Goal: Task Accomplishment & Management: Use online tool/utility

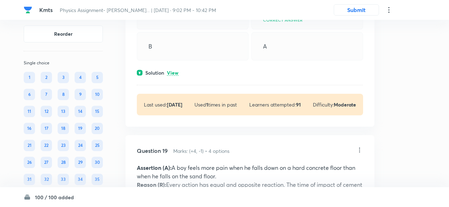
scroll to position [4996, 0]
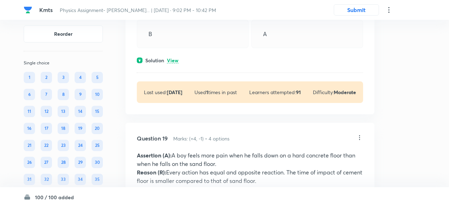
click at [171, 58] on div "Solution View" at bounding box center [250, 60] width 226 height 7
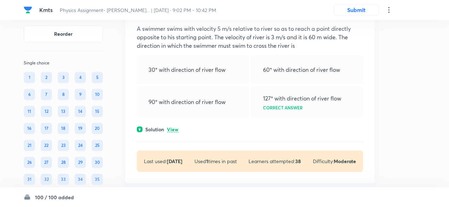
scroll to position [5406, 0]
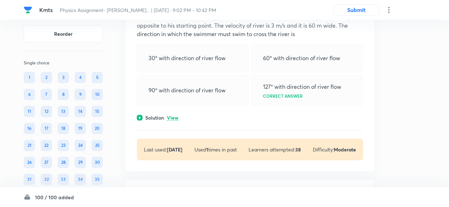
click at [173, 120] on p "View" at bounding box center [173, 117] width 12 height 5
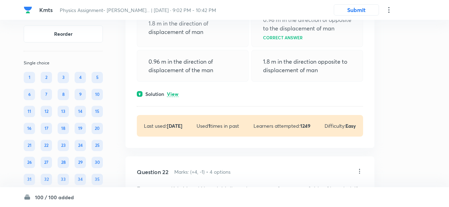
scroll to position [5730, 0]
click at [173, 97] on div "Solution View" at bounding box center [250, 93] width 226 height 7
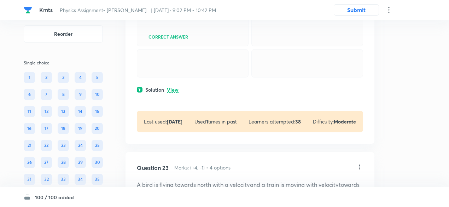
scroll to position [6115, 0]
click at [173, 92] on p "View" at bounding box center [173, 89] width 12 height 5
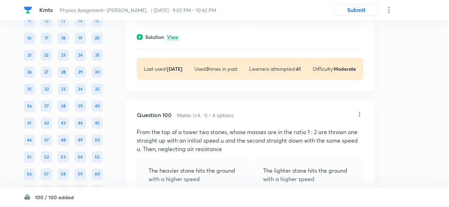
scroll to position [21903, 0]
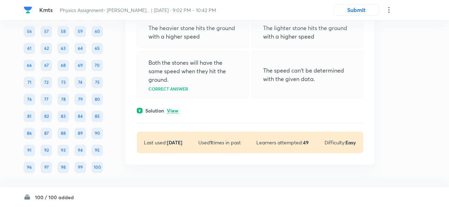
click at [170, 111] on p "View" at bounding box center [173, 110] width 12 height 5
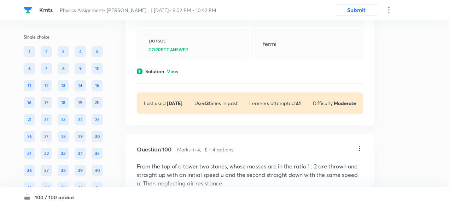
scroll to position [21711, 0]
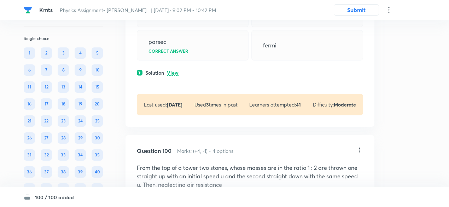
click at [174, 76] on p "View" at bounding box center [173, 72] width 12 height 5
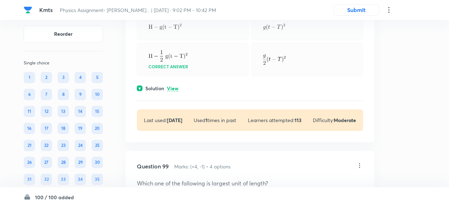
scroll to position [21517, 0]
click at [174, 92] on p "View" at bounding box center [173, 88] width 12 height 5
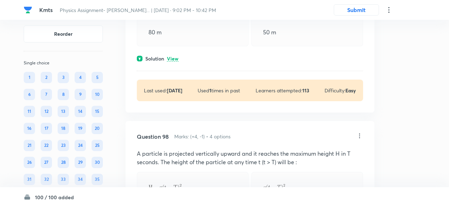
scroll to position [21356, 0]
click at [175, 62] on p "View" at bounding box center [173, 59] width 12 height 5
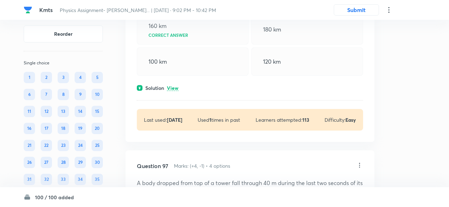
scroll to position [21140, 0]
click at [172, 92] on p "View" at bounding box center [173, 88] width 12 height 5
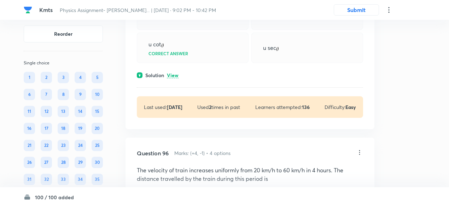
scroll to position [20966, 0]
click at [171, 79] on p "View" at bounding box center [173, 75] width 12 height 5
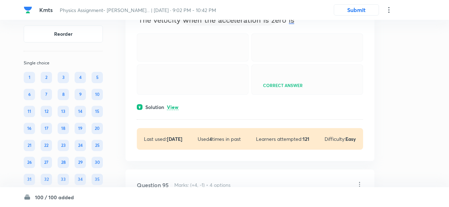
scroll to position [20747, 0]
click at [175, 110] on p "View" at bounding box center [173, 106] width 12 height 5
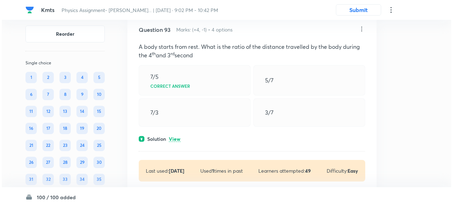
scroll to position [20521, 0]
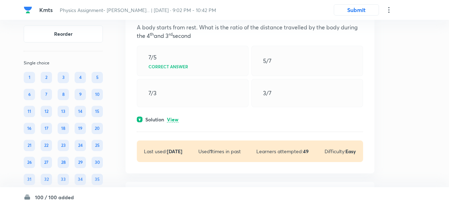
click at [174, 122] on p "View" at bounding box center [173, 119] width 12 height 5
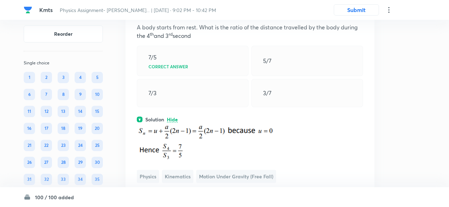
click at [390, 13] on icon at bounding box center [389, 10] width 8 height 8
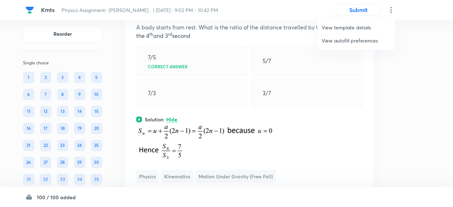
click at [349, 40] on span "View autofill preferences" at bounding box center [356, 40] width 69 height 7
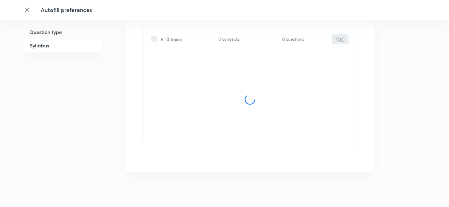
scroll to position [238, 0]
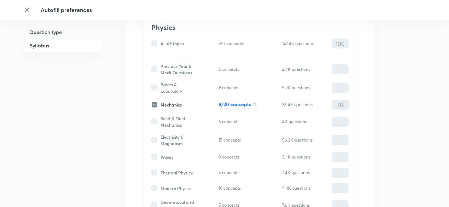
click at [243, 103] on h6 "8/20 concepts" at bounding box center [235, 103] width 33 height 7
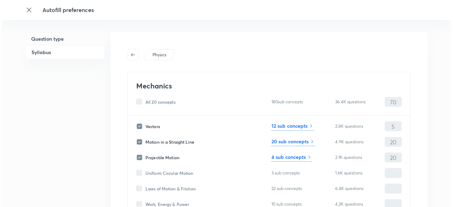
scroll to position [0, 0]
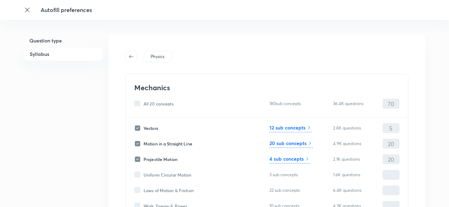
click at [294, 158] on h6 "4 sub concepts" at bounding box center [287, 158] width 34 height 7
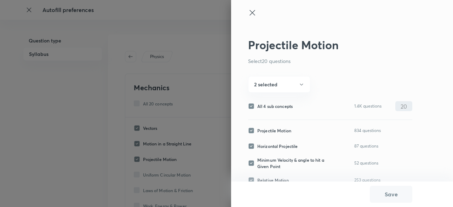
click at [252, 12] on icon at bounding box center [252, 12] width 8 height 8
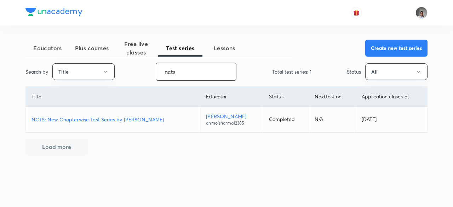
click at [177, 68] on input "ncts" at bounding box center [196, 72] width 80 height 18
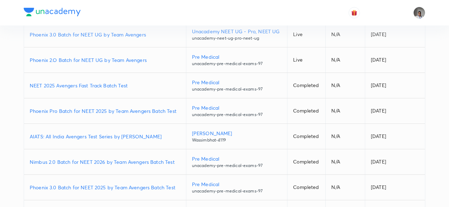
scroll to position [86, 0]
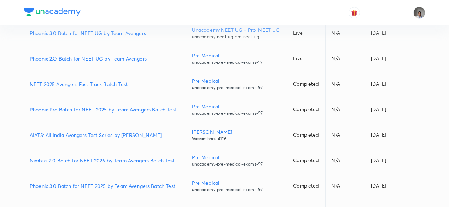
type input "avenger"
click at [122, 84] on p "NEET 2025 Avengers Fast Track Batch Test" at bounding box center [105, 83] width 151 height 7
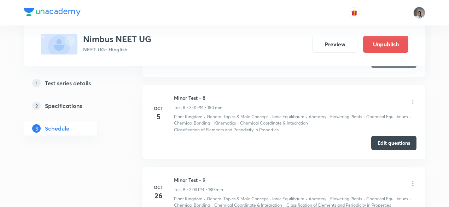
scroll to position [907, 0]
click at [374, 140] on button "Edit questions" at bounding box center [394, 143] width 45 height 14
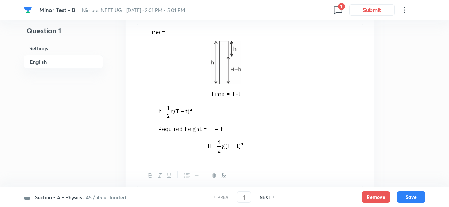
scroll to position [795, 0]
click at [268, 197] on h6 "NEXT" at bounding box center [265, 197] width 11 height 6
type input "2"
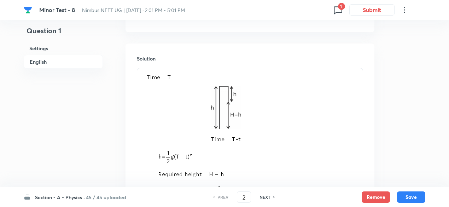
checkbox input "false"
checkbox input "true"
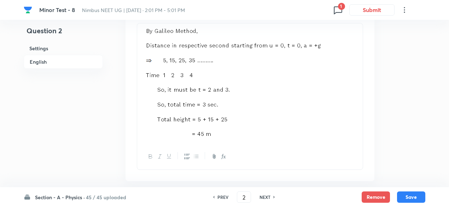
click at [268, 197] on h6 "NEXT" at bounding box center [265, 197] width 11 height 6
type input "3"
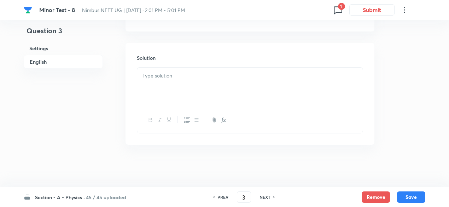
checkbox input "false"
checkbox input "true"
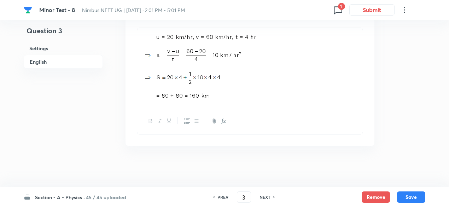
click at [268, 197] on h6 "NEXT" at bounding box center [265, 197] width 11 height 6
type input "4"
checkbox input "false"
checkbox input "true"
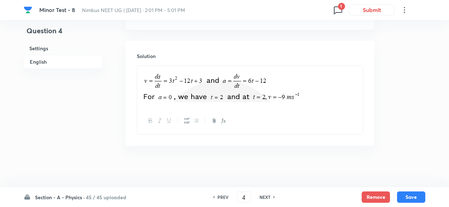
click at [268, 197] on h6 "NEXT" at bounding box center [265, 197] width 11 height 6
type input "5"
checkbox input "true"
checkbox input "false"
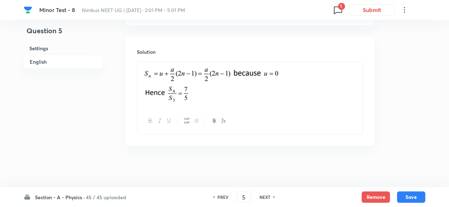
click at [268, 197] on h6 "NEXT" at bounding box center [265, 197] width 11 height 6
type input "6"
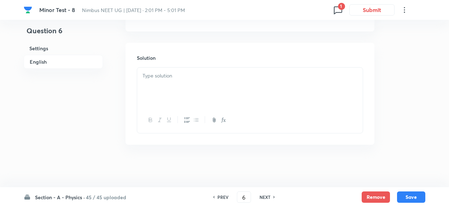
checkbox input "false"
checkbox input "true"
click at [268, 197] on h6 "NEXT" at bounding box center [265, 197] width 11 height 6
type input "7"
checkbox input "false"
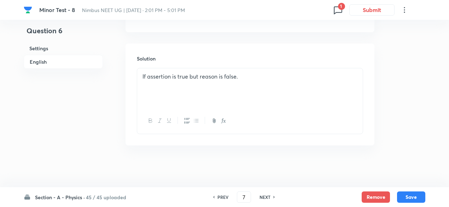
checkbox input "true"
click at [268, 197] on h6 "NEXT" at bounding box center [265, 197] width 11 height 6
type input "8"
checkbox input "false"
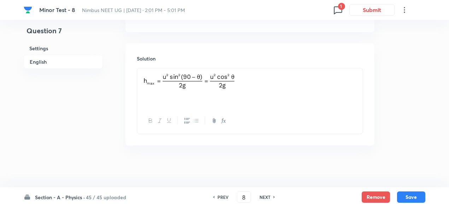
checkbox input "true"
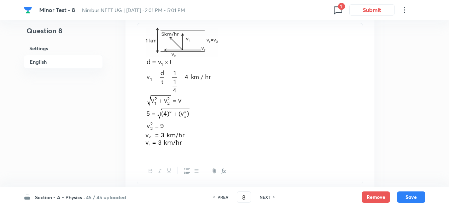
click at [268, 197] on h6 "NEXT" at bounding box center [265, 197] width 11 height 6
type input "9"
checkbox input "false"
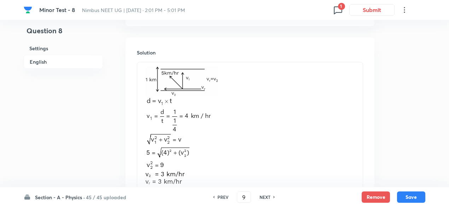
checkbox input "true"
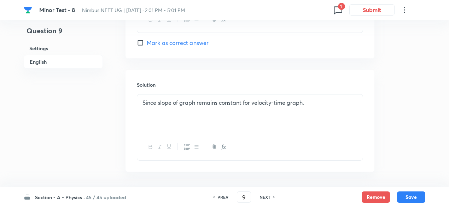
click at [268, 197] on h6 "NEXT" at bounding box center [265, 197] width 11 height 6
type input "10"
checkbox input "false"
checkbox input "true"
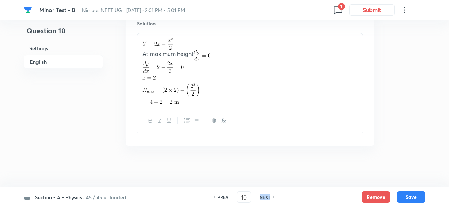
click at [268, 197] on h6 "NEXT" at bounding box center [265, 197] width 11 height 6
type input "11"
checkbox input "false"
checkbox input "true"
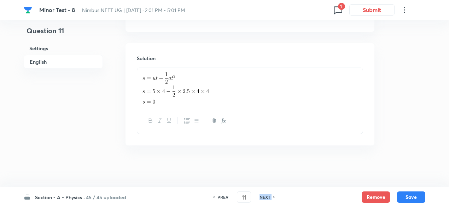
click at [268, 197] on h6 "NEXT" at bounding box center [265, 197] width 11 height 6
type input "12"
checkbox input "false"
checkbox input "true"
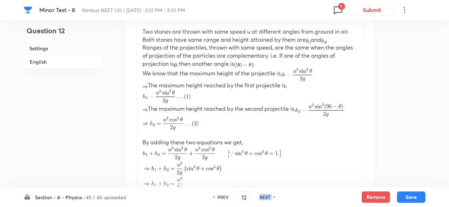
click at [268, 197] on h6 "NEXT" at bounding box center [265, 197] width 11 height 6
type input "13"
checkbox input "false"
checkbox input "true"
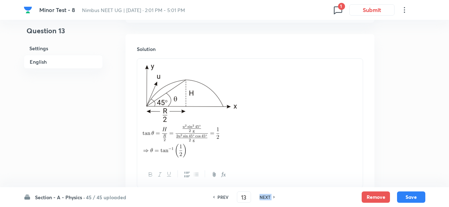
click at [268, 197] on h6 "NEXT" at bounding box center [265, 197] width 11 height 6
type input "14"
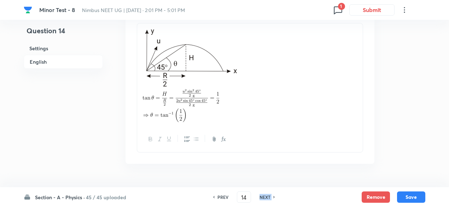
checkbox input "true"
checkbox input "false"
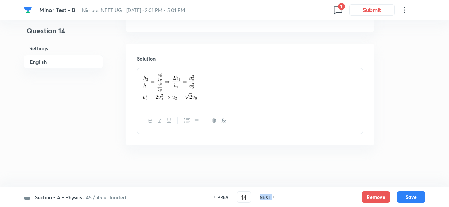
click at [268, 197] on h6 "NEXT" at bounding box center [265, 197] width 11 height 6
type input "15"
checkbox input "true"
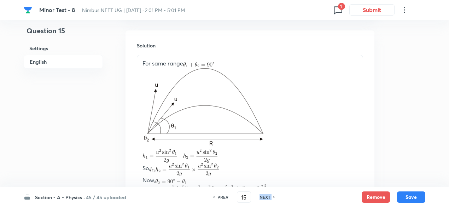
click at [268, 197] on h6 "NEXT" at bounding box center [265, 197] width 11 height 6
type input "16"
checkbox input "false"
checkbox input "true"
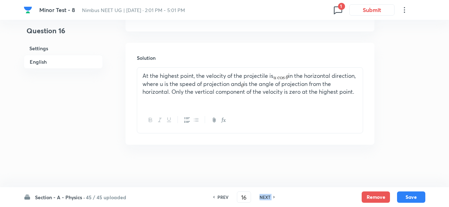
click at [268, 197] on h6 "NEXT" at bounding box center [265, 197] width 11 height 6
type input "17"
checkbox input "false"
checkbox input "true"
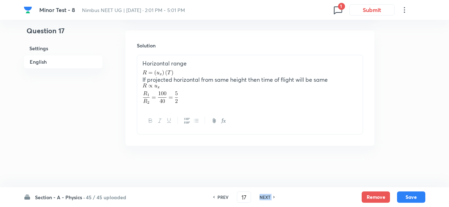
click at [268, 197] on h6 "NEXT" at bounding box center [265, 197] width 11 height 6
type input "18"
checkbox input "false"
checkbox input "true"
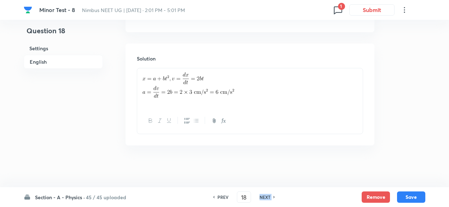
click at [268, 197] on h6 "NEXT" at bounding box center [265, 197] width 11 height 6
type input "19"
checkbox input "true"
checkbox input "false"
click at [268, 197] on h6 "NEXT" at bounding box center [265, 197] width 11 height 6
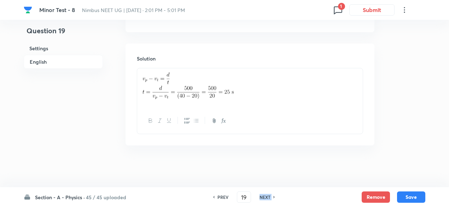
type input "20"
checkbox input "false"
checkbox input "true"
click at [268, 197] on h6 "NEXT" at bounding box center [265, 197] width 11 height 6
type input "21"
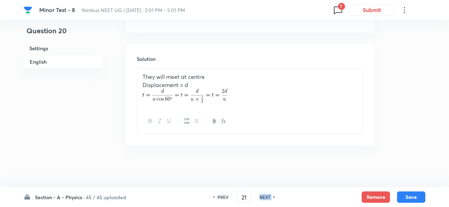
checkbox input "false"
checkbox input "true"
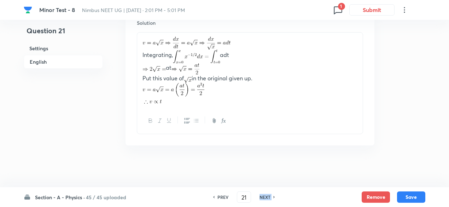
click at [268, 197] on h6 "NEXT" at bounding box center [265, 197] width 11 height 6
type input "22"
checkbox input "false"
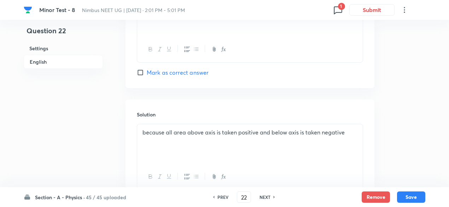
checkbox input "true"
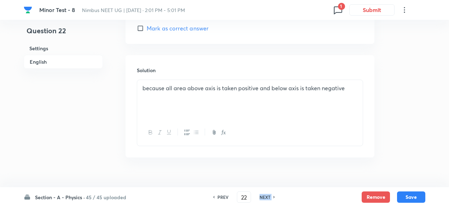
click at [268, 197] on h6 "NEXT" at bounding box center [265, 197] width 11 height 6
type input "23"
checkbox input "true"
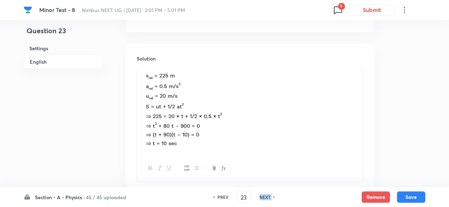
click at [268, 197] on h6 "NEXT" at bounding box center [265, 197] width 11 height 6
type input "24"
checkbox input "false"
checkbox input "true"
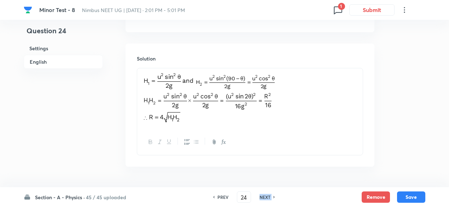
click at [268, 197] on h6 "NEXT" at bounding box center [265, 197] width 11 height 6
type input "25"
checkbox input "false"
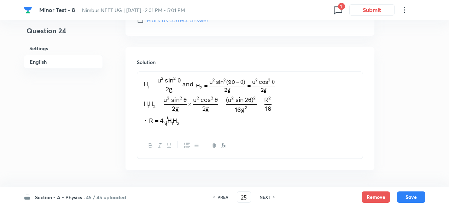
checkbox input "true"
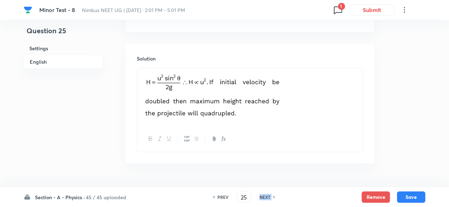
click at [268, 197] on h6 "NEXT" at bounding box center [265, 197] width 11 height 6
type input "26"
checkbox input "true"
checkbox input "false"
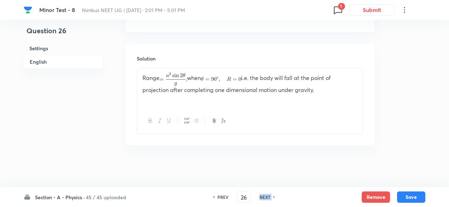
click at [268, 197] on h6 "NEXT" at bounding box center [265, 197] width 11 height 6
type input "27"
checkbox input "false"
checkbox input "true"
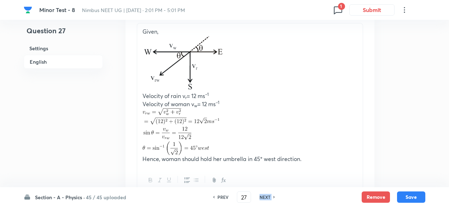
click at [268, 197] on h6 "NEXT" at bounding box center [265, 197] width 11 height 6
type input "28"
checkbox input "true"
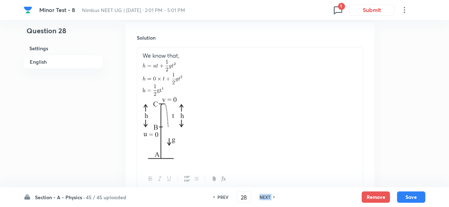
scroll to position [795, 0]
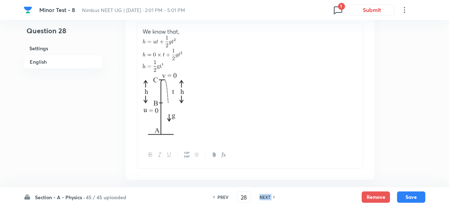
click at [268, 197] on h6 "NEXT" at bounding box center [265, 197] width 11 height 6
type input "29"
checkbox input "true"
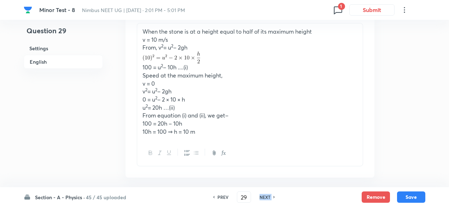
click at [268, 197] on h6 "NEXT" at bounding box center [265, 197] width 11 height 6
type input "30"
checkbox input "true"
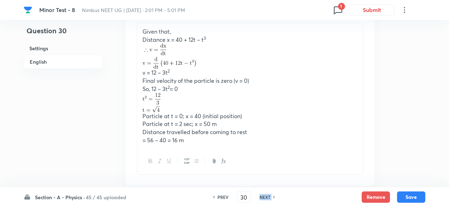
click at [268, 197] on h6 "NEXT" at bounding box center [265, 197] width 11 height 6
type input "31"
checkbox input "true"
checkbox input "false"
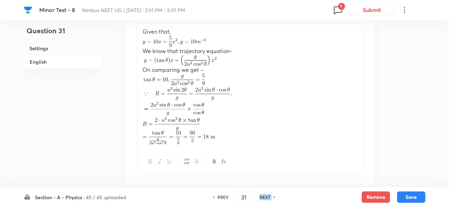
click at [268, 197] on h6 "NEXT" at bounding box center [265, 197] width 11 height 6
type input "32"
checkbox input "false"
checkbox input "true"
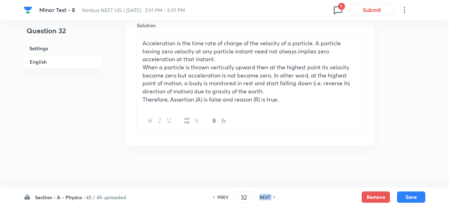
click at [268, 197] on h6 "NEXT" at bounding box center [265, 197] width 11 height 6
type input "33"
checkbox input "true"
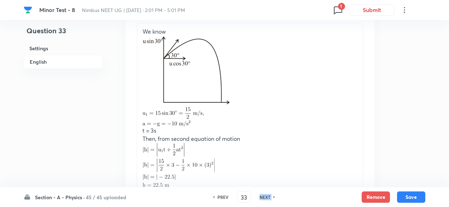
click at [268, 197] on h6 "NEXT" at bounding box center [265, 197] width 11 height 6
type input "34"
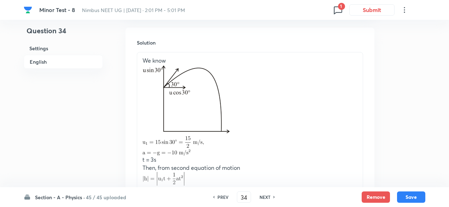
checkbox input "true"
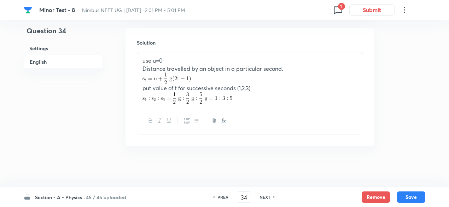
click at [268, 197] on h6 "NEXT" at bounding box center [265, 197] width 11 height 6
type input "35"
checkbox input "false"
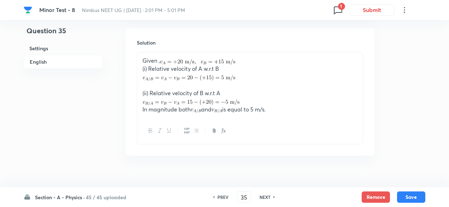
checkbox input "true"
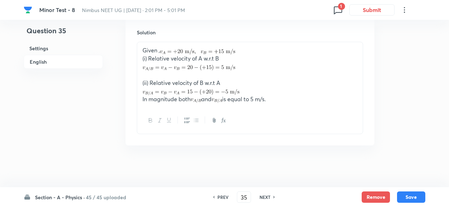
click at [268, 197] on h6 "NEXT" at bounding box center [265, 197] width 11 height 6
type input "36"
checkbox input "true"
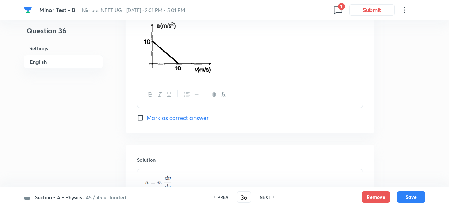
click at [268, 197] on h6 "NEXT" at bounding box center [265, 197] width 11 height 6
type input "37"
checkbox input "false"
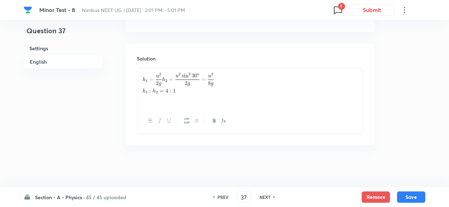
checkbox input "true"
click at [268, 197] on h6 "NEXT" at bounding box center [265, 197] width 11 height 6
type input "38"
checkbox input "false"
checkbox input "true"
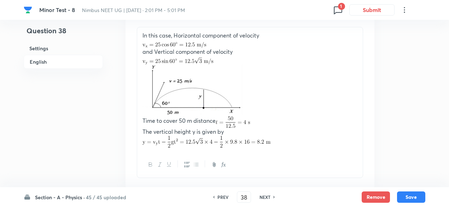
scroll to position [795, 0]
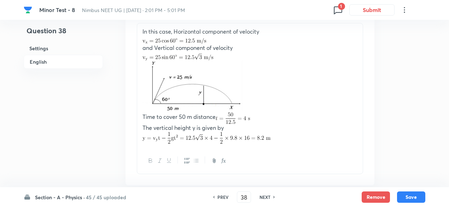
click at [223, 198] on h6 "PREV" at bounding box center [223, 197] width 11 height 6
type input "37"
checkbox input "false"
checkbox input "true"
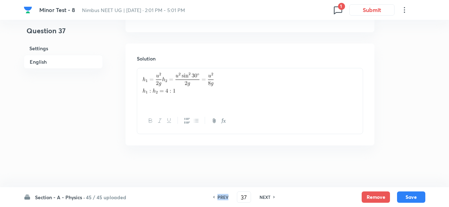
click at [223, 198] on h6 "PREV" at bounding box center [223, 197] width 11 height 6
type input "36"
checkbox input "false"
checkbox input "true"
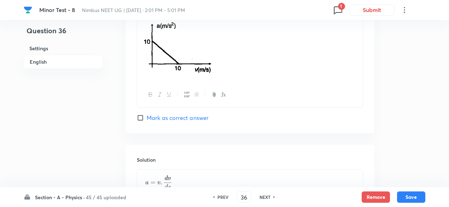
scroll to position [928, 0]
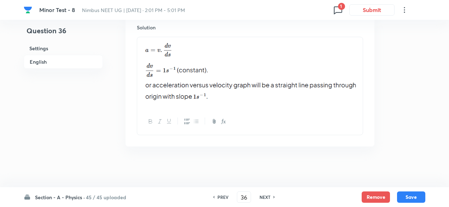
click at [266, 197] on h6 "NEXT" at bounding box center [265, 197] width 11 height 6
type input "37"
checkbox input "false"
checkbox input "true"
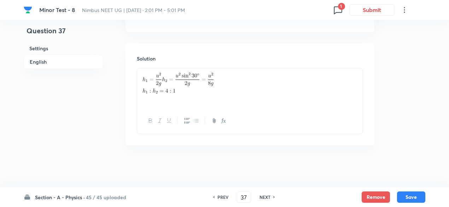
click at [266, 197] on h6 "NEXT" at bounding box center [265, 197] width 11 height 6
type input "38"
checkbox input "false"
checkbox input "true"
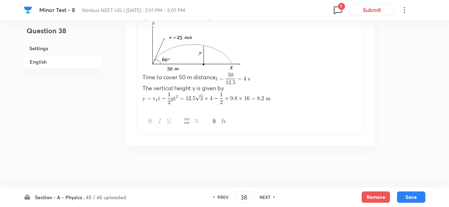
click at [266, 197] on h6 "NEXT" at bounding box center [265, 197] width 11 height 6
type input "39"
checkbox input "true"
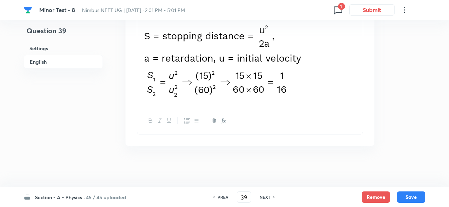
click at [266, 197] on h6 "NEXT" at bounding box center [265, 197] width 11 height 6
type input "40"
checkbox input "false"
checkbox input "true"
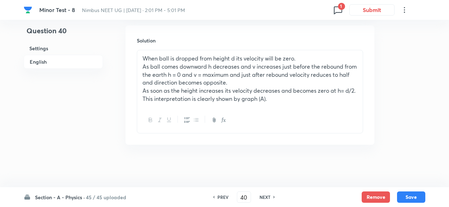
click at [266, 197] on h6 "NEXT" at bounding box center [265, 197] width 11 height 6
type input "41"
checkbox input "true"
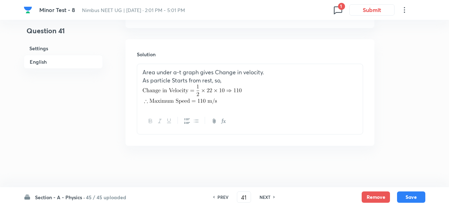
click at [266, 197] on h6 "NEXT" at bounding box center [265, 197] width 11 height 6
type input "42"
checkbox input "false"
checkbox input "true"
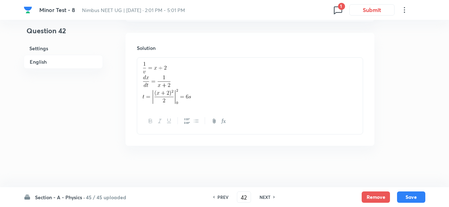
click at [266, 197] on h6 "NEXT" at bounding box center [265, 197] width 11 height 6
type input "43"
checkbox input "false"
checkbox input "true"
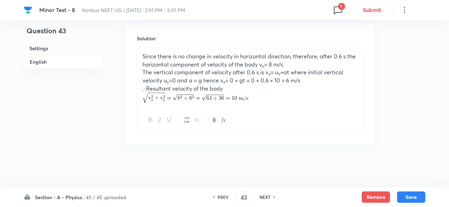
scroll to position [770, 0]
click at [215, 196] on div "PREV" at bounding box center [222, 197] width 19 height 6
type input "42"
checkbox input "false"
checkbox input "true"
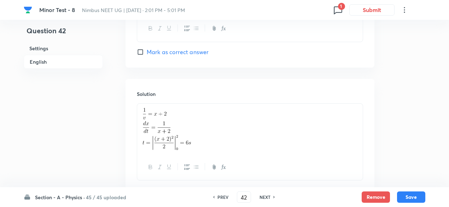
scroll to position [816, 0]
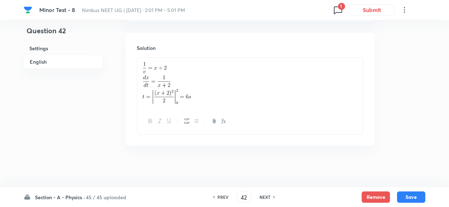
click at [265, 196] on h6 "NEXT" at bounding box center [265, 197] width 11 height 6
type input "43"
checkbox input "true"
checkbox input "false"
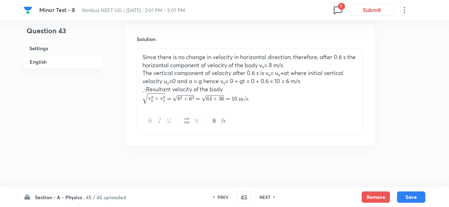
click at [265, 196] on h6 "NEXT" at bounding box center [265, 197] width 11 height 6
type input "44"
checkbox input "false"
checkbox input "true"
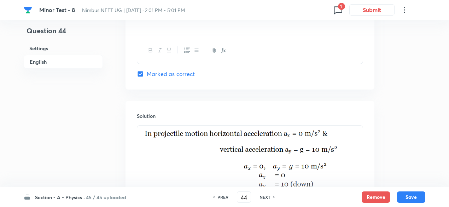
scroll to position [855, 0]
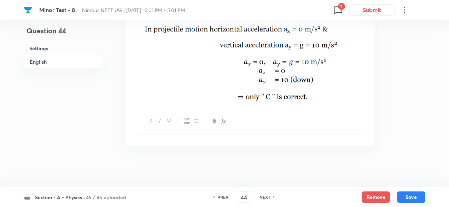
click at [265, 196] on h6 "NEXT" at bounding box center [265, 197] width 11 height 6
type input "45"
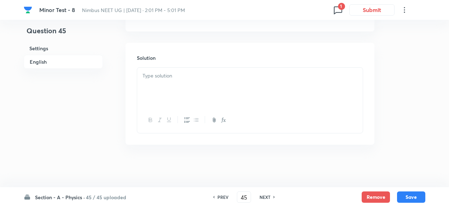
checkbox input "false"
checkbox input "true"
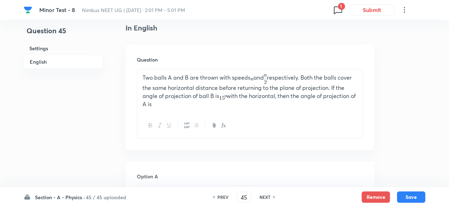
scroll to position [186, 0]
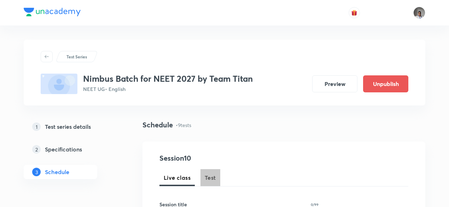
click at [208, 177] on span "Test" at bounding box center [210, 177] width 11 height 8
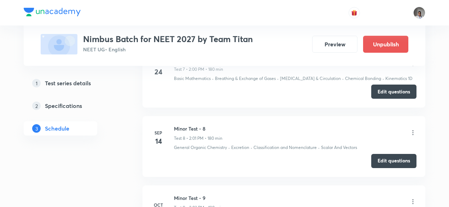
scroll to position [959, 0]
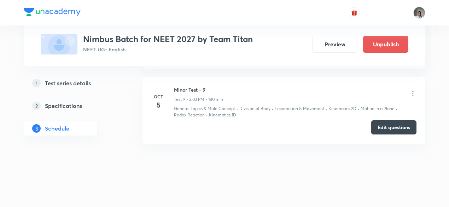
click at [402, 127] on button "Edit questions" at bounding box center [394, 127] width 45 height 14
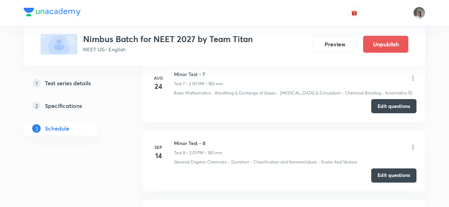
scroll to position [833, 0]
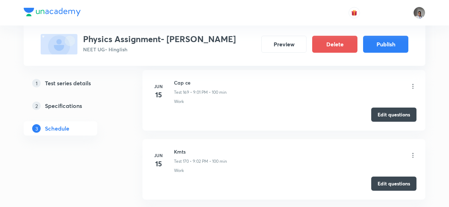
scroll to position [11431, 0]
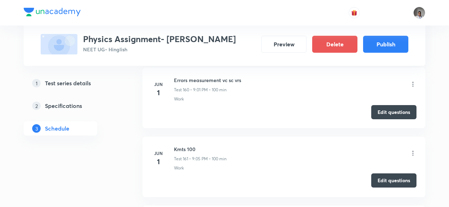
click at [380, 173] on button "Edit questions" at bounding box center [394, 180] width 45 height 14
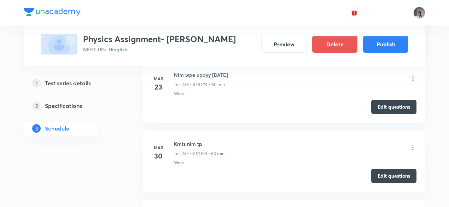
scroll to position [9367, 0]
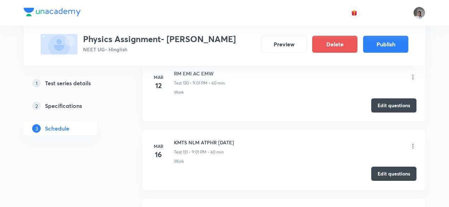
click at [401, 167] on button "Edit questions" at bounding box center [394, 174] width 45 height 14
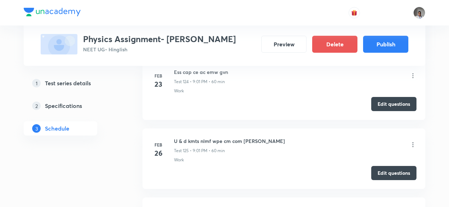
scroll to position [8395, 0]
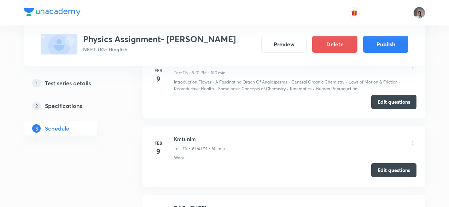
click at [374, 163] on button "Edit questions" at bounding box center [394, 170] width 45 height 14
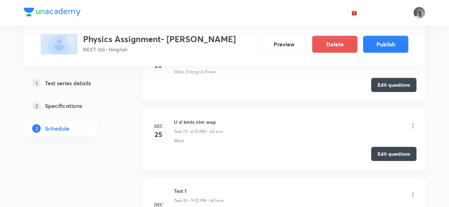
scroll to position [3480, 0]
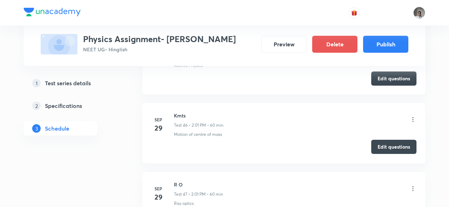
click at [397, 140] on button "Edit questions" at bounding box center [394, 147] width 45 height 14
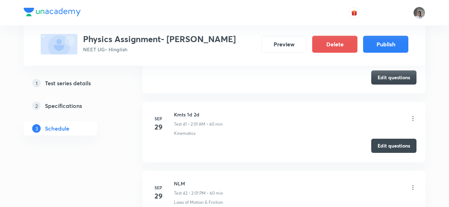
click at [376, 139] on button "Edit questions" at bounding box center [394, 146] width 45 height 14
click at [378, 141] on button "Edit questions" at bounding box center [394, 146] width 45 height 14
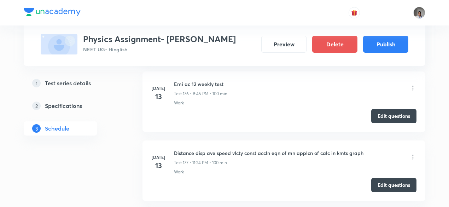
scroll to position [12050, 0]
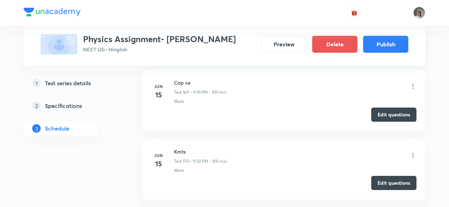
click at [379, 176] on button "Edit questions" at bounding box center [394, 183] width 45 height 14
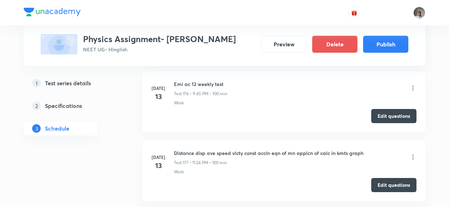
scroll to position [13026, 0]
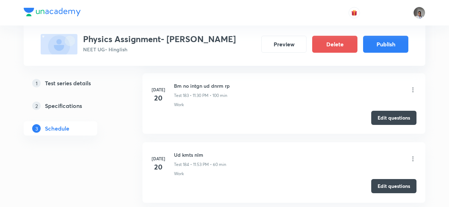
click at [381, 179] on button "Edit questions" at bounding box center [394, 186] width 45 height 14
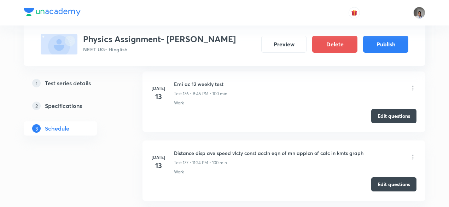
click at [390, 177] on button "Edit questions" at bounding box center [394, 184] width 45 height 14
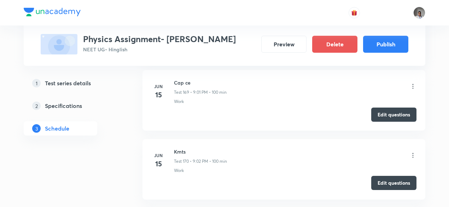
click at [376, 176] on button "Edit questions" at bounding box center [394, 183] width 45 height 14
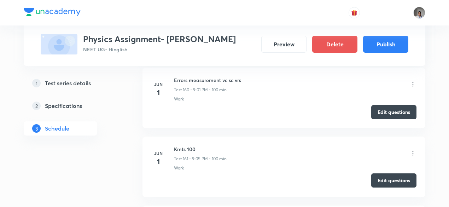
click at [412, 173] on button "Edit questions" at bounding box center [394, 180] width 45 height 14
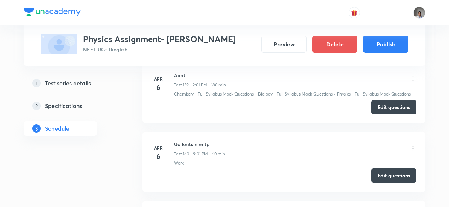
click at [387, 168] on button "Edit questions" at bounding box center [394, 175] width 45 height 14
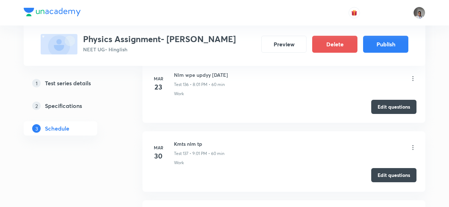
click at [377, 168] on button "Edit questions" at bounding box center [394, 175] width 45 height 14
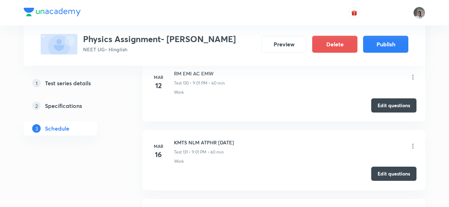
click at [375, 167] on button "Edit questions" at bounding box center [394, 174] width 45 height 14
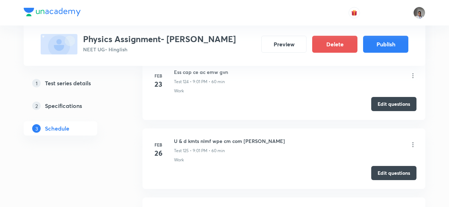
scroll to position [8395, 0]
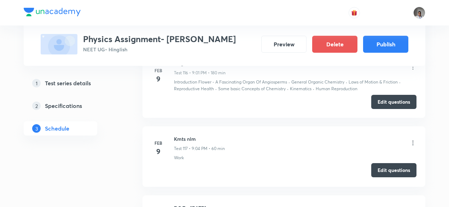
click at [379, 163] on button "Edit questions" at bounding box center [394, 170] width 45 height 14
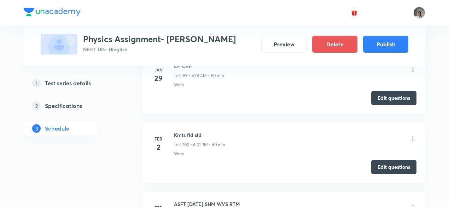
scroll to position [7013, 0]
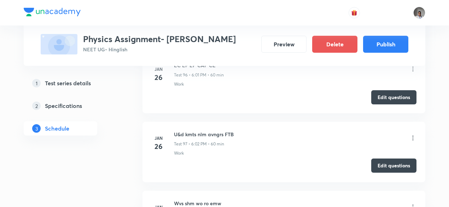
click at [382, 159] on button "Edit questions" at bounding box center [394, 166] width 45 height 14
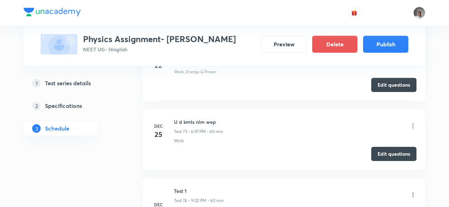
scroll to position [3480, 0]
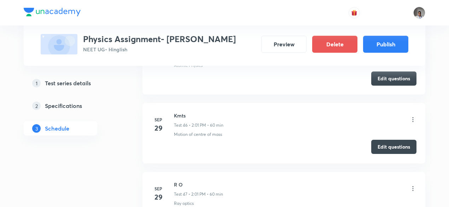
click at [375, 140] on button "Edit questions" at bounding box center [394, 147] width 45 height 14
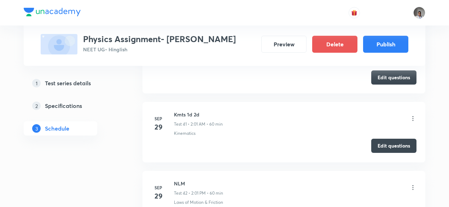
click at [391, 139] on button "Edit questions" at bounding box center [394, 146] width 45 height 14
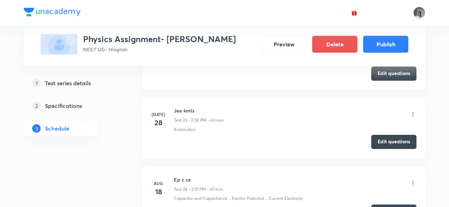
click at [380, 136] on button "Edit questions" at bounding box center [394, 142] width 45 height 14
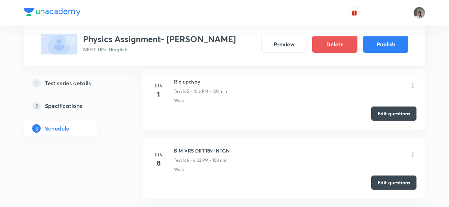
scroll to position [2861, 0]
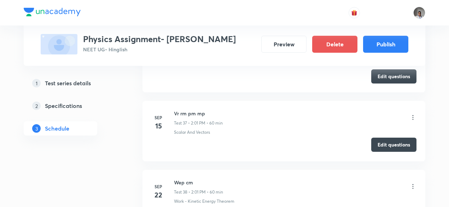
click at [380, 138] on button "Edit questions" at bounding box center [394, 145] width 45 height 14
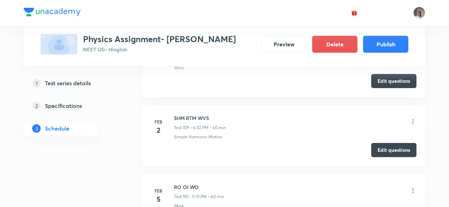
scroll to position [8063, 0]
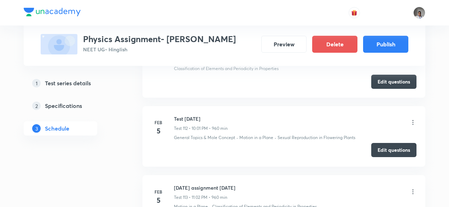
click at [379, 143] on button "Edit questions" at bounding box center [394, 150] width 45 height 14
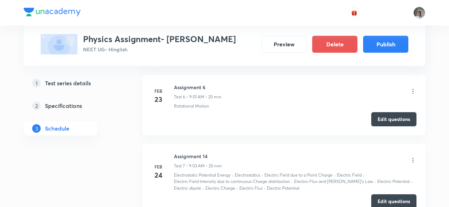
scroll to position [2261, 0]
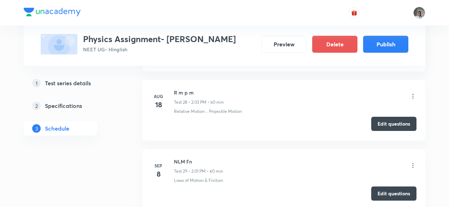
click at [391, 117] on button "Edit questions" at bounding box center [394, 124] width 45 height 14
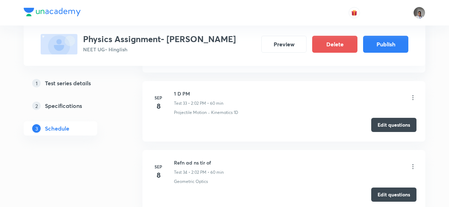
click at [380, 118] on button "Edit questions" at bounding box center [394, 125] width 45 height 14
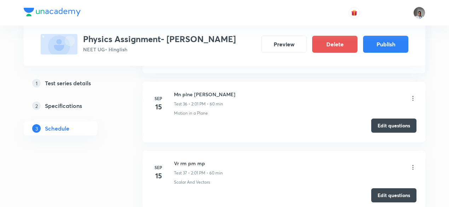
click at [397, 119] on button "Edit questions" at bounding box center [394, 126] width 45 height 14
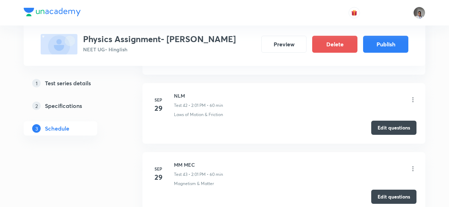
scroll to position [3499, 0]
click at [379, 121] on button "Edit questions" at bounding box center [394, 128] width 45 height 14
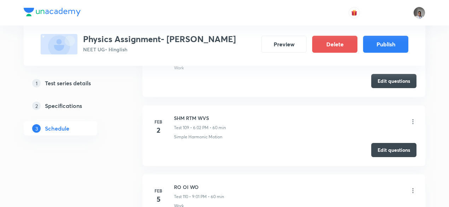
scroll to position [8063, 0]
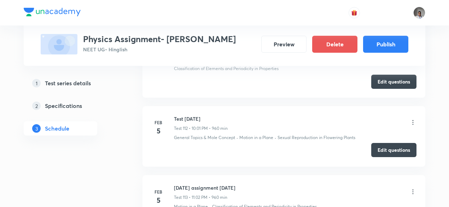
click at [380, 143] on button "Edit questions" at bounding box center [394, 150] width 45 height 14
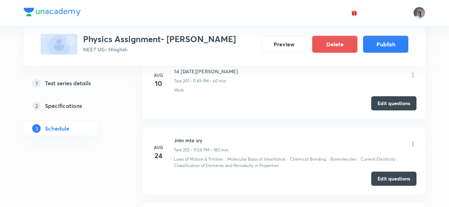
scroll to position [14425, 0]
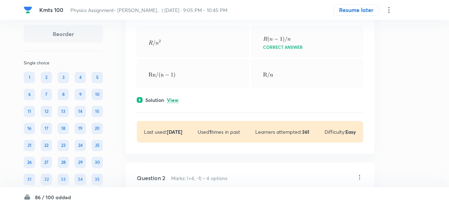
scroll to position [91, 0]
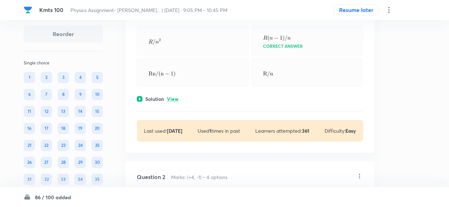
click at [175, 98] on p "View" at bounding box center [173, 99] width 12 height 5
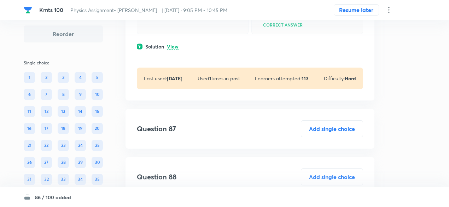
scroll to position [18301, 0]
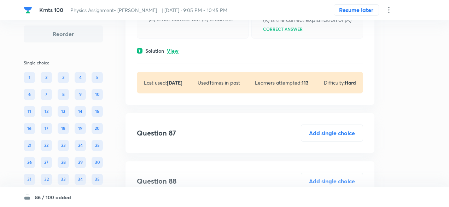
click at [176, 54] on p "View" at bounding box center [173, 50] width 12 height 5
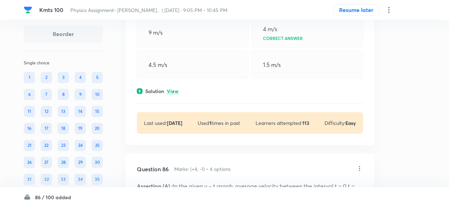
scroll to position [17997, 0]
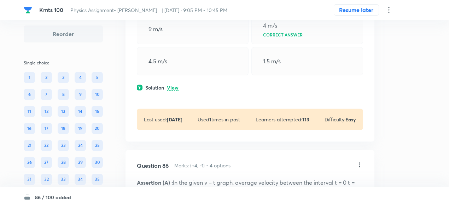
click at [175, 91] on p "View" at bounding box center [173, 87] width 12 height 5
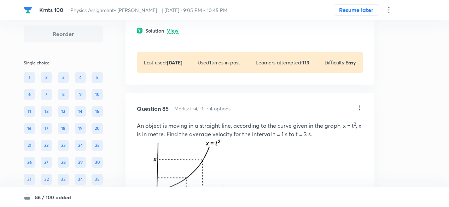
scroll to position [17801, 0]
click at [176, 34] on p "View" at bounding box center [173, 31] width 12 height 5
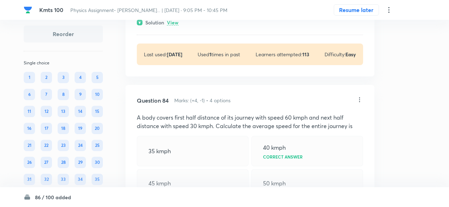
scroll to position [17623, 0]
click at [176, 25] on p "View" at bounding box center [173, 22] width 12 height 5
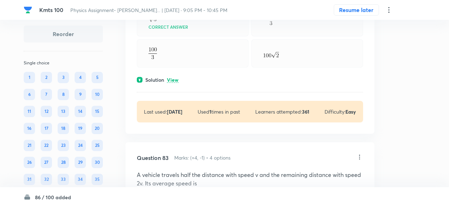
scroll to position [17373, 0]
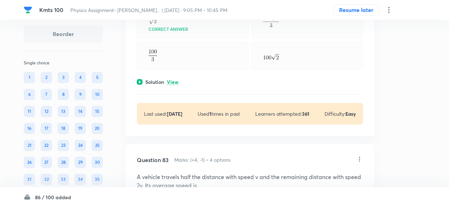
click at [174, 85] on p "View" at bounding box center [173, 82] width 12 height 5
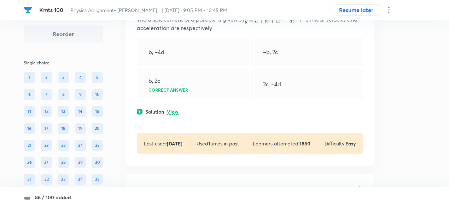
scroll to position [17152, 0]
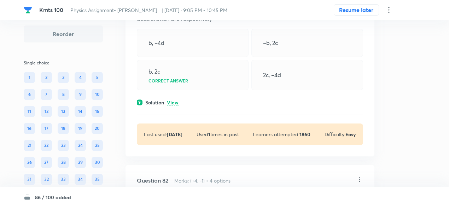
click at [176, 105] on p "View" at bounding box center [173, 102] width 12 height 5
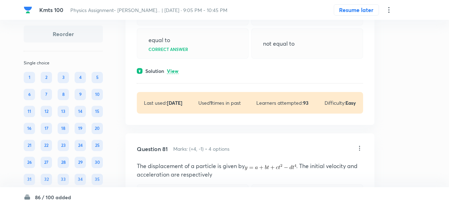
scroll to position [16996, 0]
click at [175, 75] on p "View" at bounding box center [173, 71] width 12 height 5
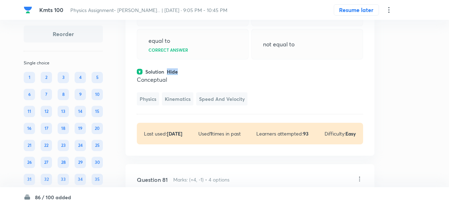
click at [175, 75] on p "Hide" at bounding box center [172, 71] width 11 height 5
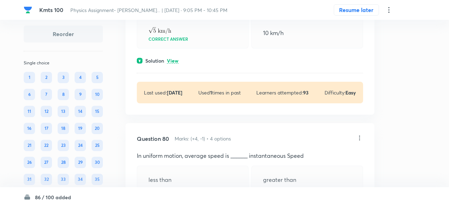
scroll to position [16827, 0]
click at [173, 64] on p "View" at bounding box center [173, 61] width 12 height 5
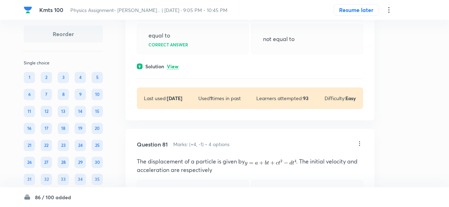
scroll to position [17065, 0]
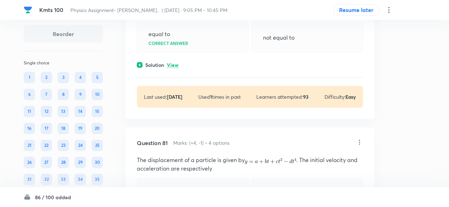
click at [173, 68] on p "View" at bounding box center [173, 65] width 12 height 5
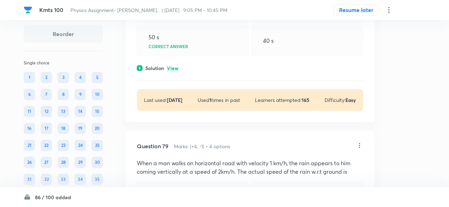
scroll to position [16634, 0]
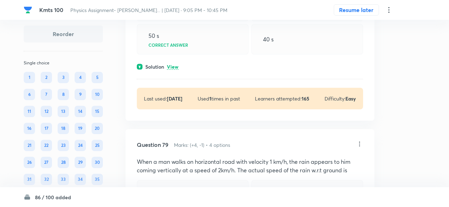
click at [173, 70] on p "View" at bounding box center [173, 66] width 12 height 5
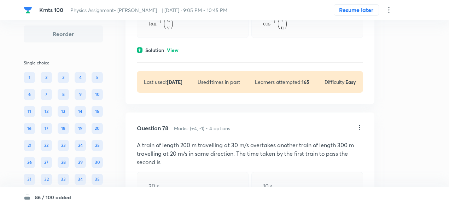
scroll to position [16461, 0]
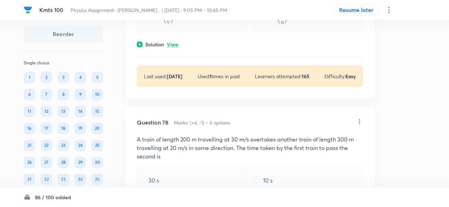
click at [172, 47] on p "View" at bounding box center [173, 44] width 12 height 5
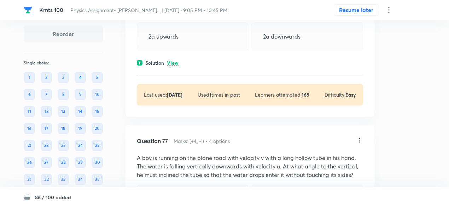
scroll to position [16244, 0]
click at [175, 66] on p "View" at bounding box center [173, 63] width 12 height 5
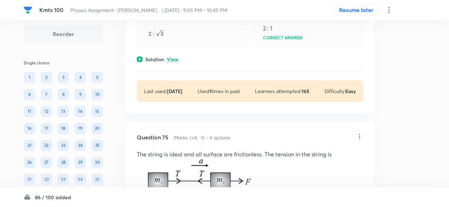
scroll to position [15767, 0]
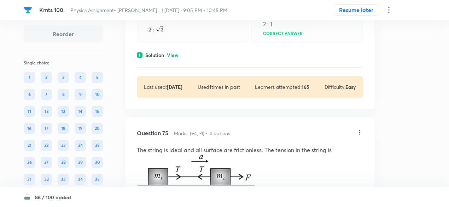
click at [173, 59] on div "Solution View" at bounding box center [250, 54] width 226 height 7
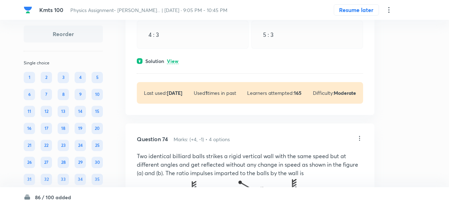
scroll to position [15494, 0]
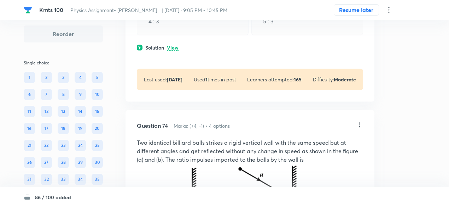
click at [179, 51] on div "Solution View" at bounding box center [250, 47] width 226 height 7
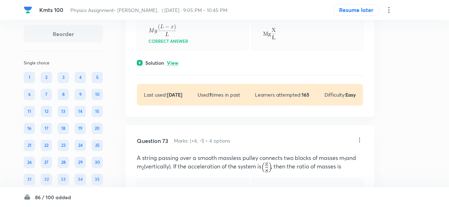
scroll to position [15287, 0]
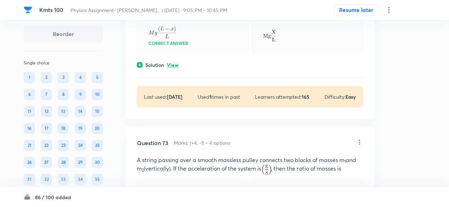
click at [174, 119] on div "Question 72 Marks: (+4, -1) • 4 options A chain of length L and mass M is hangi…" at bounding box center [250, 28] width 249 height 182
click at [175, 68] on p "View" at bounding box center [173, 65] width 12 height 5
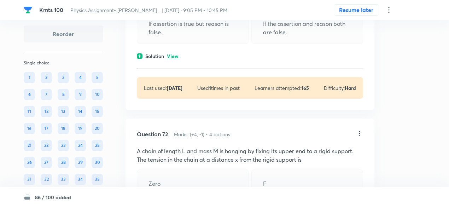
scroll to position [15106, 0]
click at [173, 58] on p "View" at bounding box center [173, 55] width 12 height 5
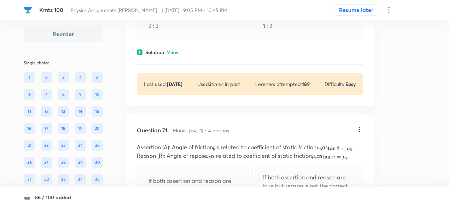
scroll to position [14904, 0]
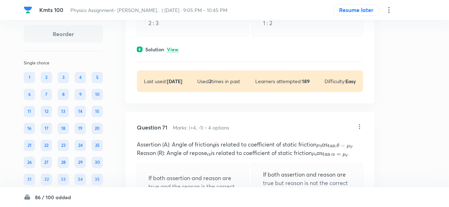
click at [171, 52] on p "View" at bounding box center [173, 49] width 12 height 5
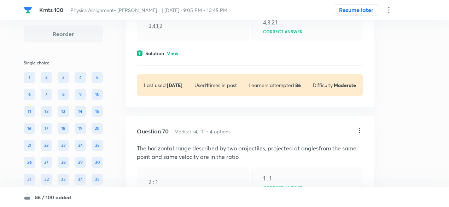
scroll to position [14714, 0]
click at [171, 56] on p "View" at bounding box center [173, 52] width 12 height 5
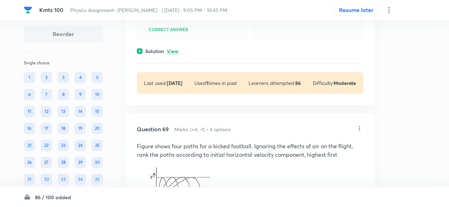
scroll to position [14477, 0]
click at [171, 54] on p "View" at bounding box center [173, 51] width 12 height 5
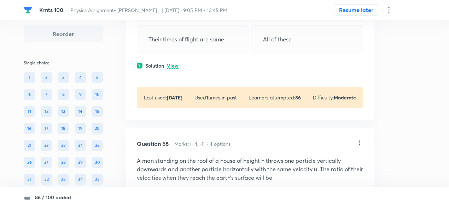
scroll to position [14266, 0]
click at [176, 69] on p "View" at bounding box center [173, 65] width 12 height 5
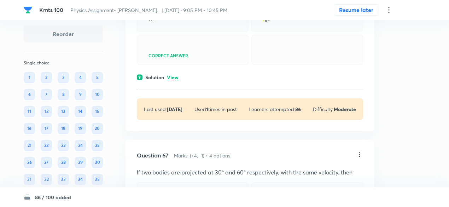
scroll to position [14076, 0]
click at [176, 80] on p "View" at bounding box center [173, 77] width 12 height 5
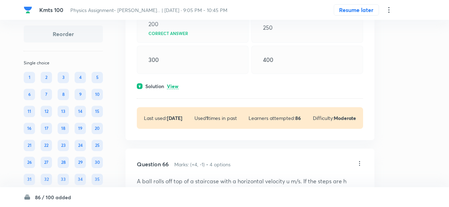
scroll to position [13874, 0]
click at [176, 89] on p "View" at bounding box center [173, 86] width 12 height 5
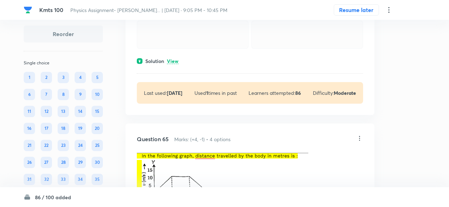
scroll to position [13676, 0]
click at [175, 64] on p "View" at bounding box center [173, 61] width 12 height 5
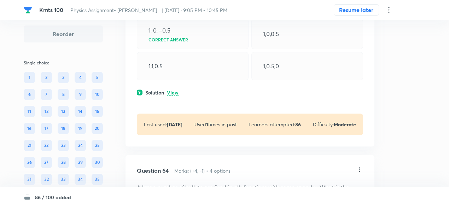
scroll to position [13457, 0]
click at [176, 96] on p "View" at bounding box center [173, 93] width 12 height 5
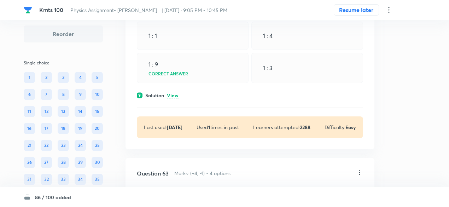
scroll to position [13232, 0]
click at [176, 98] on p "View" at bounding box center [173, 95] width 12 height 5
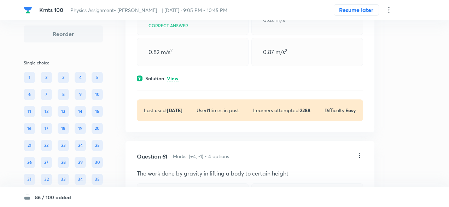
scroll to position [12888, 0]
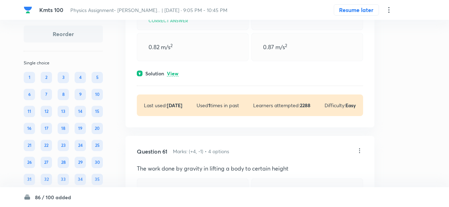
click at [174, 76] on p "View" at bounding box center [173, 73] width 12 height 5
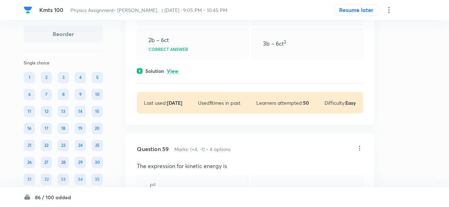
scroll to position [12522, 0]
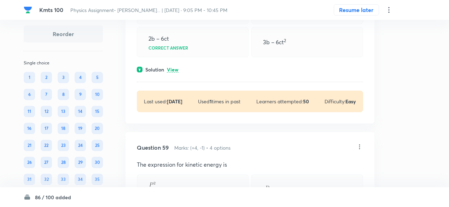
click at [175, 73] on p "View" at bounding box center [173, 69] width 12 height 5
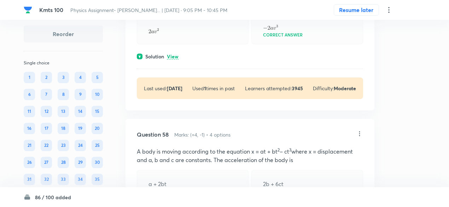
scroll to position [12349, 0]
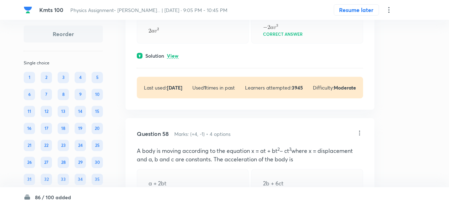
click at [174, 59] on p "View" at bounding box center [173, 55] width 12 height 5
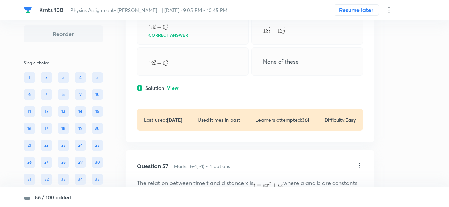
scroll to position [12123, 0]
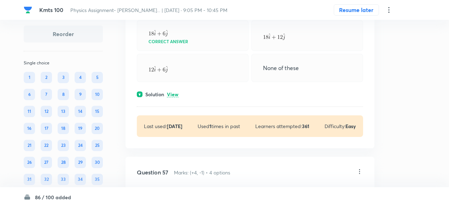
click at [177, 97] on p "View" at bounding box center [173, 94] width 12 height 5
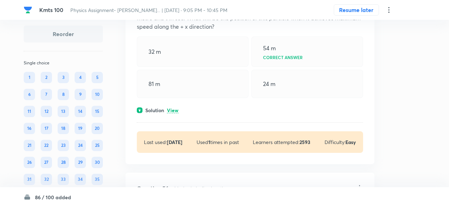
scroll to position [11919, 0]
click at [175, 113] on p "View" at bounding box center [173, 110] width 12 height 5
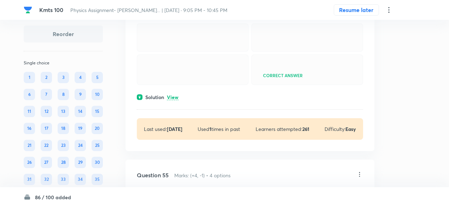
scroll to position [11742, 0]
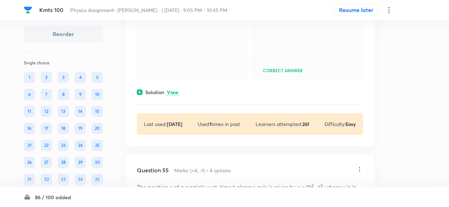
click at [177, 95] on p "View" at bounding box center [173, 92] width 12 height 5
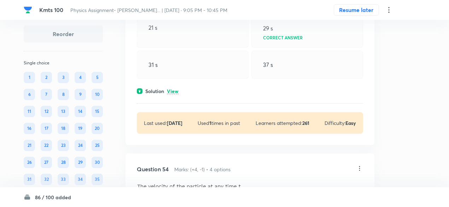
scroll to position [11545, 0]
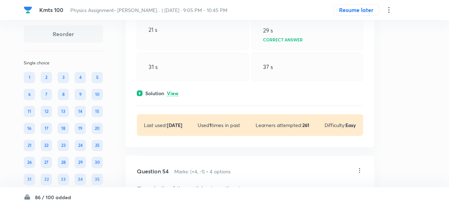
click at [177, 96] on p "View" at bounding box center [173, 93] width 12 height 5
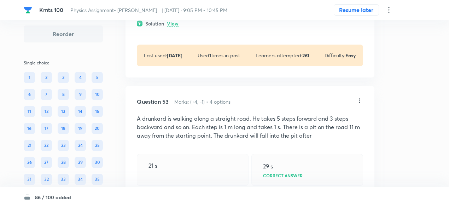
scroll to position [11410, 0]
click at [173, 27] on p "View" at bounding box center [173, 23] width 12 height 5
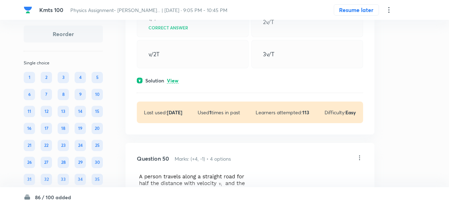
scroll to position [10735, 0]
click at [173, 83] on p "View" at bounding box center [173, 79] width 12 height 5
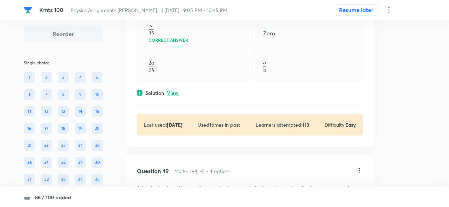
scroll to position [10542, 0]
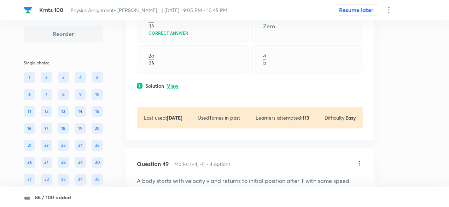
click at [176, 89] on p "View" at bounding box center [173, 86] width 12 height 5
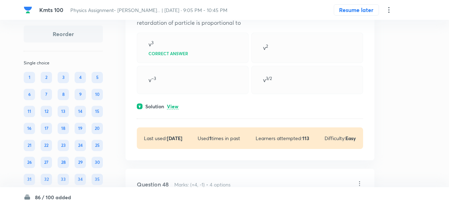
scroll to position [10338, 0]
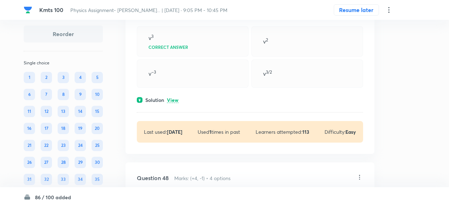
click at [175, 103] on p "View" at bounding box center [173, 100] width 12 height 5
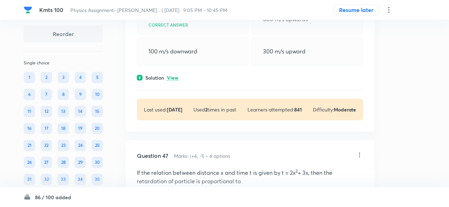
scroll to position [10174, 0]
click at [173, 80] on p "View" at bounding box center [173, 77] width 12 height 5
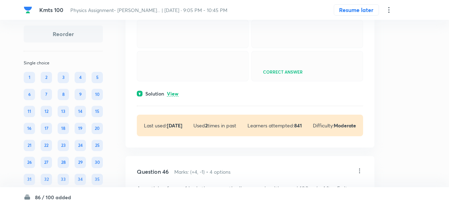
scroll to position [9961, 0]
click at [175, 97] on p "View" at bounding box center [173, 94] width 12 height 5
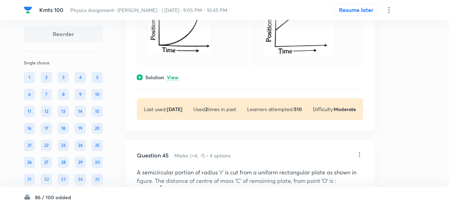
scroll to position [9739, 0]
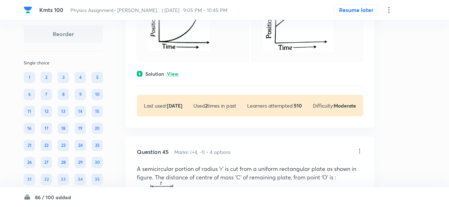
click at [178, 77] on p "View" at bounding box center [173, 73] width 12 height 5
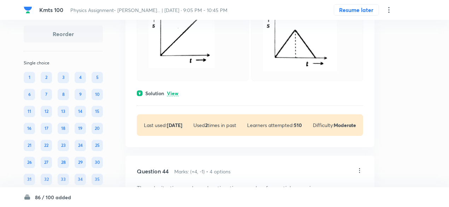
scroll to position [9376, 0]
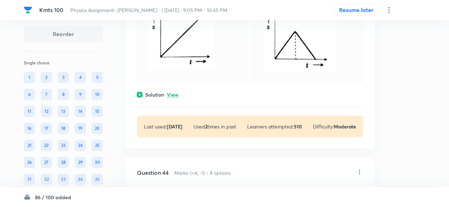
click at [173, 99] on div "Question 43 Marks: (+4, -1) • 4 options Which graph represents the uniform acce…" at bounding box center [250, 5] width 249 height 285
click at [174, 98] on p "View" at bounding box center [173, 94] width 12 height 5
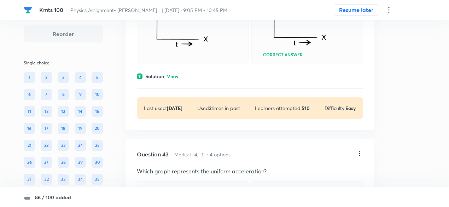
scroll to position [9101, 0]
click at [173, 79] on p "View" at bounding box center [173, 76] width 12 height 5
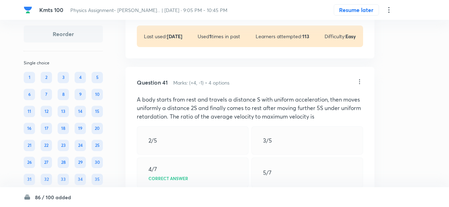
scroll to position [8690, 0]
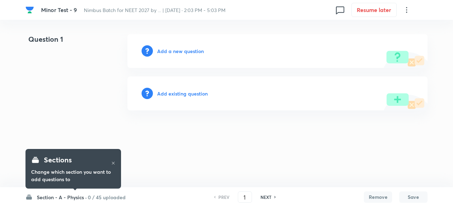
click at [191, 92] on h6 "Add existing question" at bounding box center [182, 93] width 51 height 7
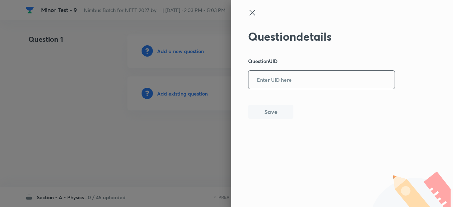
click at [361, 80] on input "text" at bounding box center [321, 79] width 146 height 17
paste input "O67V2"
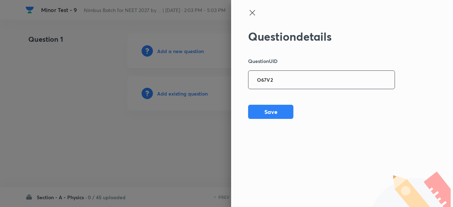
click at [287, 81] on input "O67V2" at bounding box center [321, 79] width 146 height 17
paste input "65SGA"
type input "65SGA"
click at [278, 114] on button "Save" at bounding box center [270, 111] width 45 height 14
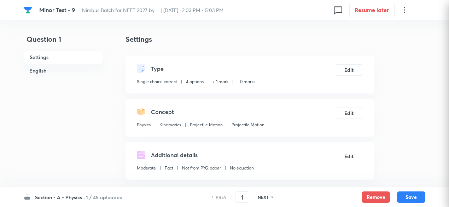
checkbox input "true"
click at [348, 70] on button "Edit" at bounding box center [349, 69] width 28 height 11
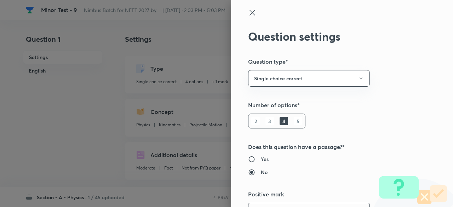
scroll to position [14, 0]
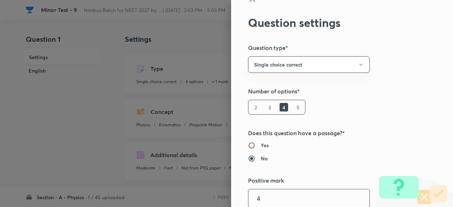
type input "4"
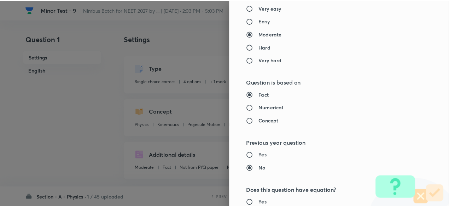
scroll to position [755, 0]
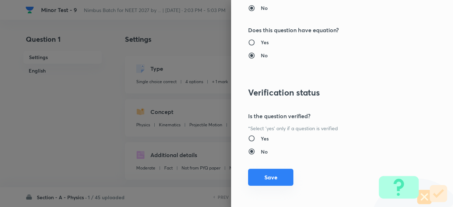
type input "1"
click at [278, 175] on button "Save" at bounding box center [270, 177] width 45 height 17
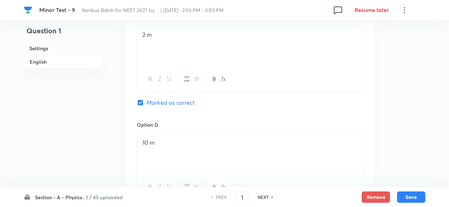
scroll to position [786, 0]
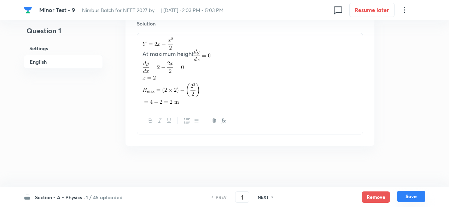
click at [410, 197] on button "Save" at bounding box center [411, 196] width 28 height 11
type input "2"
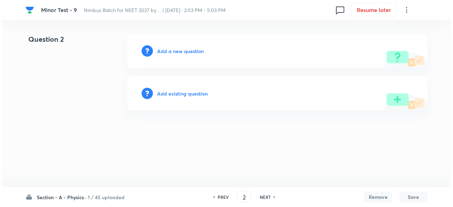
scroll to position [0, 0]
click at [202, 94] on h6 "Add existing question" at bounding box center [182, 93] width 51 height 7
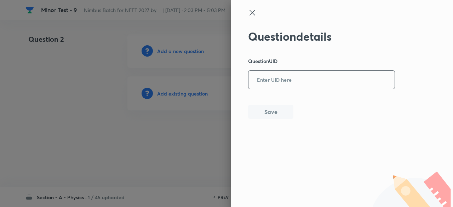
click at [293, 81] on input "text" at bounding box center [321, 79] width 146 height 17
paste input "BDXBP"
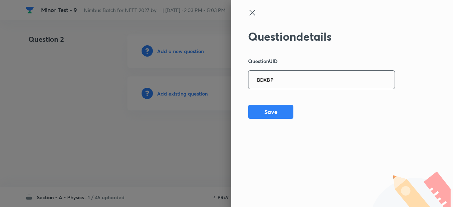
type input "BDXBP"
click at [282, 114] on button "Save" at bounding box center [270, 111] width 45 height 14
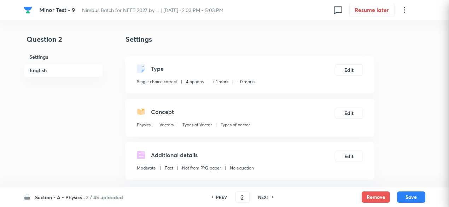
checkbox input "true"
click at [345, 70] on button "Edit" at bounding box center [349, 69] width 28 height 11
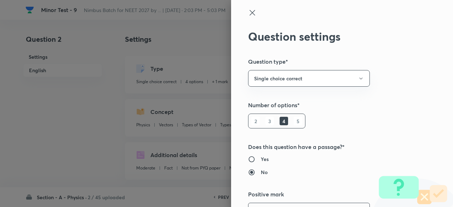
scroll to position [14, 0]
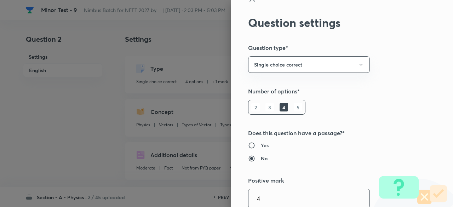
type input "4"
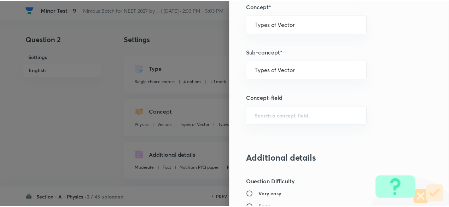
scroll to position [755, 0]
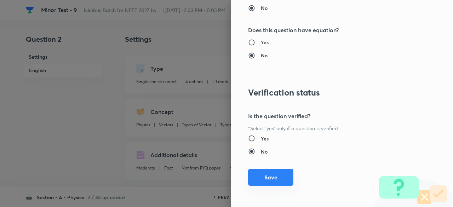
type input "1"
click at [274, 176] on button "Save" at bounding box center [270, 177] width 45 height 17
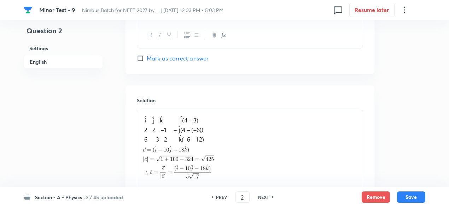
scroll to position [784, 0]
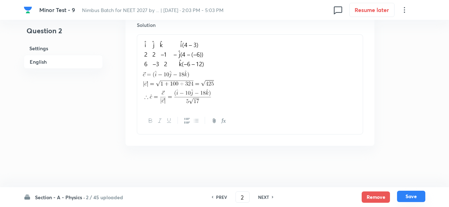
click at [416, 196] on button "Save" at bounding box center [411, 196] width 28 height 11
type input "3"
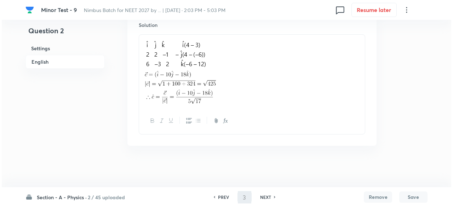
scroll to position [0, 0]
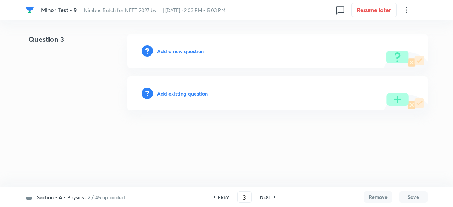
click at [196, 94] on h6 "Add existing question" at bounding box center [182, 93] width 51 height 7
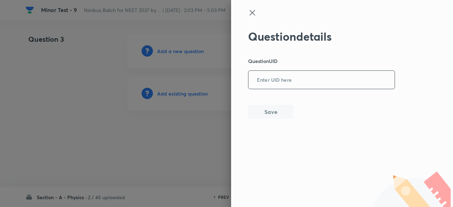
click at [300, 80] on input "text" at bounding box center [321, 79] width 146 height 17
paste input "E5NNU"
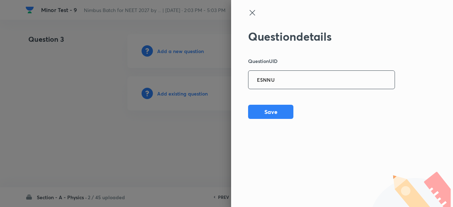
type input "E5NNU"
click at [282, 109] on button "Save" at bounding box center [270, 111] width 45 height 14
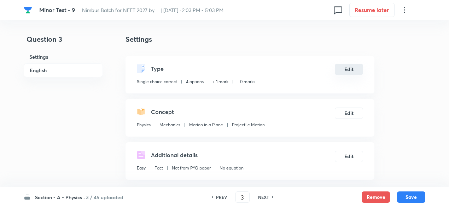
click at [350, 73] on button "Edit" at bounding box center [349, 69] width 28 height 11
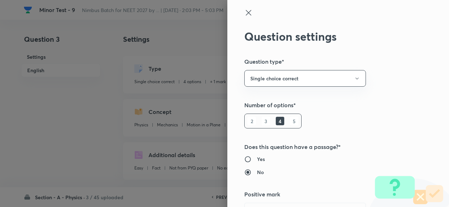
radio input "true"
radio input "false"
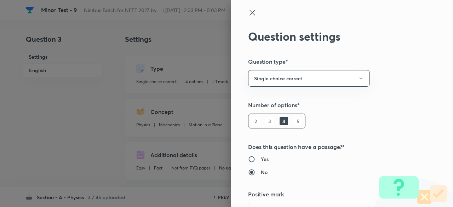
type input "1"
type input "0"
type input "Mechanics"
type input "Motion in a Plane"
type input "Projectile Motion"
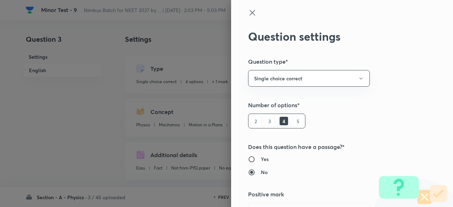
scroll to position [14, 0]
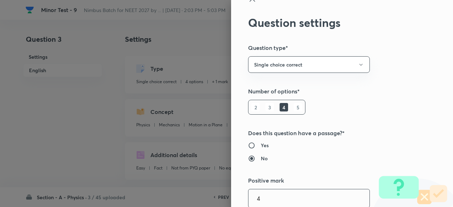
type input "4"
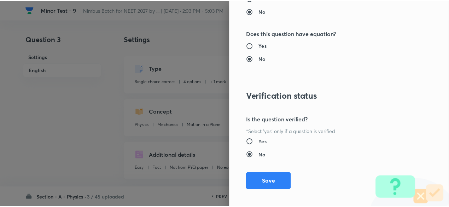
scroll to position [755, 0]
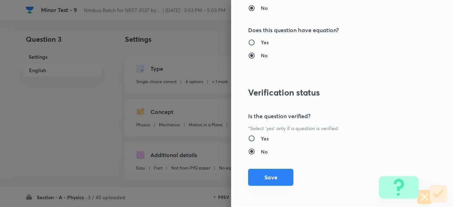
type input "1"
click at [278, 173] on button "Save" at bounding box center [270, 177] width 45 height 17
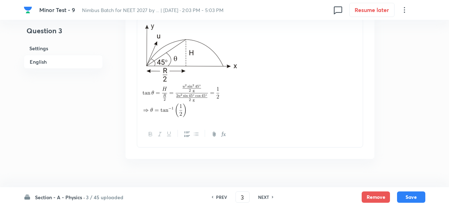
scroll to position [813, 0]
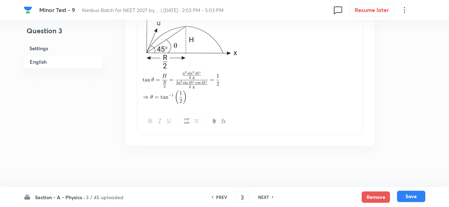
click at [416, 199] on button "Save" at bounding box center [411, 196] width 28 height 11
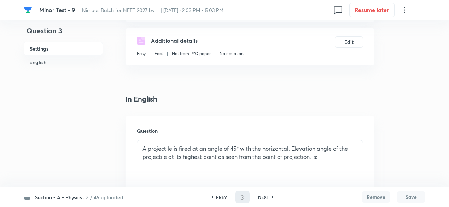
scroll to position [0, 0]
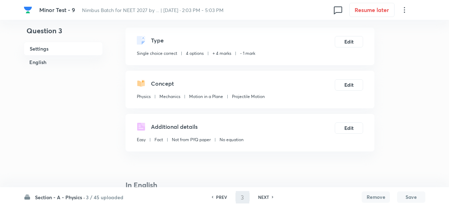
type input "4"
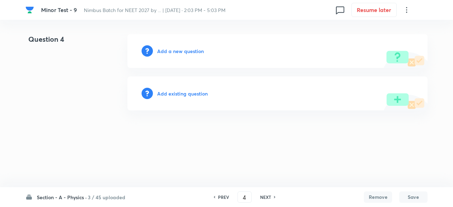
click at [201, 91] on h6 "Add existing question" at bounding box center [182, 93] width 51 height 7
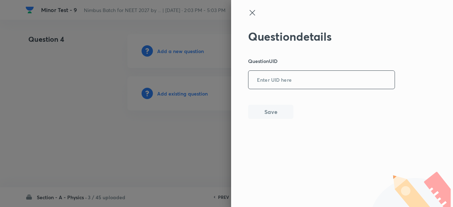
click at [283, 79] on input "text" at bounding box center [321, 79] width 146 height 17
paste input "3IZCD"
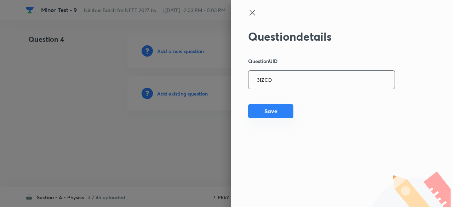
type input "3IZCD"
click at [277, 113] on button "Save" at bounding box center [270, 111] width 45 height 14
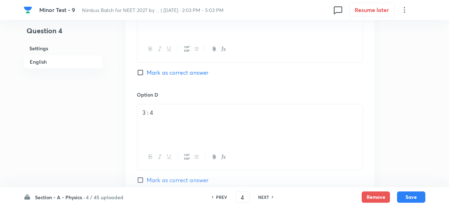
scroll to position [764, 0]
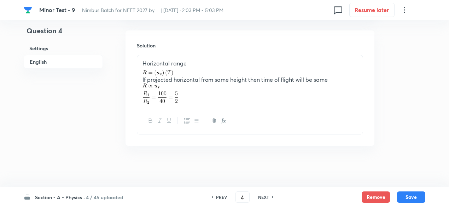
click at [295, 78] on p "If projected horizontal from same height then time of flight will be same" at bounding box center [250, 80] width 215 height 8
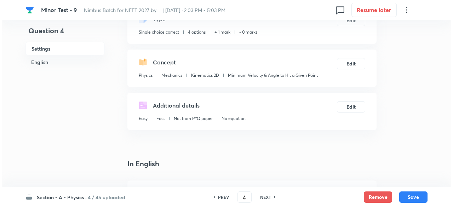
scroll to position [0, 0]
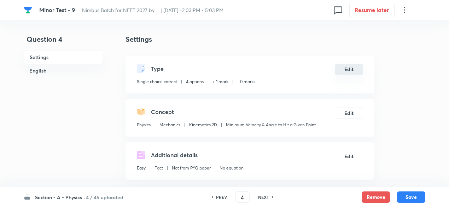
click at [355, 67] on button "Edit" at bounding box center [349, 69] width 28 height 11
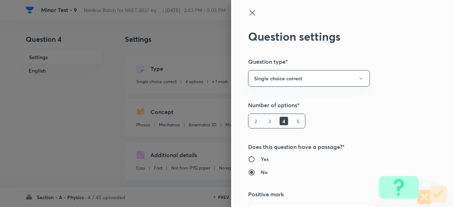
scroll to position [14, 0]
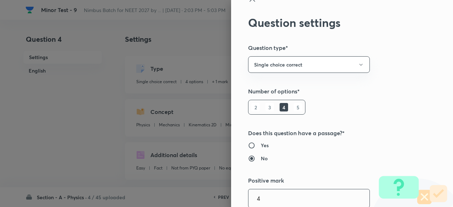
type input "4"
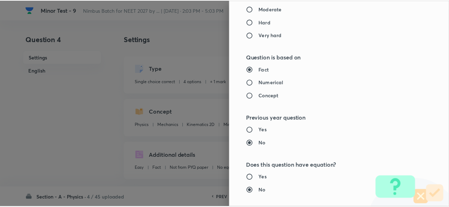
scroll to position [755, 0]
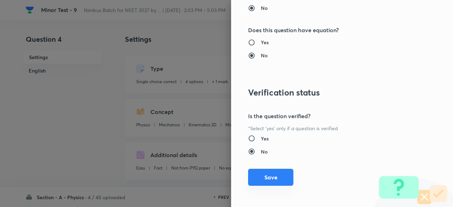
type input "1"
click at [270, 177] on button "Save" at bounding box center [270, 177] width 45 height 17
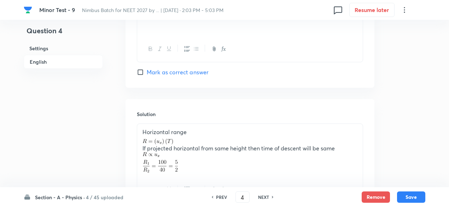
scroll to position [764, 0]
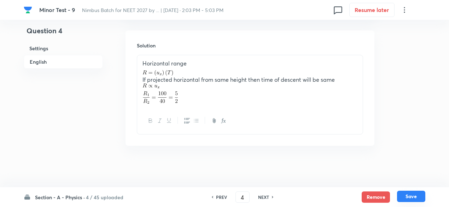
click at [412, 196] on button "Save" at bounding box center [411, 196] width 28 height 11
type input "5"
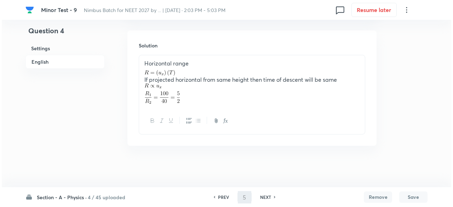
scroll to position [0, 0]
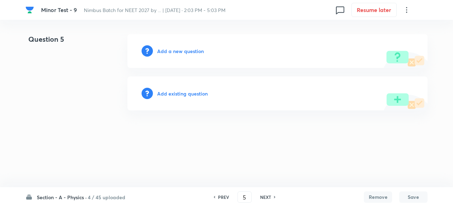
click at [196, 91] on h6 "Add existing question" at bounding box center [182, 93] width 51 height 7
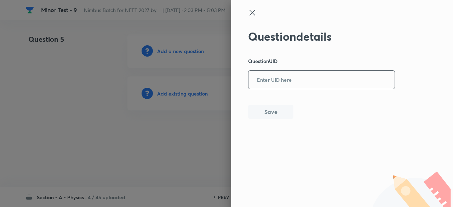
click at [313, 82] on input "text" at bounding box center [321, 79] width 146 height 17
paste input "O9R57"
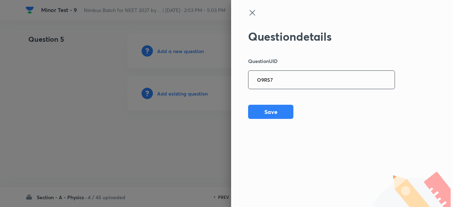
type input "O9R57"
click at [272, 111] on button "Save" at bounding box center [270, 111] width 45 height 14
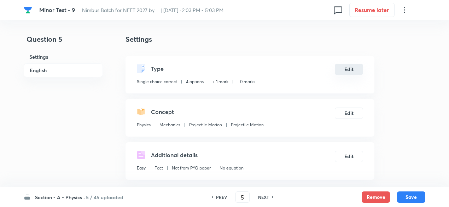
click at [356, 67] on button "Edit" at bounding box center [349, 69] width 28 height 11
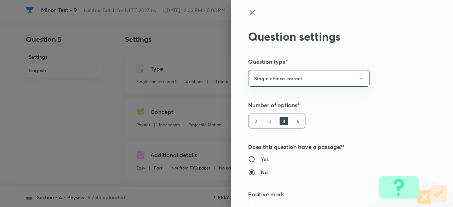
scroll to position [14, 0]
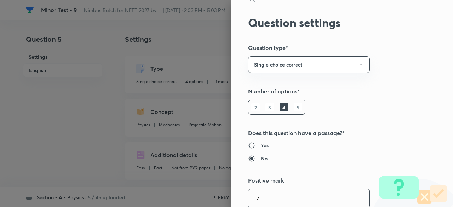
type input "4"
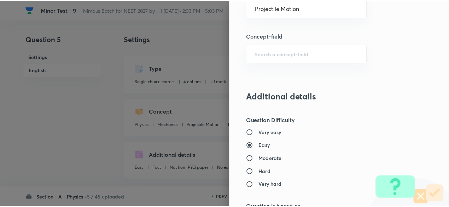
scroll to position [755, 0]
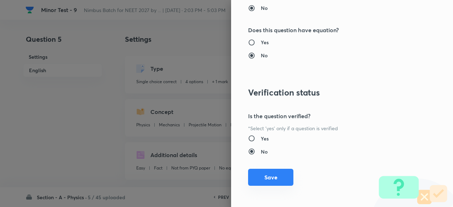
type input "1"
click at [278, 177] on button "Save" at bounding box center [270, 177] width 45 height 17
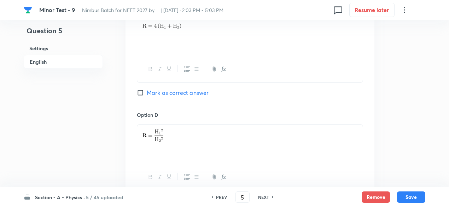
scroll to position [775, 0]
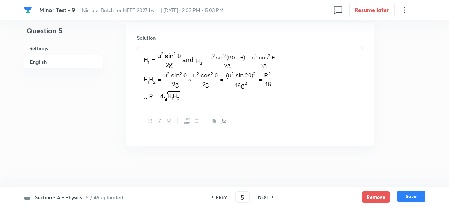
click at [415, 197] on button "Save" at bounding box center [411, 196] width 28 height 11
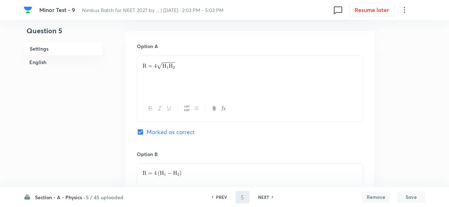
scroll to position [0, 0]
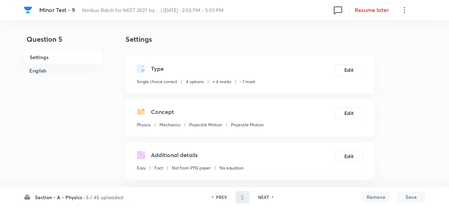
type input "6"
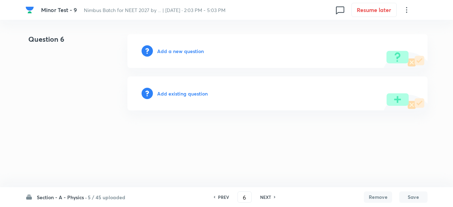
click at [190, 96] on h6 "Add existing question" at bounding box center [182, 93] width 51 height 7
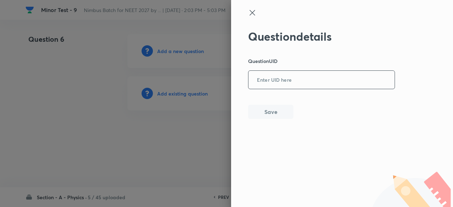
click at [288, 86] on input "text" at bounding box center [321, 79] width 146 height 17
paste input "6206W"
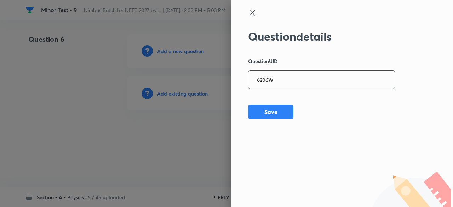
click at [288, 86] on input "6206W" at bounding box center [321, 79] width 146 height 17
type input "6206W"
click at [268, 115] on button "Save" at bounding box center [270, 111] width 45 height 14
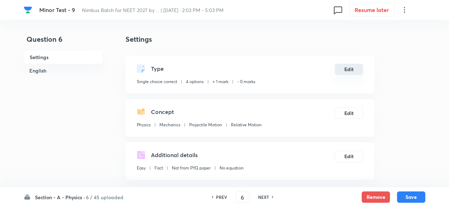
click at [349, 71] on button "Edit" at bounding box center [349, 69] width 28 height 11
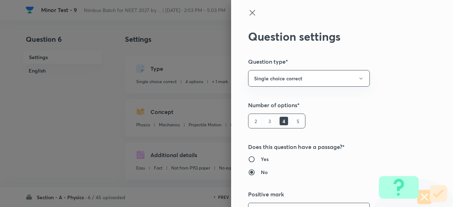
scroll to position [14, 0]
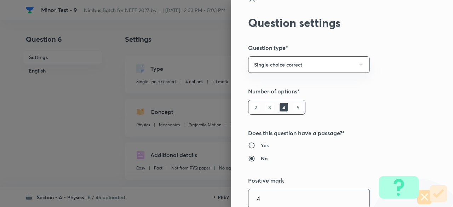
type input "4"
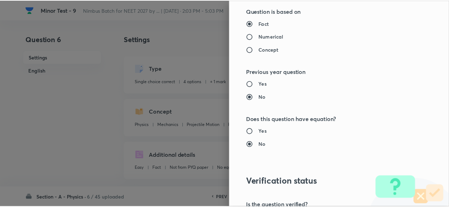
scroll to position [755, 0]
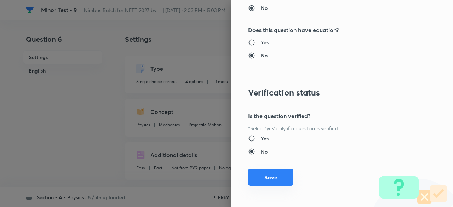
type input "1"
click at [277, 171] on button "Save" at bounding box center [270, 177] width 45 height 17
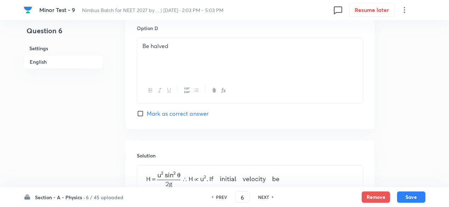
scroll to position [768, 0]
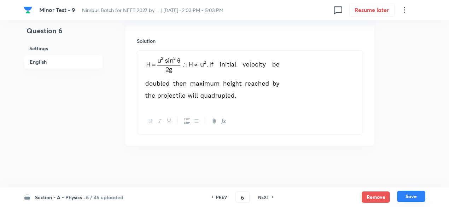
click at [417, 201] on button "Save" at bounding box center [411, 196] width 28 height 11
type input "7"
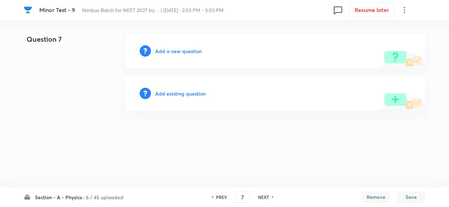
scroll to position [0, 0]
click at [194, 93] on h6 "Add existing question" at bounding box center [182, 93] width 51 height 7
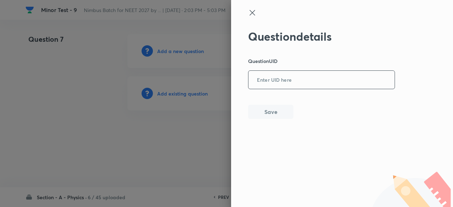
click at [285, 82] on input "text" at bounding box center [321, 79] width 146 height 17
paste input "HOIQN"
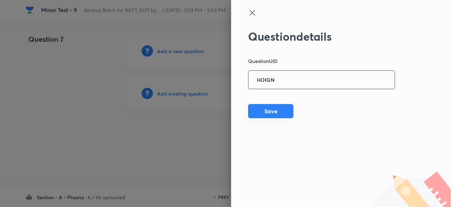
type input "HOIQN"
click at [281, 109] on button "Save" at bounding box center [270, 111] width 45 height 14
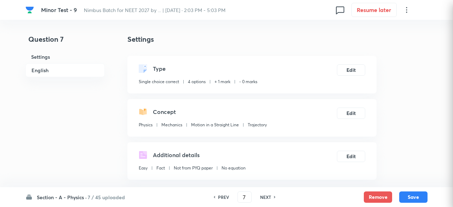
checkbox input "true"
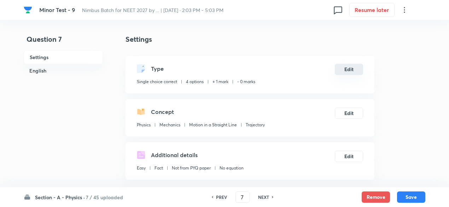
click at [356, 73] on button "Edit" at bounding box center [349, 69] width 28 height 11
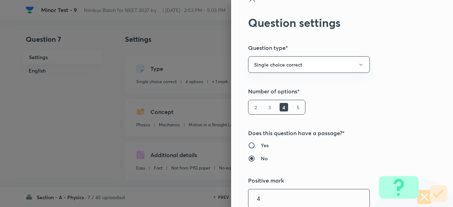
type input "4"
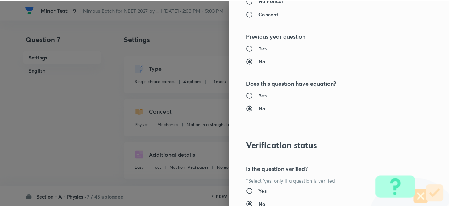
scroll to position [755, 0]
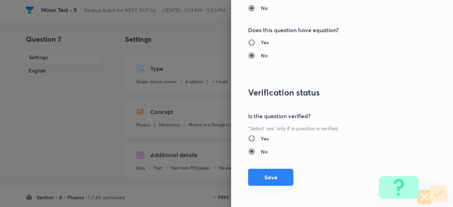
type input "1"
click at [280, 173] on button "Save" at bounding box center [270, 177] width 45 height 17
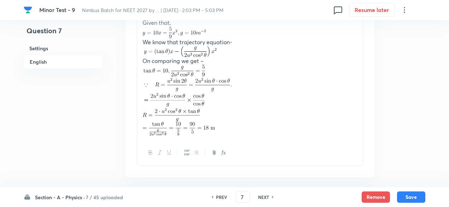
scroll to position [836, 0]
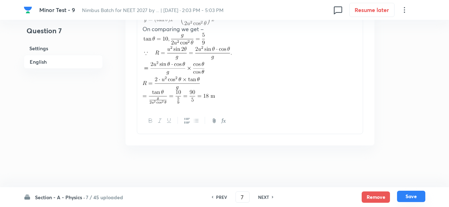
click at [410, 194] on button "Save" at bounding box center [411, 196] width 28 height 11
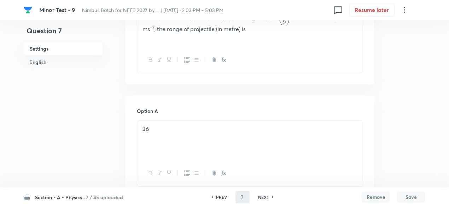
scroll to position [0, 0]
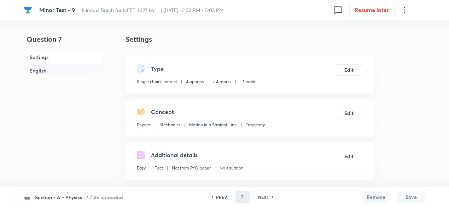
type input "8"
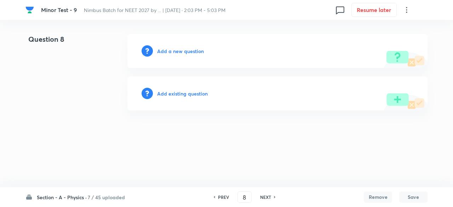
click at [191, 93] on h6 "Add existing question" at bounding box center [182, 93] width 51 height 7
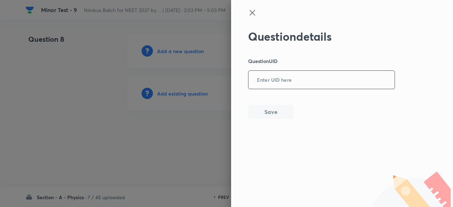
click at [297, 76] on input "text" at bounding box center [321, 79] width 146 height 17
paste input "ZN6M0"
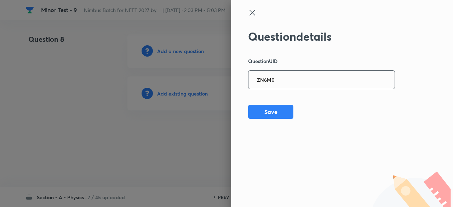
type input "ZN6M0"
click at [273, 111] on button "Save" at bounding box center [270, 111] width 45 height 14
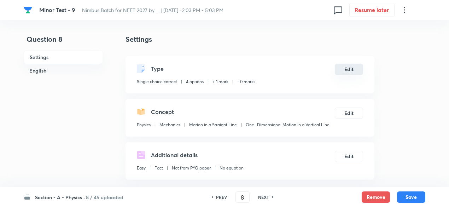
click at [358, 67] on button "Edit" at bounding box center [349, 69] width 28 height 11
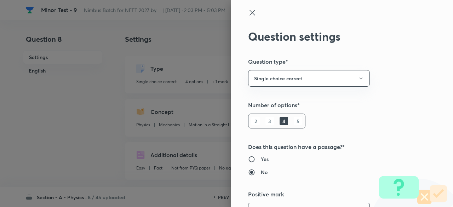
scroll to position [14, 0]
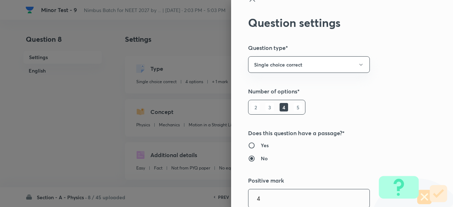
type input "4"
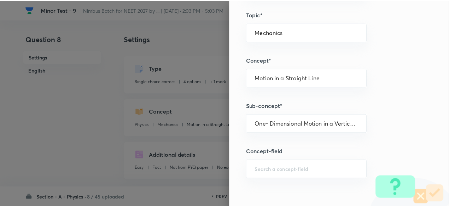
scroll to position [755, 0]
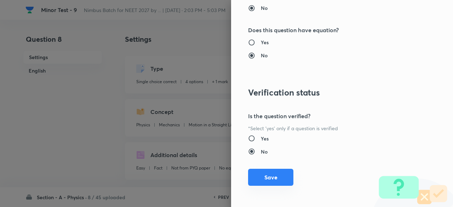
type input "1"
click at [277, 172] on button "Save" at bounding box center [270, 177] width 45 height 17
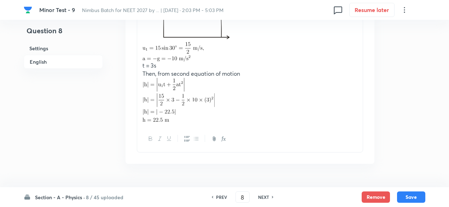
scroll to position [868, 0]
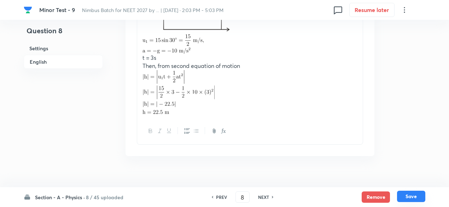
click at [409, 194] on button "Save" at bounding box center [411, 196] width 28 height 11
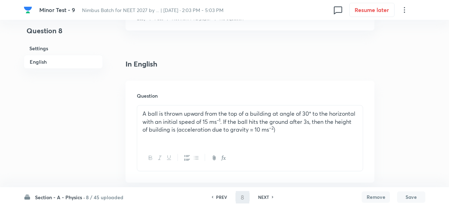
scroll to position [64, 0]
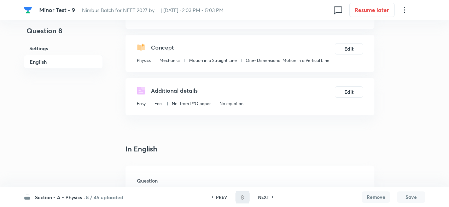
type input "9"
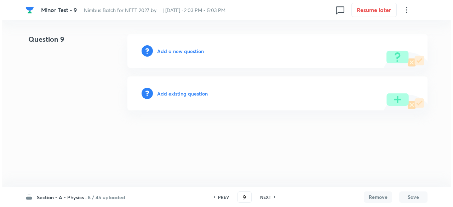
scroll to position [0, 0]
click at [195, 93] on h6 "Add existing question" at bounding box center [182, 93] width 51 height 7
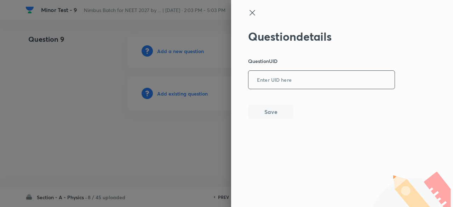
click at [287, 86] on input "text" at bounding box center [321, 79] width 146 height 17
paste input "SZHTP"
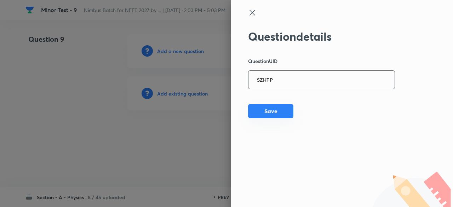
type input "SZHTP"
click at [277, 114] on button "Save" at bounding box center [270, 111] width 45 height 14
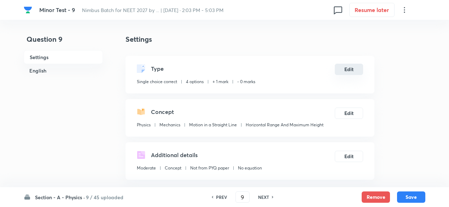
click at [347, 66] on button "Edit" at bounding box center [349, 69] width 28 height 11
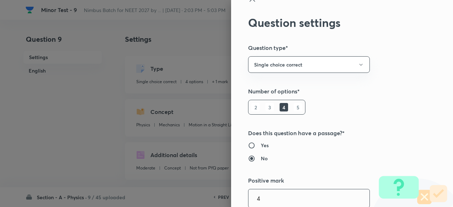
type input "4"
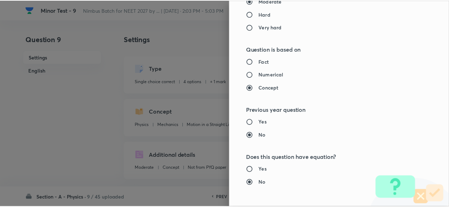
scroll to position [755, 0]
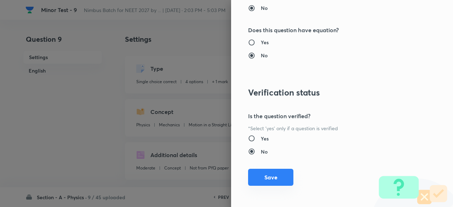
type input "1"
click at [283, 177] on button "Save" at bounding box center [270, 177] width 45 height 17
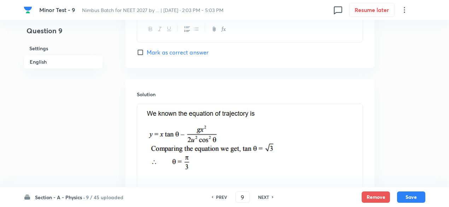
scroll to position [786, 0]
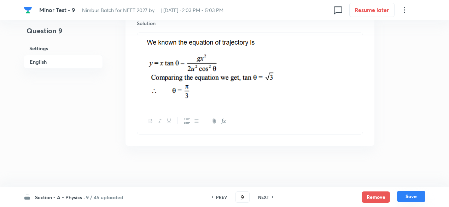
click at [419, 195] on button "Save" at bounding box center [411, 196] width 28 height 11
type input "10"
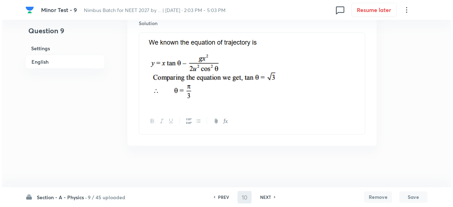
scroll to position [0, 0]
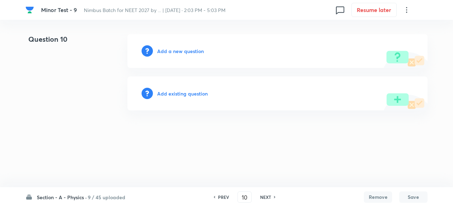
click at [204, 94] on h6 "Add existing question" at bounding box center [182, 93] width 51 height 7
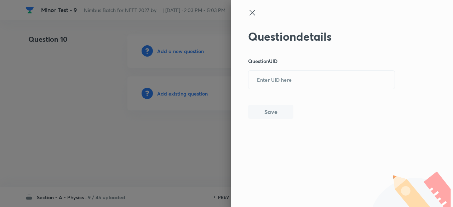
click at [313, 66] on div "Question details Question UID ​ Save" at bounding box center [321, 74] width 147 height 89
click at [306, 83] on input "text" at bounding box center [321, 79] width 146 height 17
paste input "EU14F"
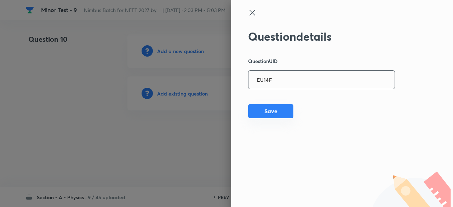
type input "EU14F"
click at [283, 112] on button "Save" at bounding box center [270, 111] width 45 height 14
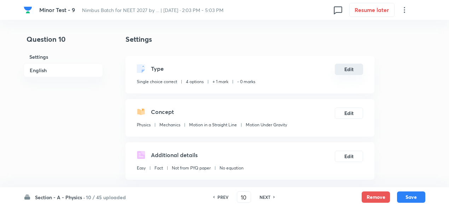
click at [352, 69] on button "Edit" at bounding box center [349, 69] width 28 height 11
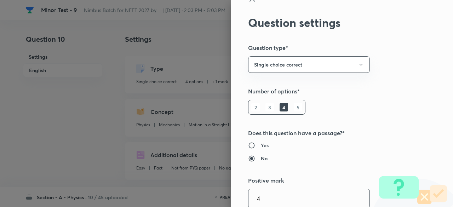
type input "4"
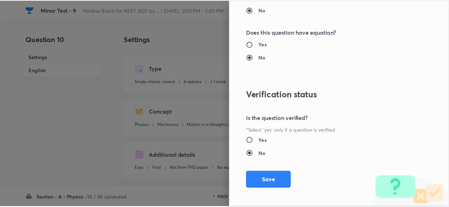
scroll to position [755, 0]
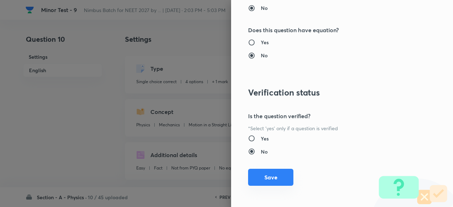
type input "1"
click at [276, 174] on button "Save" at bounding box center [270, 177] width 45 height 17
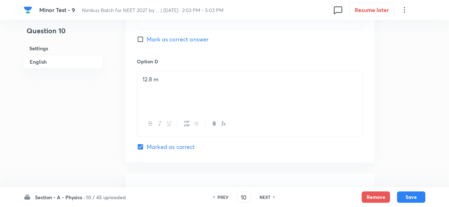
scroll to position [764, 0]
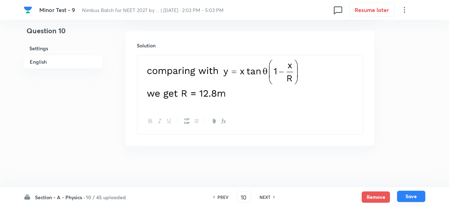
click at [406, 195] on button "Save" at bounding box center [411, 196] width 28 height 11
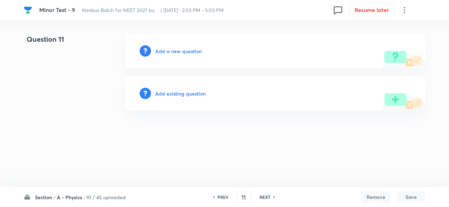
scroll to position [0, 0]
click at [222, 194] on h6 "PREV" at bounding box center [224, 197] width 11 height 6
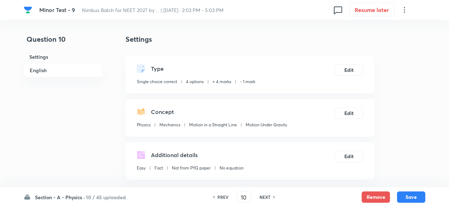
click at [222, 194] on h6 "PREV" at bounding box center [223, 197] width 11 height 6
type input "9"
checkbox input "false"
checkbox input "true"
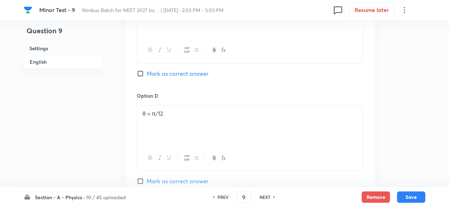
scroll to position [786, 0]
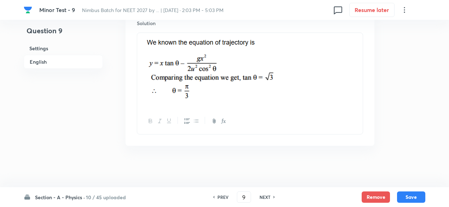
click at [267, 197] on h6 "NEXT" at bounding box center [265, 197] width 11 height 6
type input "10"
checkbox input "false"
checkbox input "true"
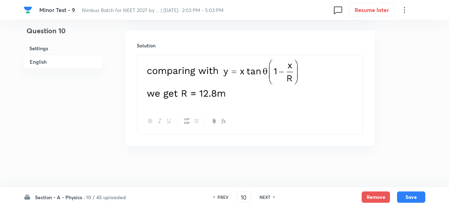
click at [267, 197] on h6 "NEXT" at bounding box center [265, 197] width 11 height 6
type input "11"
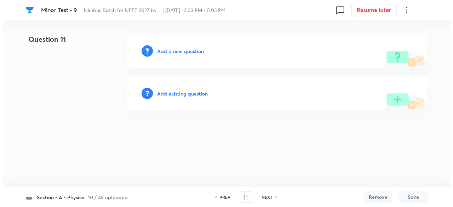
scroll to position [0, 0]
click at [196, 92] on h6 "Add existing question" at bounding box center [182, 93] width 51 height 7
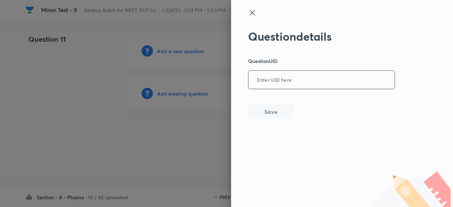
click at [308, 70] on div "​" at bounding box center [321, 79] width 147 height 19
paste input "ZTJNS"
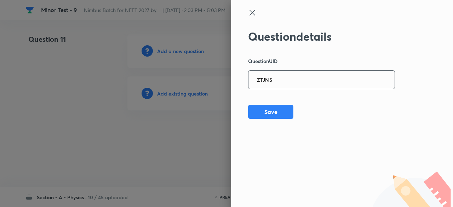
type input "ZTJNS"
click at [279, 112] on button "Save" at bounding box center [270, 111] width 45 height 14
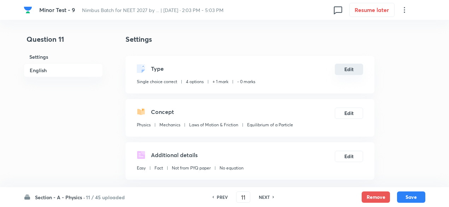
click at [347, 69] on button "Edit" at bounding box center [349, 69] width 28 height 11
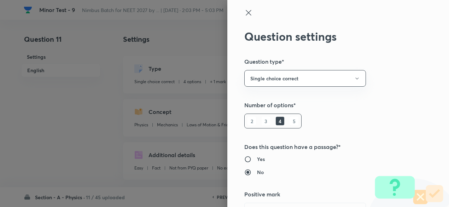
type input "1"
type input "0"
type input "Laws of Motion & Friction"
type input "Equilibrium of a Particle"
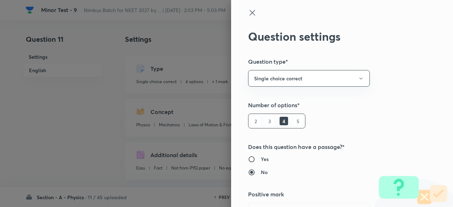
scroll to position [14, 0]
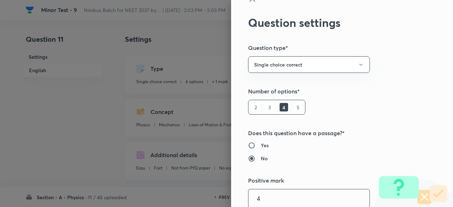
type input "4"
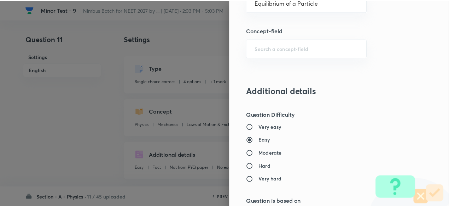
scroll to position [755, 0]
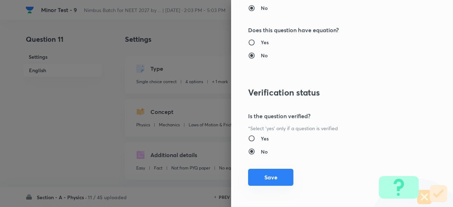
type input "1"
click at [280, 172] on button "Save" at bounding box center [270, 177] width 45 height 17
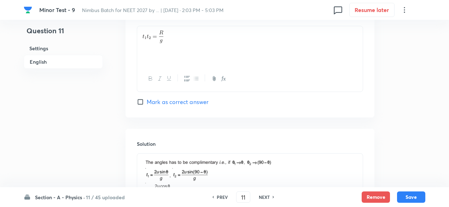
scroll to position [789, 0]
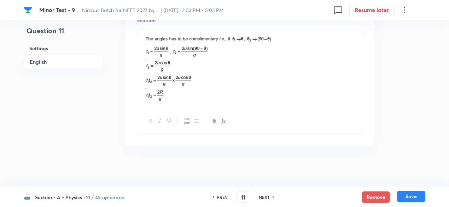
click at [405, 194] on button "Save" at bounding box center [411, 196] width 28 height 11
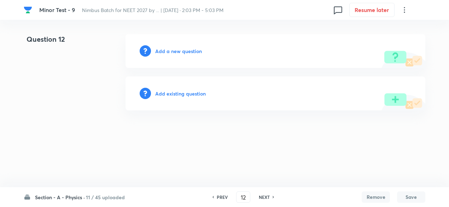
scroll to position [0, 0]
click at [220, 198] on h6 "PREV" at bounding box center [224, 197] width 11 height 6
type input "11"
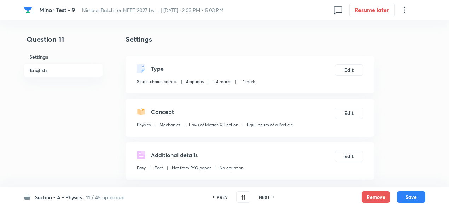
checkbox input "true"
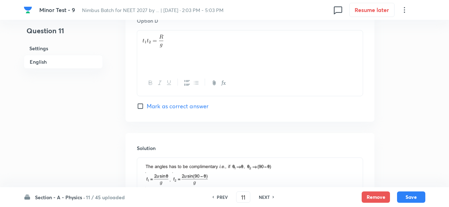
scroll to position [789, 0]
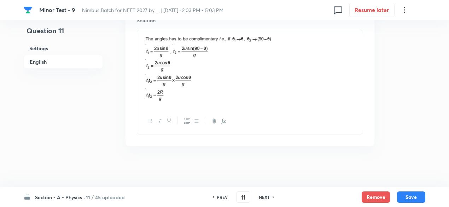
click at [217, 197] on h6 "PREV" at bounding box center [222, 197] width 11 height 6
type input "10"
checkbox input "false"
checkbox input "true"
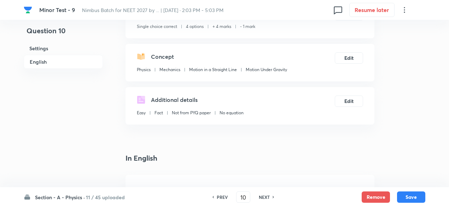
scroll to position [0, 0]
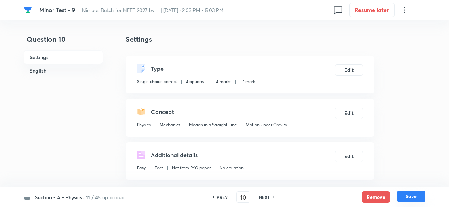
click at [409, 198] on button "Save" at bounding box center [411, 196] width 28 height 11
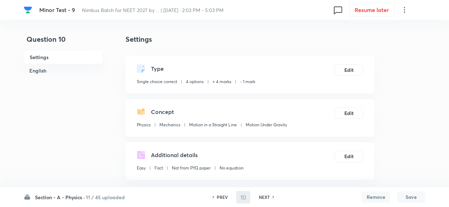
type input "11"
checkbox input "false"
checkbox input "true"
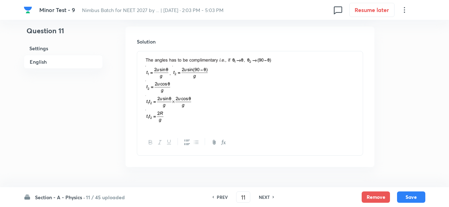
scroll to position [789, 0]
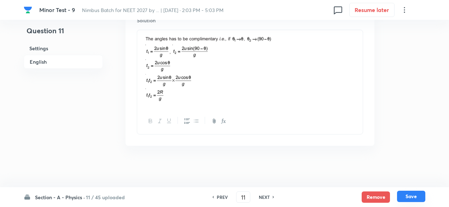
click at [410, 193] on button "Save" at bounding box center [411, 196] width 28 height 11
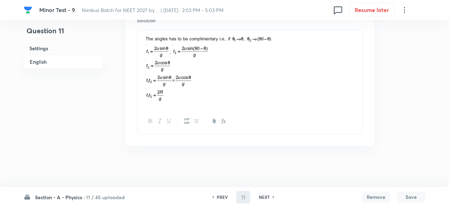
type input "12"
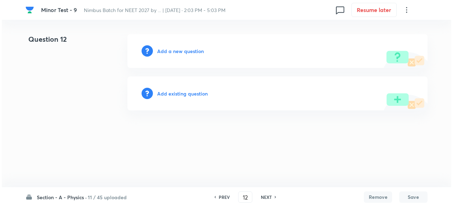
scroll to position [0, 0]
click at [188, 92] on h6 "Add existing question" at bounding box center [182, 93] width 51 height 7
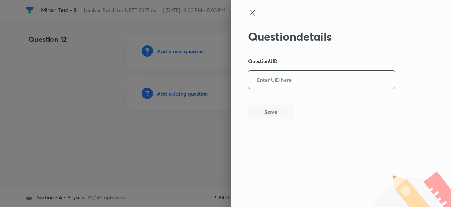
click at [292, 77] on input "text" at bounding box center [321, 79] width 146 height 17
paste input "65SGA"
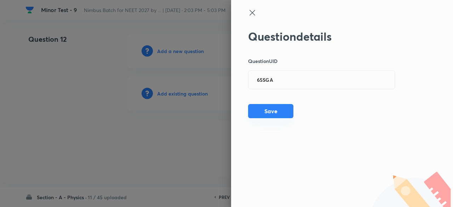
click at [266, 111] on button "Save" at bounding box center [270, 111] width 45 height 14
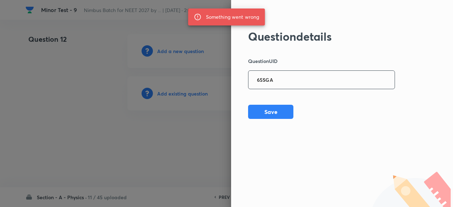
click at [276, 82] on input "65SGA" at bounding box center [321, 79] width 146 height 17
paste input "TY5XU"
type input "TY5XU"
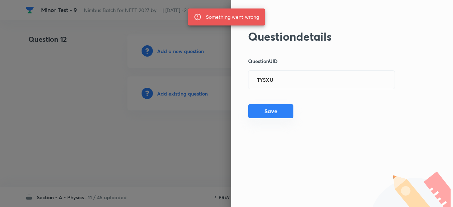
click at [278, 109] on button "Save" at bounding box center [270, 111] width 45 height 14
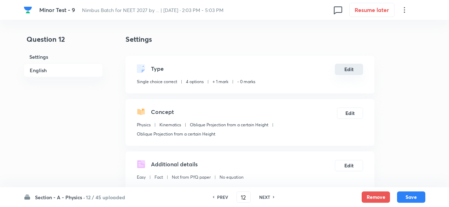
click at [350, 70] on button "Edit" at bounding box center [349, 69] width 28 height 11
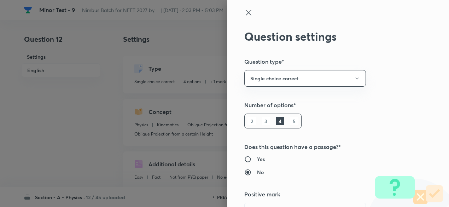
type input "1"
type input "0"
type input "Kinematics"
type input "Oblique Projection from a certain Height"
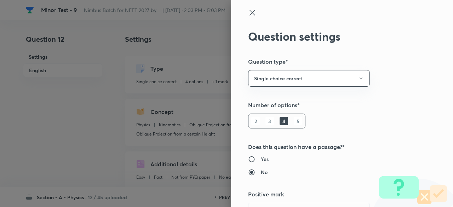
scroll to position [14, 0]
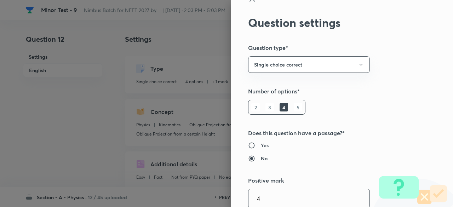
type input "4"
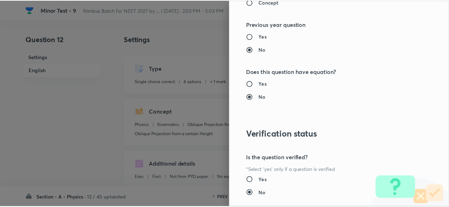
scroll to position [755, 0]
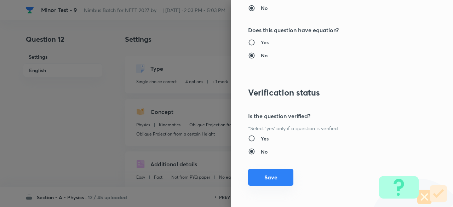
type input "1"
click at [276, 176] on button "Save" at bounding box center [270, 177] width 45 height 17
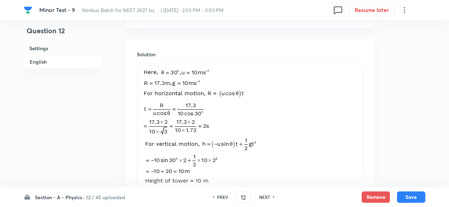
scroll to position [846, 0]
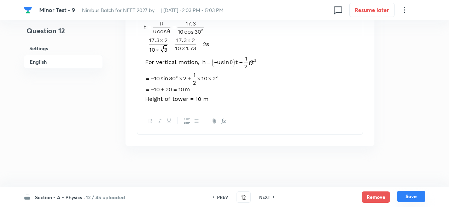
click at [410, 194] on button "Save" at bounding box center [411, 196] width 28 height 11
type input "13"
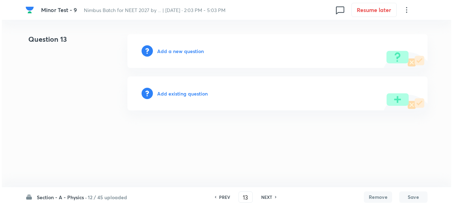
scroll to position [0, 0]
click at [198, 91] on h6 "Add existing question" at bounding box center [182, 93] width 51 height 7
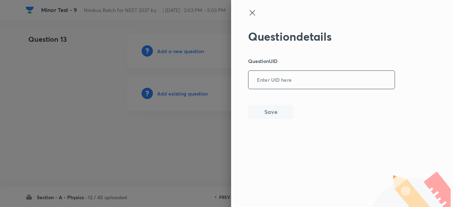
click at [285, 72] on input "text" at bounding box center [321, 79] width 146 height 17
paste input "TY5XU"
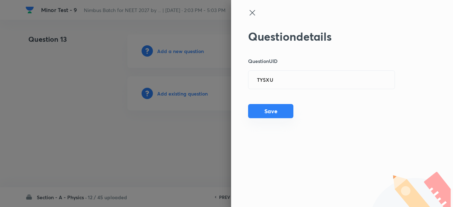
click at [286, 110] on button "Save" at bounding box center [270, 111] width 45 height 14
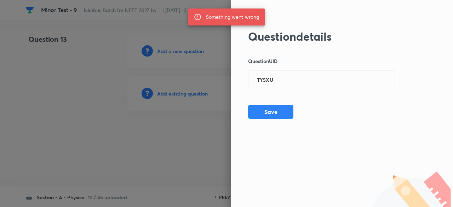
click at [293, 92] on div "Question details Question UID TY5XU ​ Save" at bounding box center [321, 74] width 147 height 89
click at [284, 73] on input "TY5XU" at bounding box center [321, 79] width 146 height 17
click at [284, 115] on button "Save" at bounding box center [270, 111] width 45 height 14
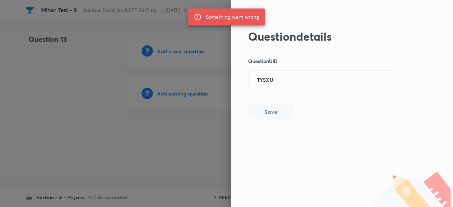
click at [284, 115] on button "Save" at bounding box center [270, 112] width 45 height 14
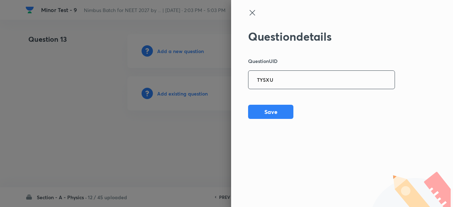
click at [282, 83] on input "TY5XU" at bounding box center [321, 79] width 146 height 17
paste input "1XZ1O"
type input "1XZ1O"
click at [277, 111] on button "Save" at bounding box center [270, 111] width 45 height 14
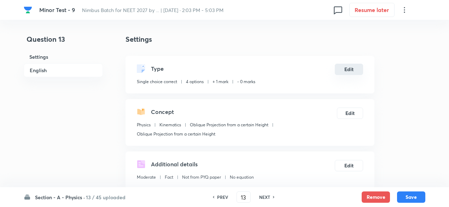
click at [349, 66] on button "Edit" at bounding box center [349, 69] width 28 height 11
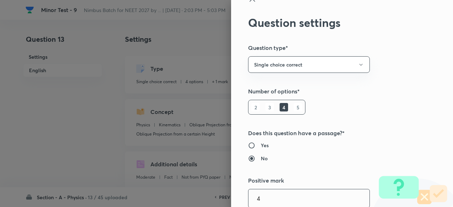
type input "4"
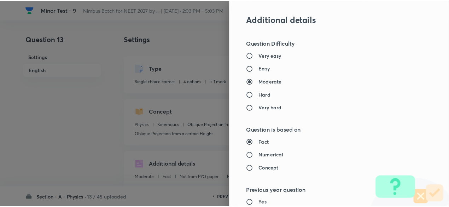
scroll to position [755, 0]
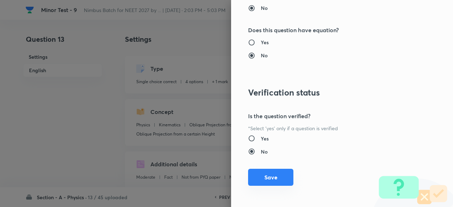
type input "1"
click at [270, 177] on button "Save" at bounding box center [270, 177] width 45 height 17
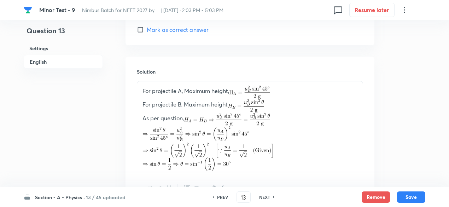
scroll to position [814, 0]
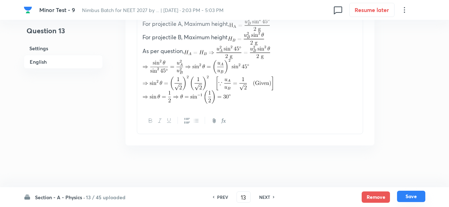
click at [410, 198] on button "Save" at bounding box center [411, 196] width 28 height 11
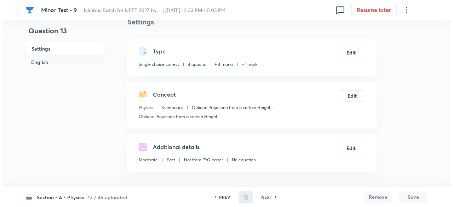
scroll to position [0, 0]
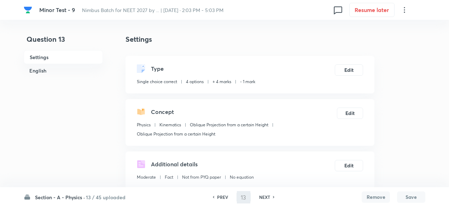
type input "14"
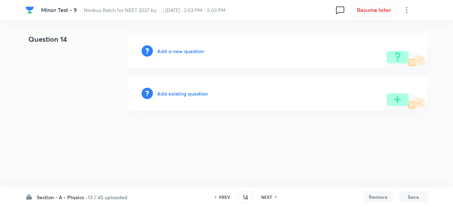
click at [198, 92] on h6 "Add existing question" at bounding box center [182, 93] width 51 height 7
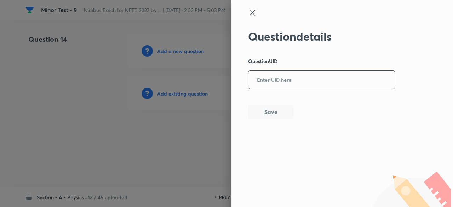
click at [276, 83] on input "text" at bounding box center [321, 79] width 146 height 17
paste input "LW71F"
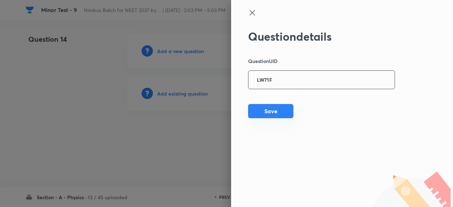
type input "LW71F"
click at [277, 109] on button "Save" at bounding box center [270, 111] width 45 height 14
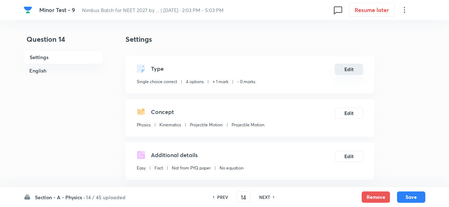
click at [349, 71] on button "Edit" at bounding box center [349, 69] width 28 height 11
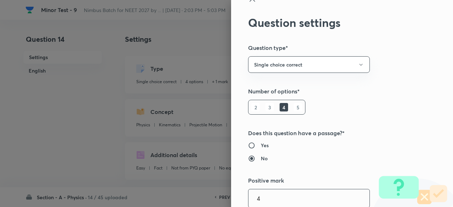
type input "4"
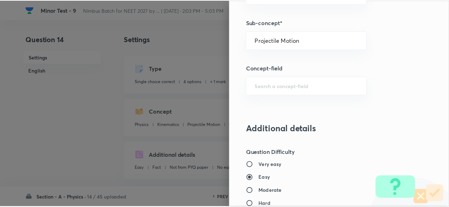
scroll to position [755, 0]
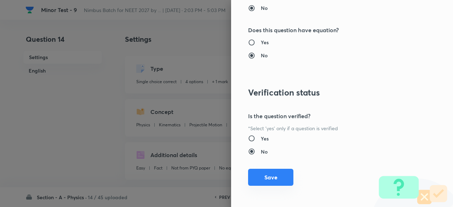
type input "1"
click at [275, 177] on button "Save" at bounding box center [270, 177] width 45 height 17
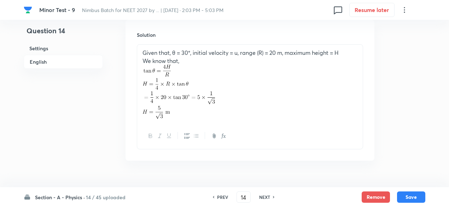
scroll to position [789, 0]
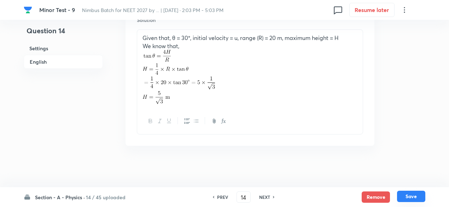
click at [416, 197] on button "Save" at bounding box center [411, 196] width 28 height 11
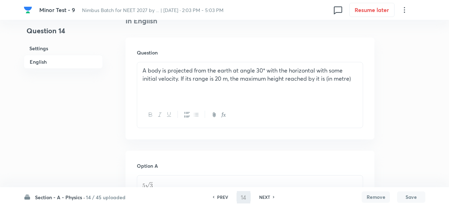
scroll to position [115, 0]
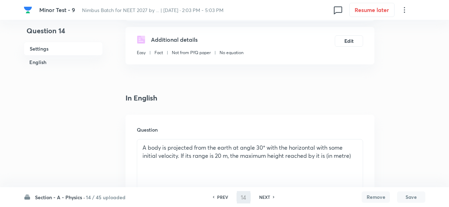
type input "15"
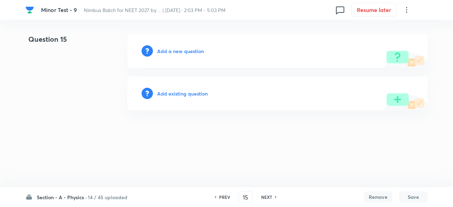
click at [193, 92] on h6 "Add existing question" at bounding box center [182, 93] width 51 height 7
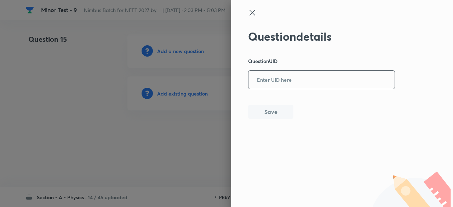
click at [328, 84] on input "text" at bounding box center [321, 79] width 146 height 17
paste input "WZ2WE"
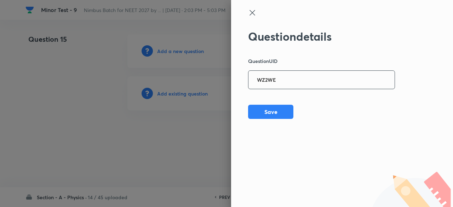
type input "WZ2WE"
click at [268, 111] on button "Save" at bounding box center [270, 111] width 45 height 14
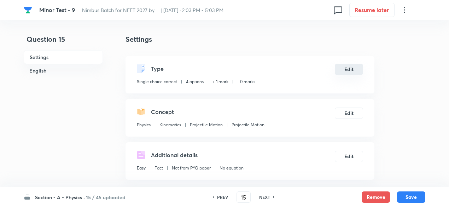
click at [343, 70] on button "Edit" at bounding box center [349, 69] width 28 height 11
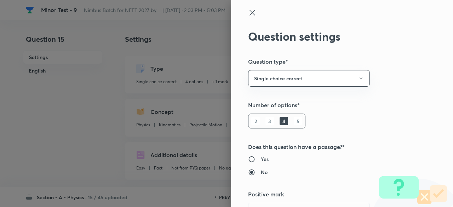
type input "1"
type input "0"
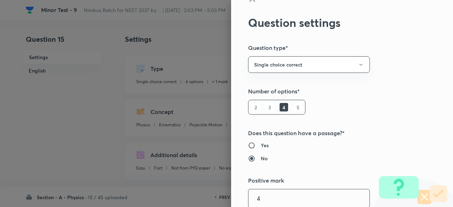
type input "4"
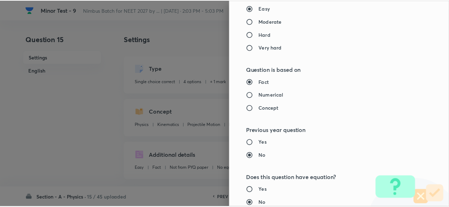
scroll to position [755, 0]
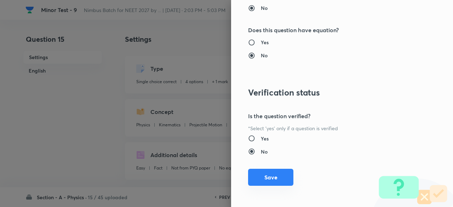
type input "1"
click at [277, 174] on button "Save" at bounding box center [270, 177] width 45 height 17
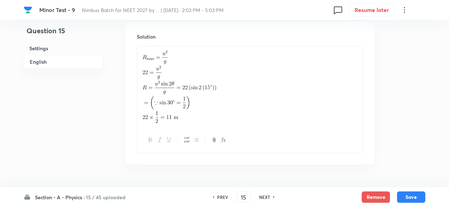
scroll to position [792, 0]
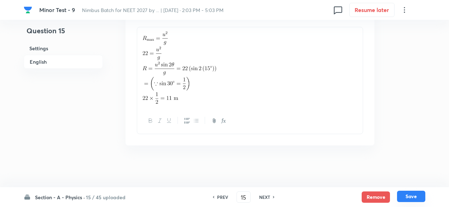
click at [414, 197] on button "Save" at bounding box center [411, 196] width 28 height 11
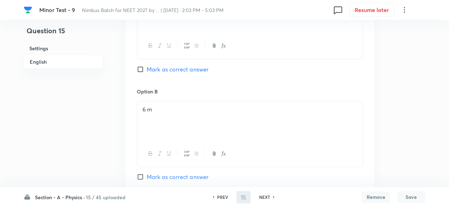
type input "16"
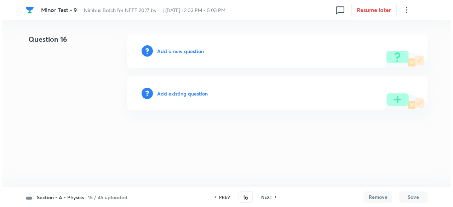
scroll to position [0, 0]
click at [190, 93] on h6 "Add existing question" at bounding box center [182, 93] width 51 height 7
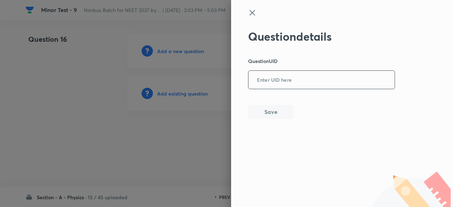
click at [315, 73] on input "text" at bounding box center [321, 79] width 146 height 17
paste input "TFONV"
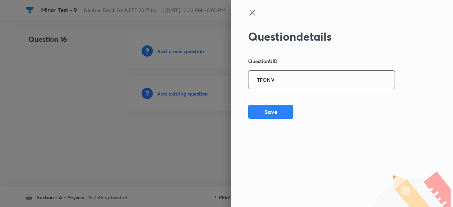
type input "TFONV"
click at [269, 109] on button "Save" at bounding box center [270, 111] width 45 height 14
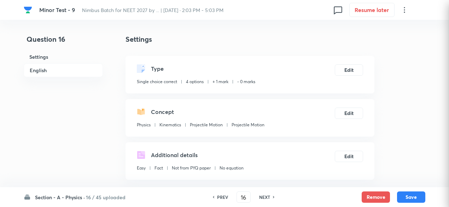
checkbox input "true"
click at [340, 68] on button "Edit" at bounding box center [349, 69] width 28 height 11
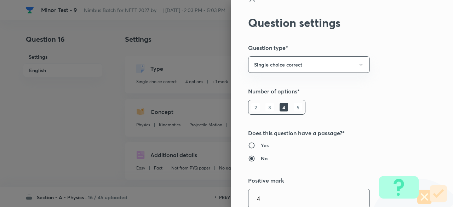
type input "4"
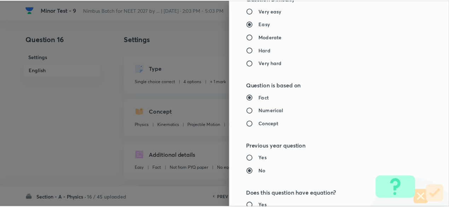
scroll to position [755, 0]
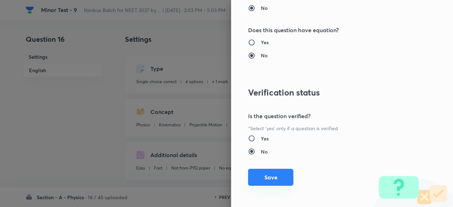
type input "1"
click at [281, 182] on button "Save" at bounding box center [270, 177] width 45 height 17
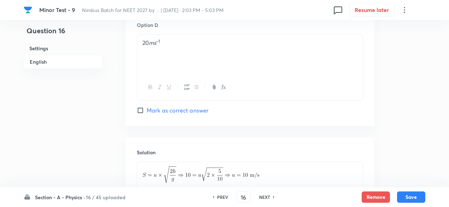
scroll to position [750, 0]
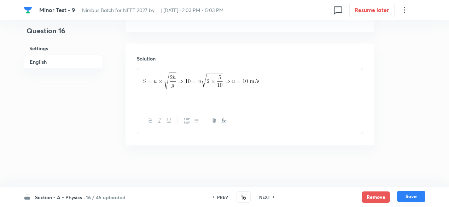
click at [416, 196] on button "Save" at bounding box center [411, 196] width 28 height 11
type input "17"
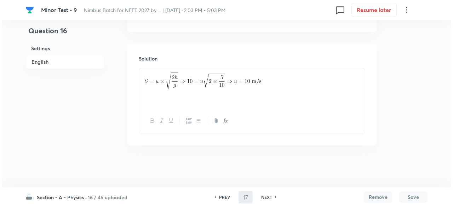
scroll to position [0, 0]
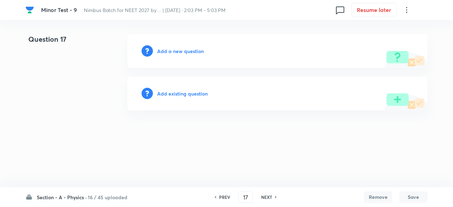
click at [191, 94] on h6 "Add existing question" at bounding box center [182, 93] width 51 height 7
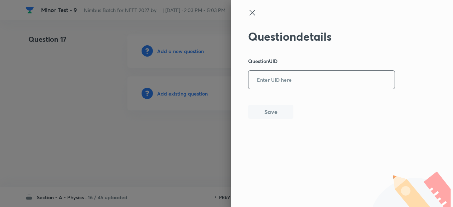
click at [286, 79] on input "text" at bounding box center [321, 79] width 146 height 17
paste input "ABCVD"
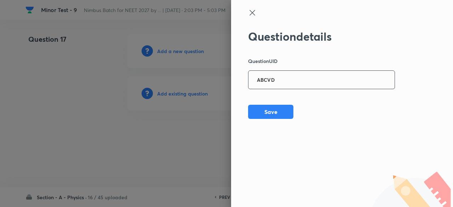
type input "ABCVD"
click at [277, 115] on button "Save" at bounding box center [270, 111] width 45 height 14
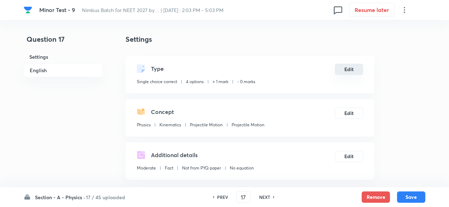
click at [340, 73] on button "Edit" at bounding box center [349, 69] width 28 height 11
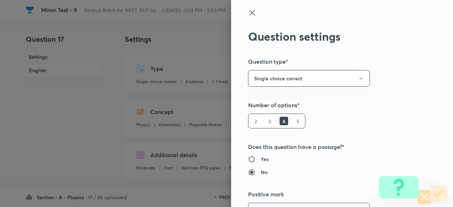
scroll to position [14, 0]
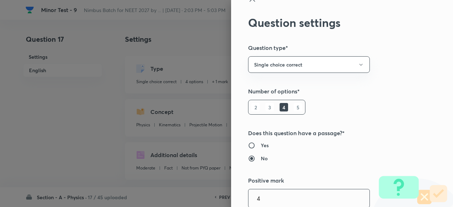
type input "4"
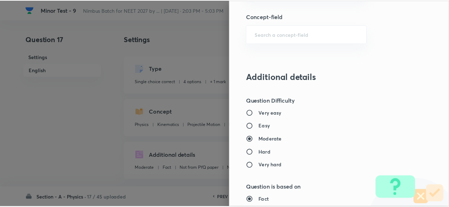
scroll to position [755, 0]
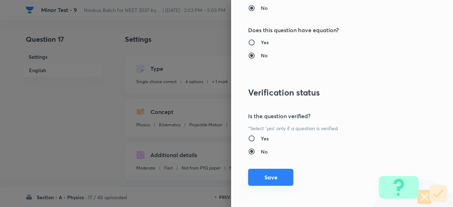
type input "1"
click at [262, 178] on button "Save" at bounding box center [270, 177] width 45 height 17
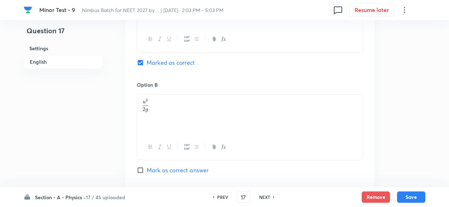
scroll to position [754, 0]
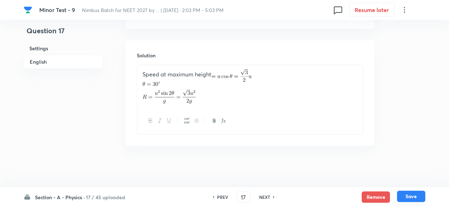
click at [413, 196] on button "Save" at bounding box center [411, 196] width 28 height 11
type input "18"
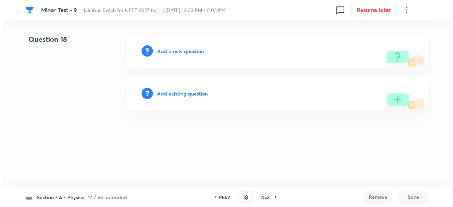
scroll to position [0, 0]
click at [200, 91] on h6 "Add existing question" at bounding box center [182, 93] width 51 height 7
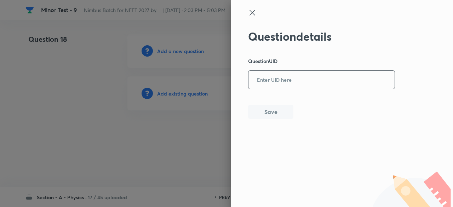
click at [297, 76] on input "text" at bounding box center [321, 79] width 146 height 17
paste input "UL6QW"
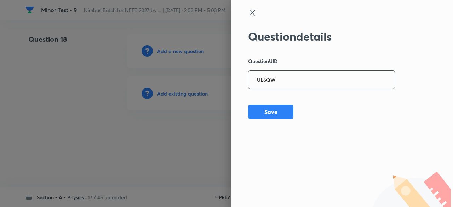
click at [297, 76] on input "UL6QW" at bounding box center [321, 79] width 146 height 17
type input "UL6QW"
click at [275, 114] on button "Save" at bounding box center [270, 111] width 45 height 14
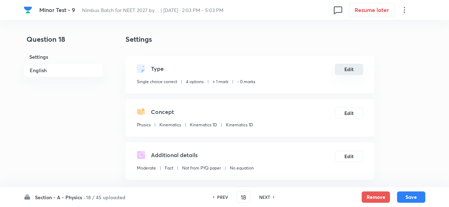
click at [350, 70] on button "Edit" at bounding box center [349, 69] width 28 height 11
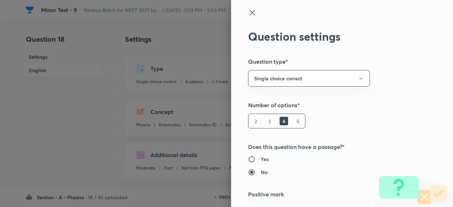
scroll to position [14, 0]
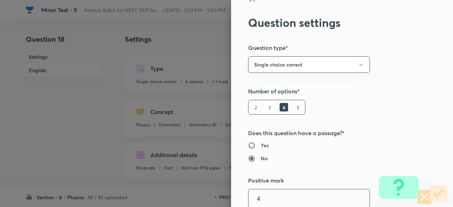
type input "4"
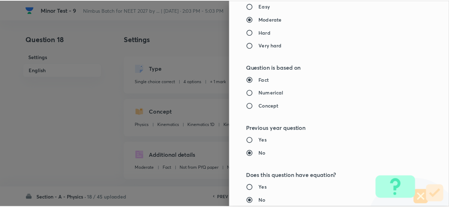
scroll to position [755, 0]
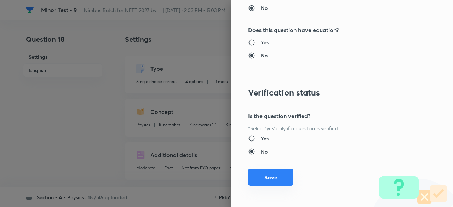
type input "1"
click at [277, 177] on button "Save" at bounding box center [270, 177] width 45 height 17
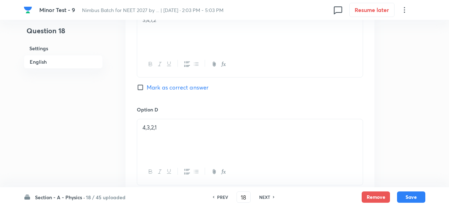
scroll to position [794, 0]
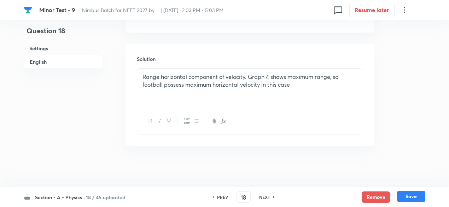
click at [413, 197] on button "Save" at bounding box center [411, 196] width 28 height 11
type input "19"
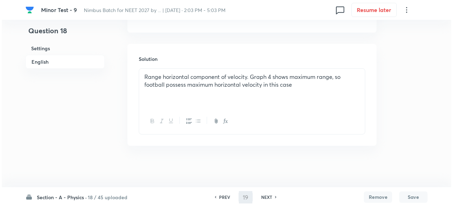
scroll to position [0, 0]
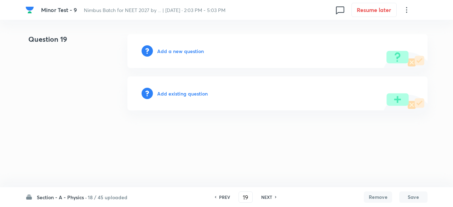
click at [116, 196] on h6 "18 / 45 uploaded" at bounding box center [108, 197] width 40 height 7
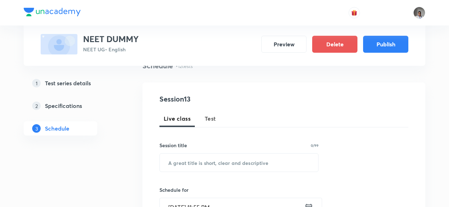
scroll to position [75, 0]
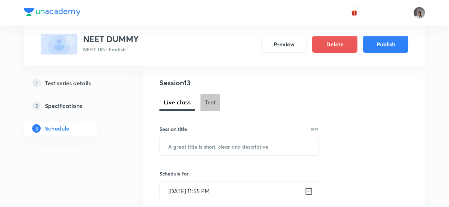
click at [206, 96] on button "Test" at bounding box center [211, 102] width 20 height 17
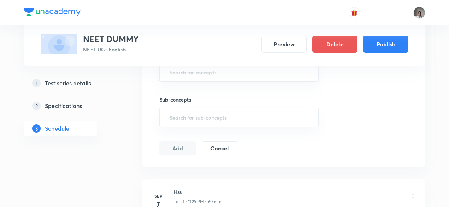
scroll to position [527, 0]
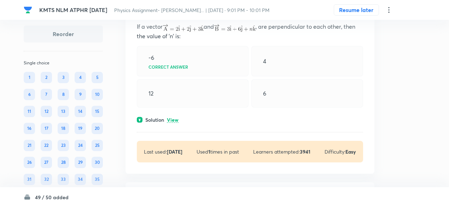
scroll to position [71, 0]
click at [175, 120] on p "View" at bounding box center [173, 119] width 12 height 5
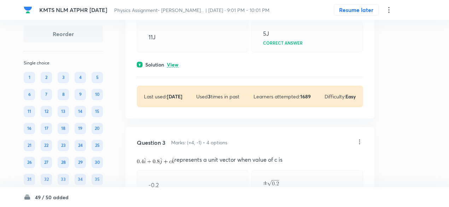
scroll to position [395, 0]
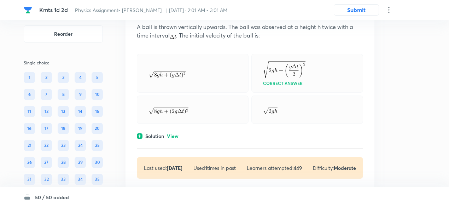
scroll to position [71, 0]
click at [173, 135] on p "View" at bounding box center [173, 135] width 12 height 5
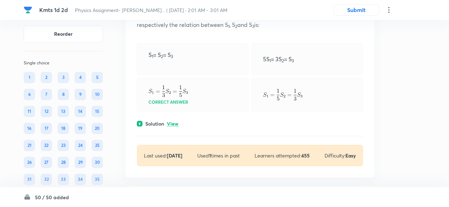
scroll to position [483, 0]
click at [174, 117] on div "Question 2 Marks: (+4, -1) • 4 options A body travels for 15 sec starting from …" at bounding box center [250, 76] width 249 height 202
click at [173, 126] on div "Question 2 Marks: (+4, -1) • 4 options A body travels for 15 sec starting from …" at bounding box center [250, 76] width 249 height 202
click at [173, 122] on p "View" at bounding box center [173, 123] width 12 height 5
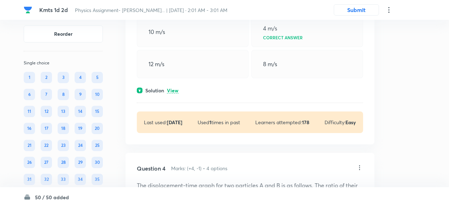
scroll to position [929, 0]
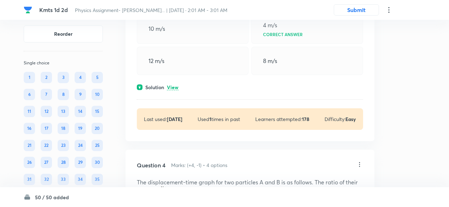
click at [170, 87] on p "View" at bounding box center [173, 87] width 12 height 5
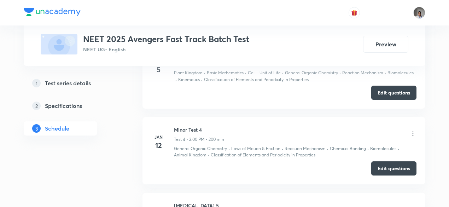
scroll to position [567, 0]
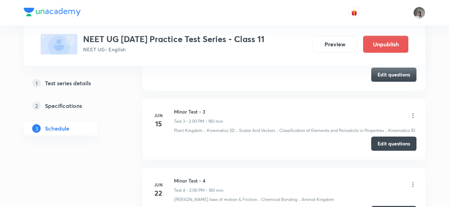
scroll to position [502, 0]
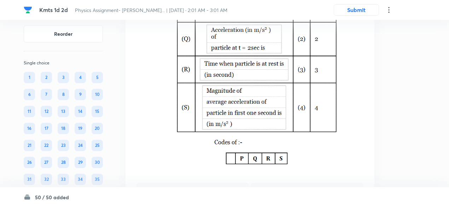
scroll to position [10384, 0]
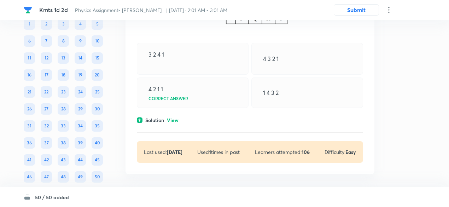
click at [175, 118] on p "View" at bounding box center [173, 120] width 12 height 5
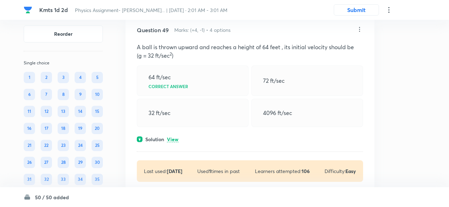
scroll to position [9981, 0]
click at [176, 138] on p "View" at bounding box center [173, 140] width 12 height 5
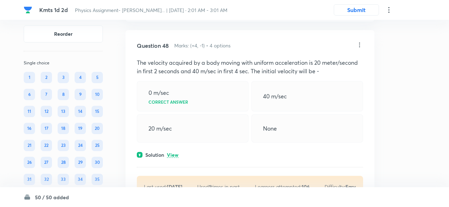
scroll to position [9779, 0]
click at [178, 153] on p "View" at bounding box center [173, 155] width 12 height 5
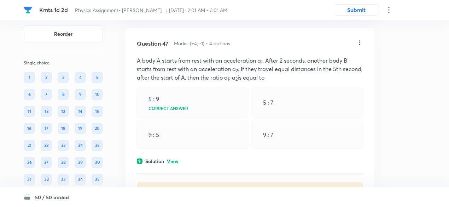
scroll to position [9592, 0]
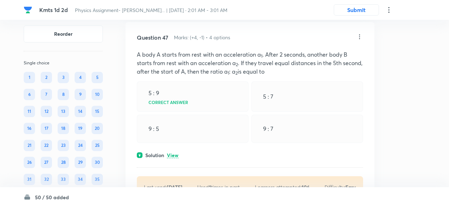
click at [178, 153] on p "View" at bounding box center [173, 155] width 12 height 5
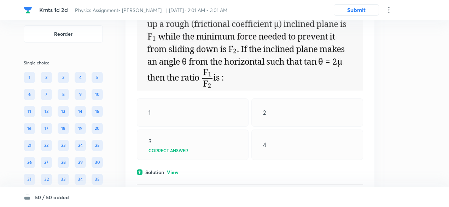
scroll to position [1420, 0]
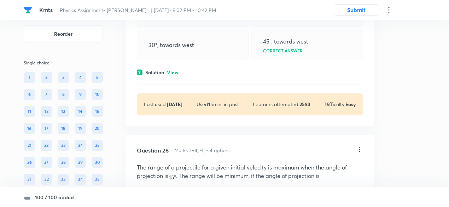
scroll to position [5696, 0]
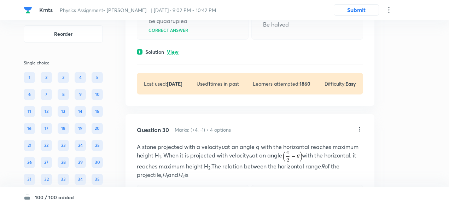
click at [267, 94] on div "Last used: [DATE] Used 1 times in past Learners attempted: 1860 Difficulty: Easy" at bounding box center [250, 84] width 226 height 22
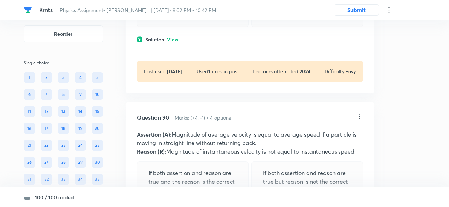
scroll to position [20031, 0]
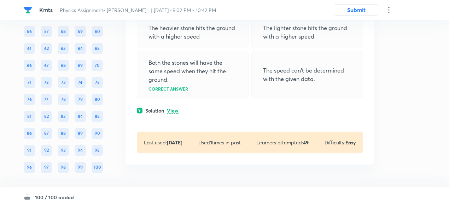
click at [177, 114] on p "View" at bounding box center [173, 110] width 12 height 5
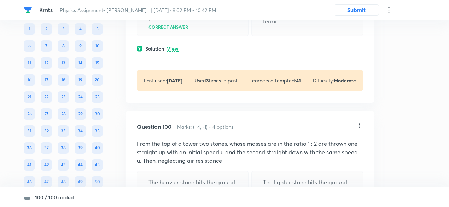
scroll to position [19867, 0]
click at [175, 52] on p "View" at bounding box center [173, 49] width 12 height 5
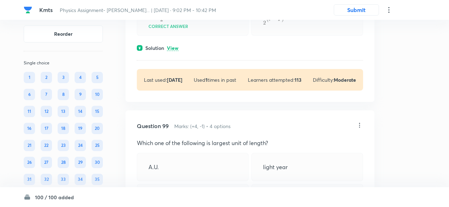
scroll to position [19687, 0]
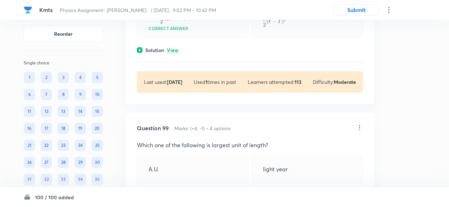
click at [175, 53] on p "View" at bounding box center [173, 50] width 12 height 5
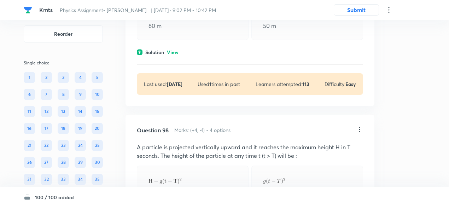
scroll to position [19493, 0]
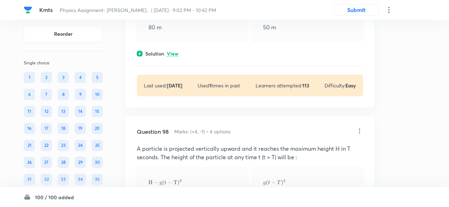
click at [174, 57] on p "View" at bounding box center [173, 53] width 12 height 5
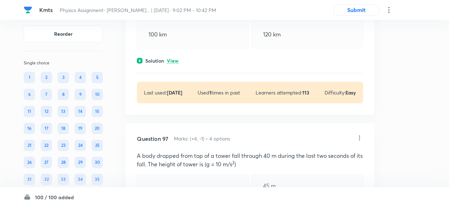
scroll to position [19300, 0]
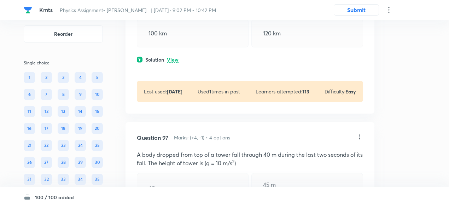
click at [173, 63] on p "View" at bounding box center [173, 59] width 12 height 5
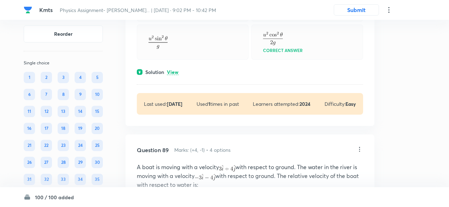
scroll to position [17716, 0]
click at [174, 75] on p "View" at bounding box center [173, 72] width 12 height 5
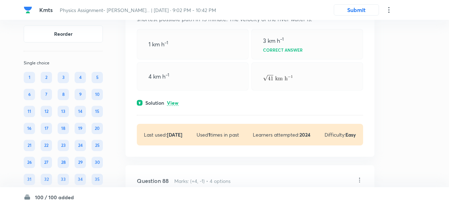
scroll to position [17495, 0]
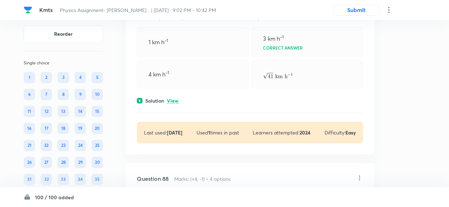
click at [173, 104] on p "View" at bounding box center [173, 100] width 12 height 5
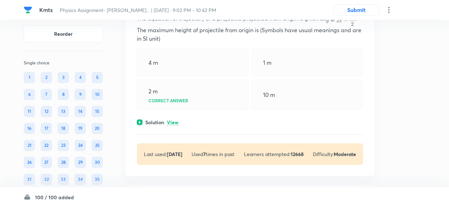
scroll to position [16823, 0]
click at [173, 126] on p "View" at bounding box center [173, 122] width 12 height 5
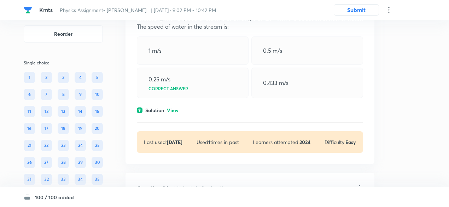
scroll to position [17119, 0]
click at [175, 113] on p "View" at bounding box center [173, 110] width 12 height 5
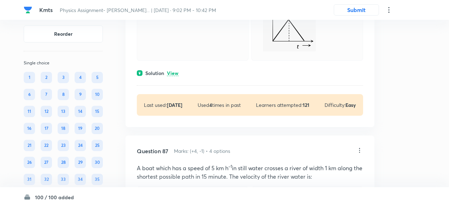
scroll to position [17526, 0]
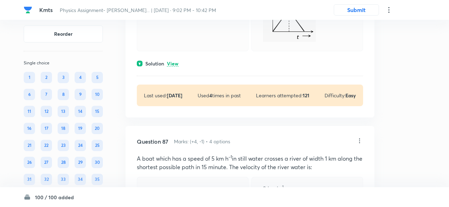
click at [177, 67] on p "View" at bounding box center [173, 63] width 12 height 5
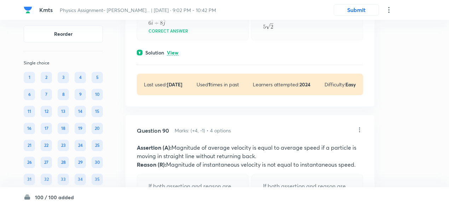
scroll to position [18334, 0]
click at [175, 55] on p "View" at bounding box center [173, 52] width 12 height 5
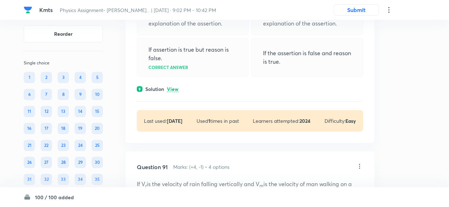
scroll to position [18578, 0]
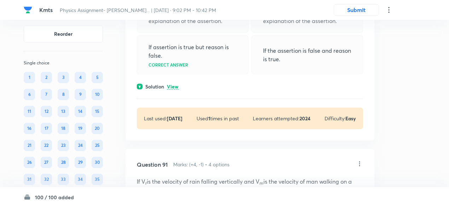
click at [177, 90] on p "View" at bounding box center [173, 86] width 12 height 5
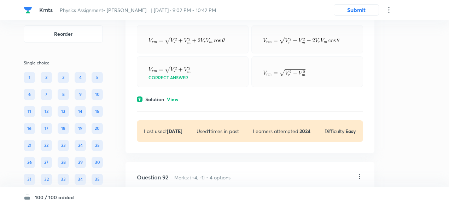
scroll to position [18791, 0]
click at [176, 102] on p "View" at bounding box center [173, 99] width 12 height 5
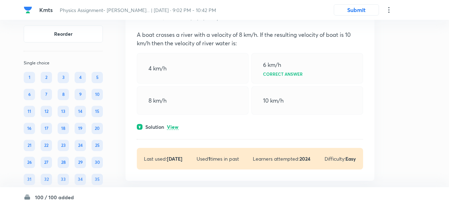
scroll to position [19053, 0]
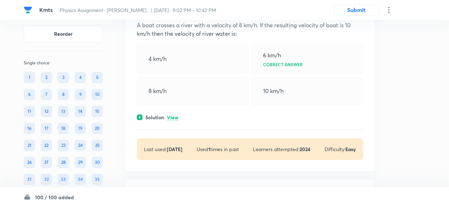
click at [175, 120] on p "View" at bounding box center [173, 117] width 12 height 5
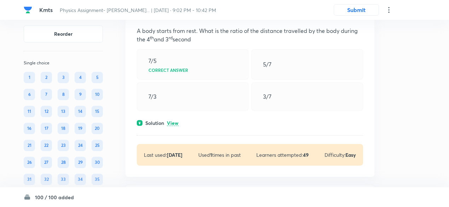
scroll to position [19336, 0]
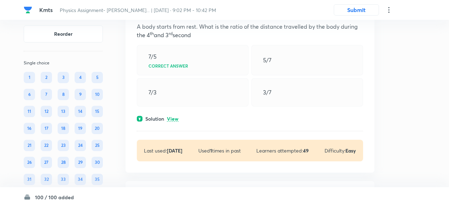
click at [175, 122] on p "View" at bounding box center [173, 118] width 12 height 5
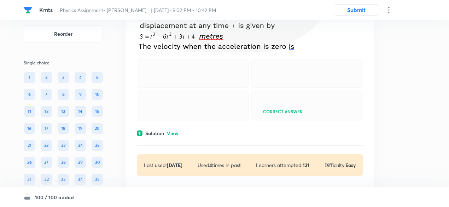
scroll to position [19596, 0]
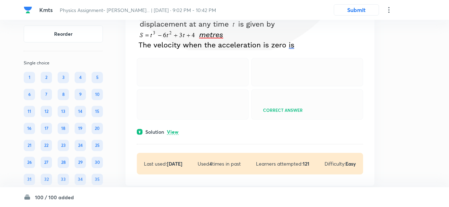
click at [174, 135] on p "View" at bounding box center [173, 132] width 12 height 5
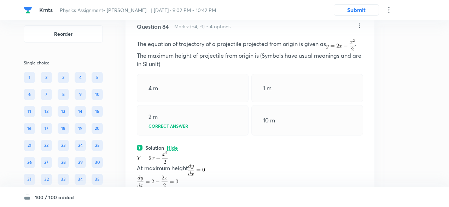
scroll to position [16798, 0]
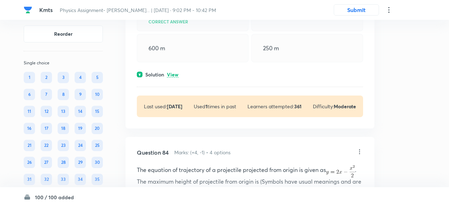
scroll to position [16670, 0]
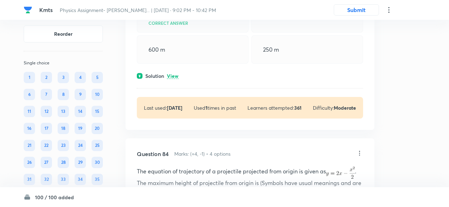
click at [174, 79] on p "View" at bounding box center [173, 76] width 12 height 5
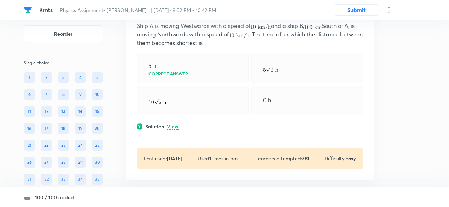
scroll to position [16415, 0]
click at [175, 130] on p "View" at bounding box center [173, 127] width 12 height 5
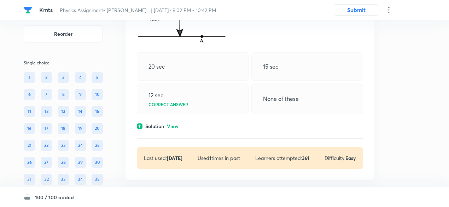
scroll to position [16221, 0]
click at [175, 128] on p "View" at bounding box center [173, 125] width 12 height 5
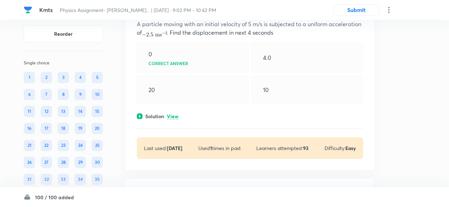
scroll to position [15977, 0]
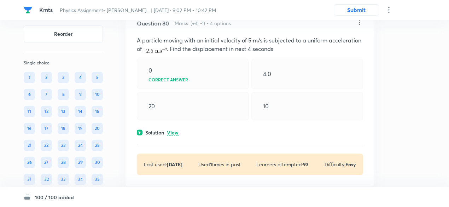
click at [174, 136] on p "View" at bounding box center [173, 132] width 12 height 5
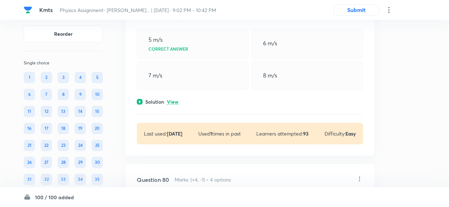
scroll to position [15820, 0]
click at [175, 105] on p "View" at bounding box center [173, 102] width 12 height 5
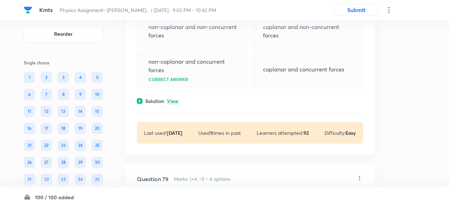
scroll to position [15574, 0]
click at [175, 105] on p "View" at bounding box center [173, 101] width 12 height 5
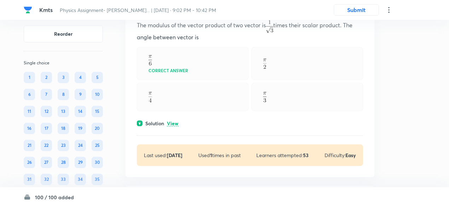
scroll to position [15353, 0]
click at [172, 127] on p "View" at bounding box center [173, 124] width 12 height 5
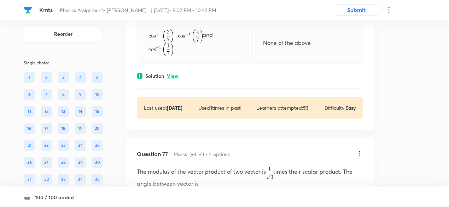
scroll to position [15206, 0]
click at [175, 80] on p "View" at bounding box center [173, 76] width 12 height 5
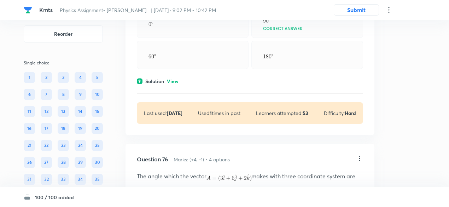
scroll to position [14990, 0]
click at [175, 85] on p "View" at bounding box center [173, 82] width 12 height 5
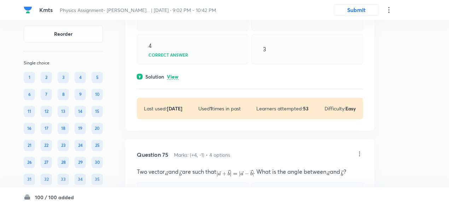
scroll to position [14800, 0]
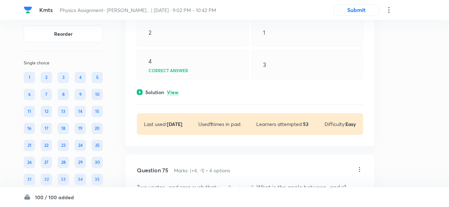
click at [175, 95] on p "View" at bounding box center [173, 92] width 12 height 5
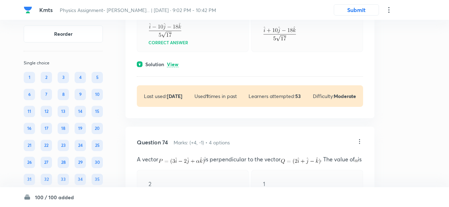
scroll to position [14646, 0]
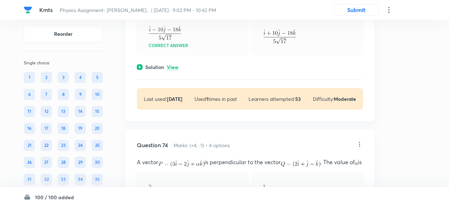
click at [175, 70] on p "View" at bounding box center [173, 67] width 12 height 5
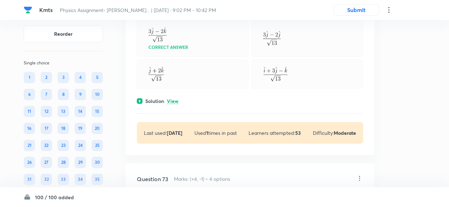
scroll to position [14414, 0]
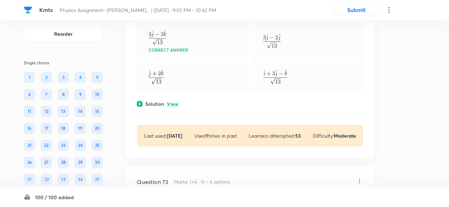
click at [173, 107] on p "View" at bounding box center [173, 104] width 12 height 5
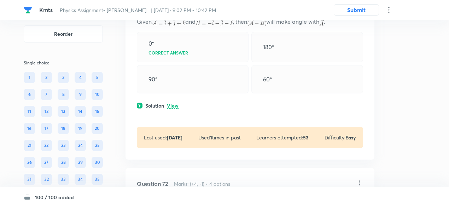
scroll to position [14225, 0]
click at [173, 109] on p "View" at bounding box center [173, 106] width 12 height 5
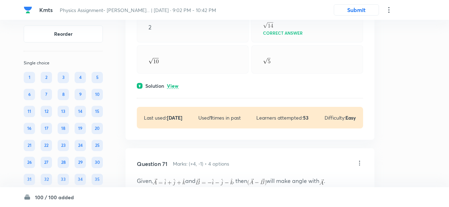
scroll to position [14065, 0]
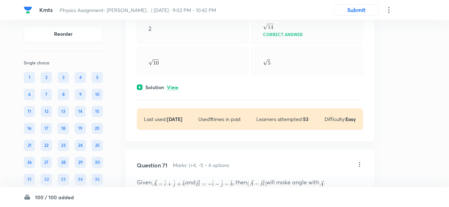
click at [174, 90] on p "View" at bounding box center [173, 87] width 12 height 5
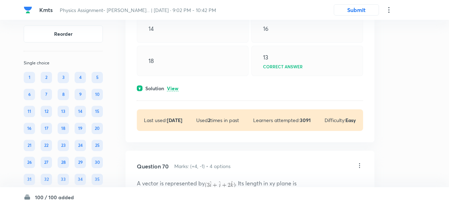
scroll to position [13884, 0]
click at [174, 92] on p "View" at bounding box center [173, 89] width 12 height 5
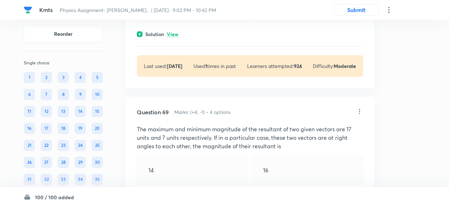
scroll to position [13742, 0]
click at [174, 38] on p "View" at bounding box center [173, 35] width 12 height 5
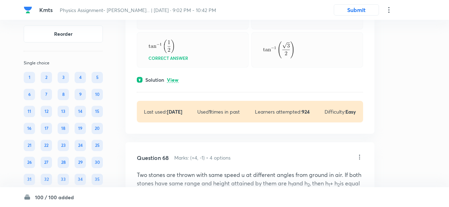
scroll to position [13494, 0]
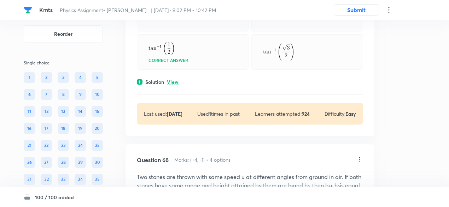
click at [177, 85] on p "View" at bounding box center [173, 82] width 12 height 5
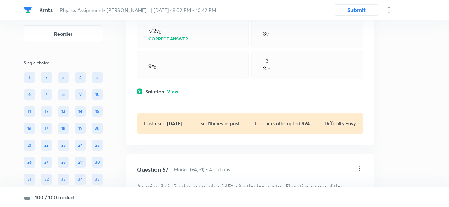
scroll to position [13291, 0]
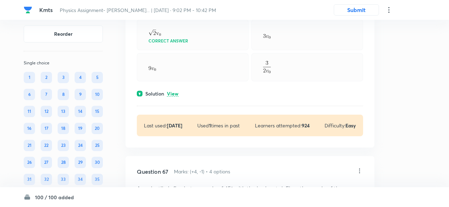
click at [174, 97] on p "View" at bounding box center [173, 93] width 12 height 5
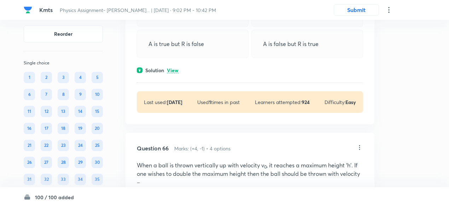
scroll to position [13117, 0]
click at [175, 74] on p "View" at bounding box center [173, 71] width 12 height 5
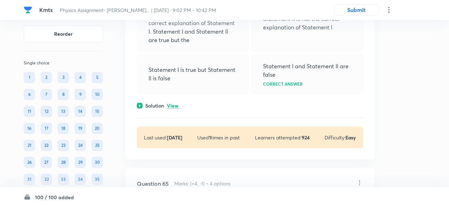
scroll to position [12831, 0]
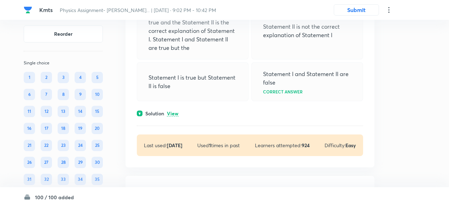
click at [175, 116] on p "View" at bounding box center [173, 113] width 12 height 5
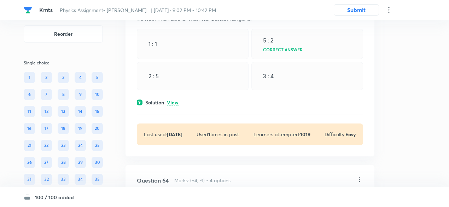
scroll to position [12608, 0]
click at [173, 106] on p "View" at bounding box center [173, 103] width 12 height 5
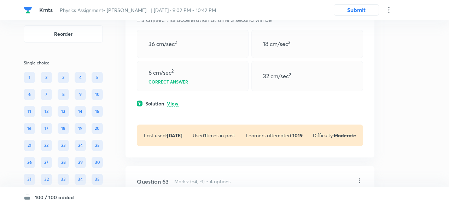
scroll to position [12420, 0]
click at [173, 107] on p "View" at bounding box center [173, 103] width 12 height 5
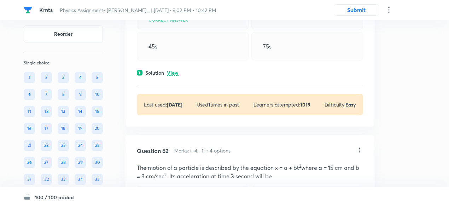
scroll to position [12264, 0]
click at [173, 76] on p "View" at bounding box center [173, 72] width 12 height 5
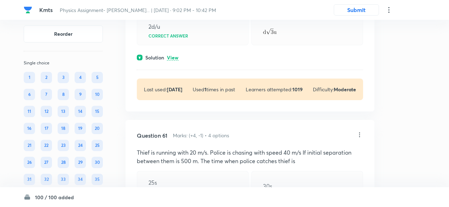
scroll to position [12092, 0]
click at [175, 61] on p "View" at bounding box center [173, 57] width 12 height 5
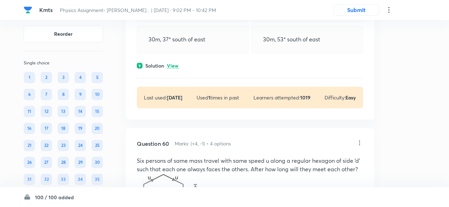
scroll to position [11843, 0]
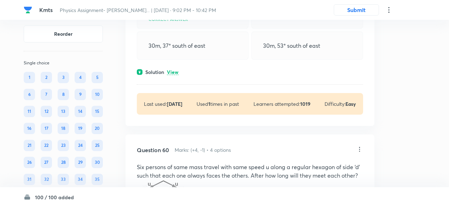
click at [173, 75] on p "View" at bounding box center [173, 72] width 12 height 5
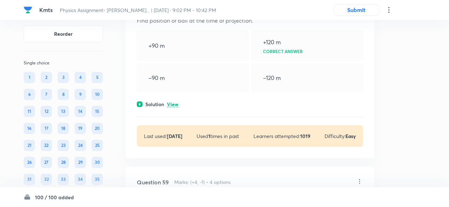
scroll to position [11623, 0]
click at [174, 108] on p "View" at bounding box center [173, 105] width 12 height 5
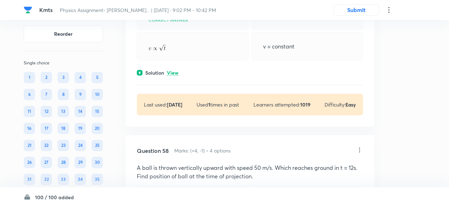
scroll to position [11468, 0]
click at [177, 76] on p "View" at bounding box center [173, 72] width 12 height 5
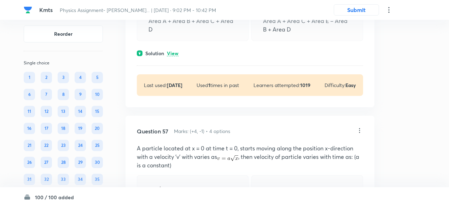
scroll to position [11286, 0]
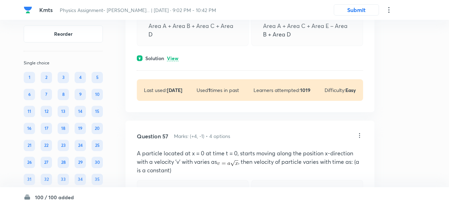
click at [175, 61] on p "View" at bounding box center [173, 58] width 12 height 5
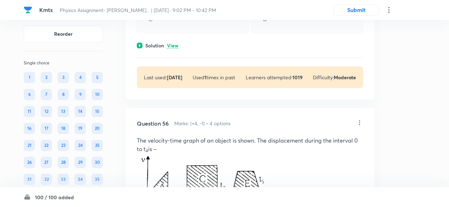
scroll to position [11027, 0]
click at [176, 49] on p "View" at bounding box center [173, 46] width 12 height 5
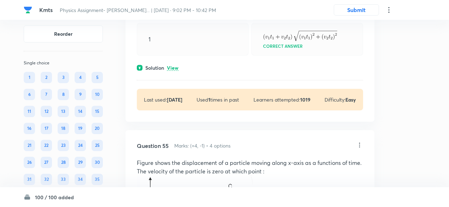
scroll to position [10725, 0]
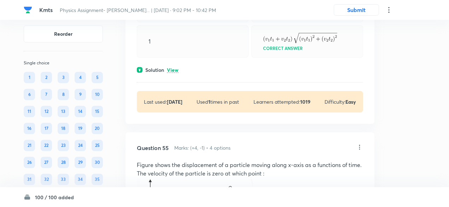
click at [175, 73] on p "View" at bounding box center [173, 70] width 12 height 5
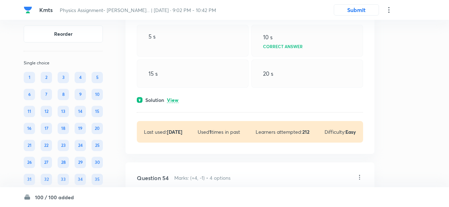
scroll to position [10505, 0]
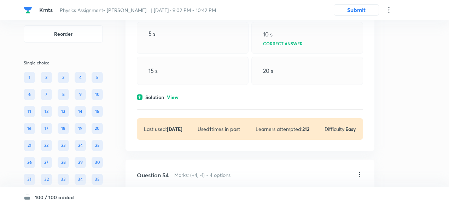
click at [176, 100] on p "View" at bounding box center [173, 97] width 12 height 5
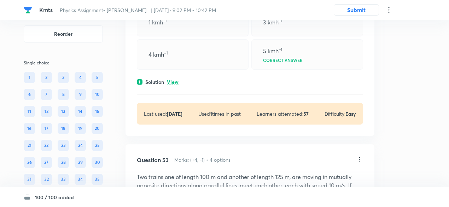
scroll to position [10313, 0]
click at [175, 86] on p "View" at bounding box center [173, 82] width 12 height 5
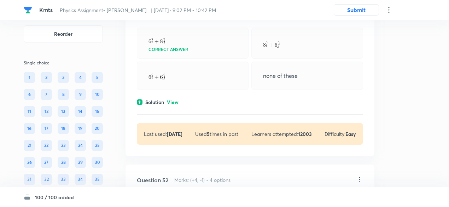
scroll to position [10104, 0]
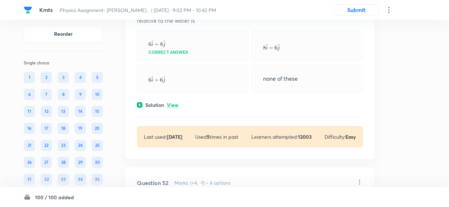
click at [175, 108] on p "View" at bounding box center [173, 105] width 12 height 5
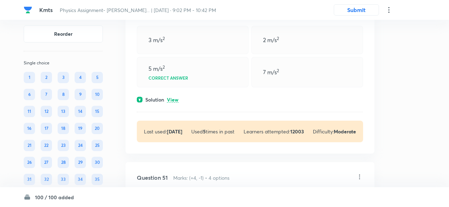
scroll to position [9897, 0]
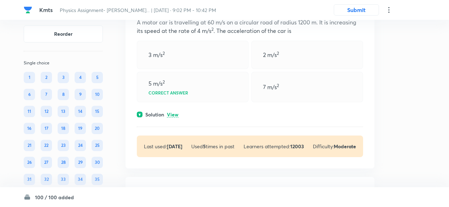
click at [175, 117] on p "View" at bounding box center [173, 114] width 12 height 5
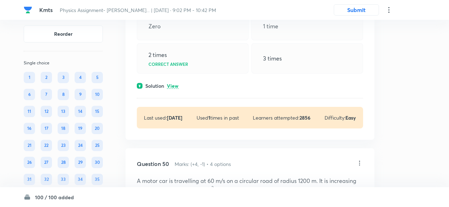
scroll to position [9737, 0]
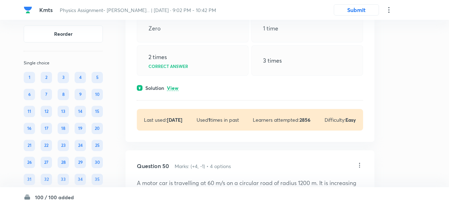
click at [175, 91] on p "View" at bounding box center [173, 88] width 12 height 5
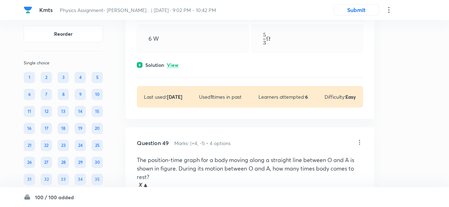
scroll to position [9503, 0]
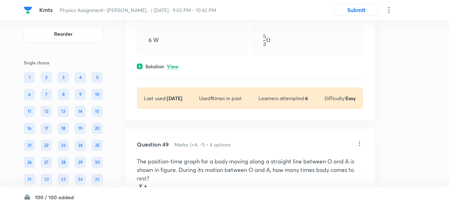
click at [176, 69] on p "View" at bounding box center [173, 66] width 12 height 5
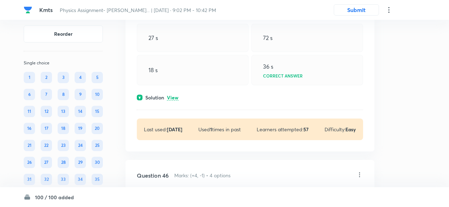
scroll to position [8737, 0]
click at [178, 100] on p "View" at bounding box center [173, 97] width 12 height 5
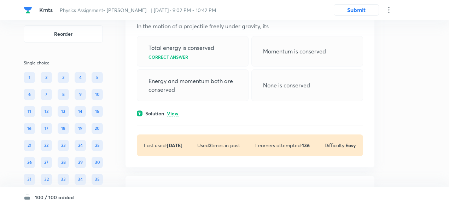
scroll to position [8516, 0]
click at [176, 117] on p "View" at bounding box center [173, 114] width 12 height 5
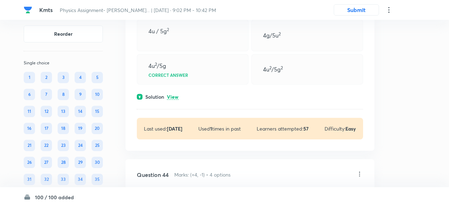
scroll to position [8334, 0]
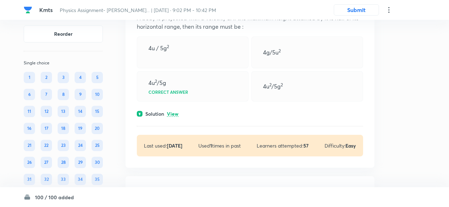
click at [176, 117] on p "View" at bounding box center [173, 113] width 12 height 5
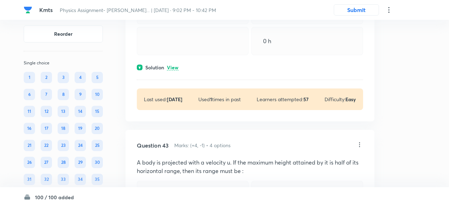
scroll to position [8186, 0]
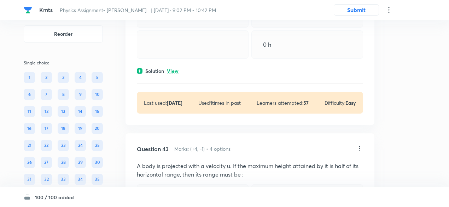
click at [176, 74] on p "View" at bounding box center [173, 71] width 12 height 5
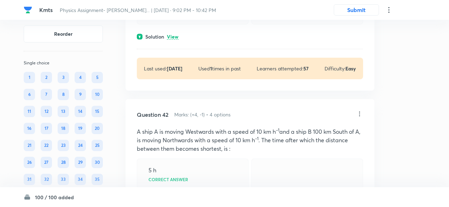
scroll to position [7985, 0]
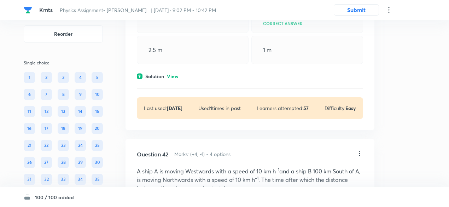
click at [175, 79] on p "View" at bounding box center [173, 76] width 12 height 5
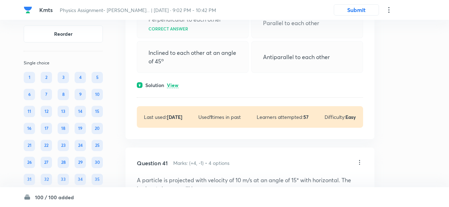
scroll to position [7789, 0]
click at [175, 88] on p "View" at bounding box center [173, 85] width 12 height 5
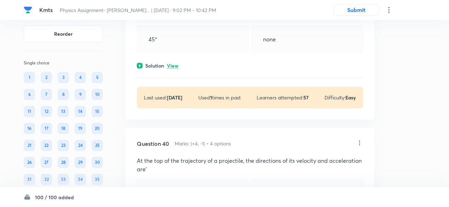
scroll to position [7614, 0]
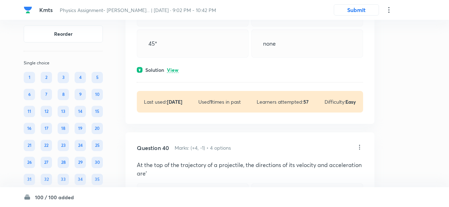
click at [174, 73] on p "View" at bounding box center [173, 70] width 12 height 5
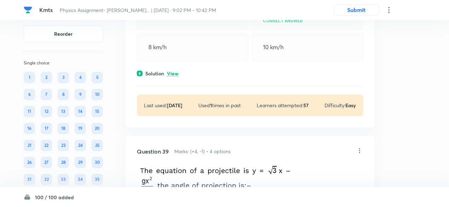
scroll to position [7404, 0]
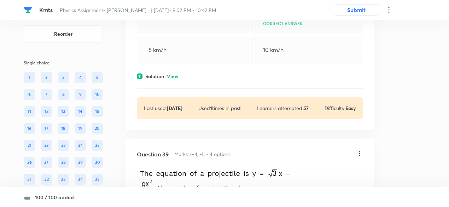
click at [175, 79] on p "View" at bounding box center [173, 76] width 12 height 5
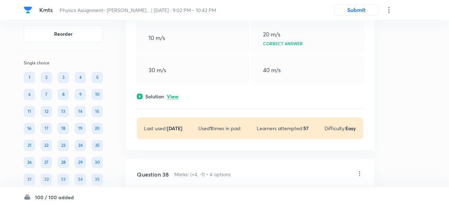
scroll to position [7195, 0]
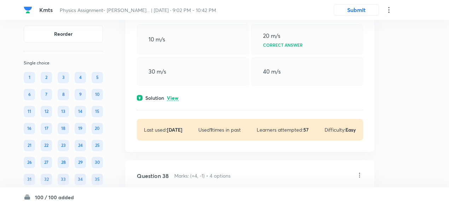
click at [174, 102] on div "Solution View" at bounding box center [250, 97] width 226 height 7
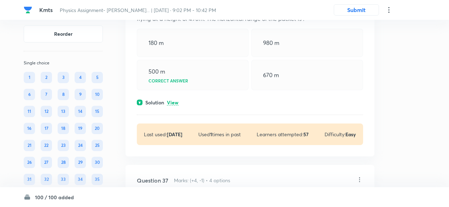
scroll to position [7012, 0]
click at [174, 106] on p "View" at bounding box center [173, 103] width 12 height 5
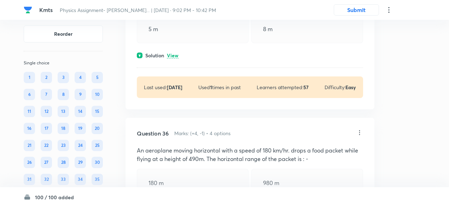
scroll to position [6871, 0]
click at [174, 59] on p "View" at bounding box center [173, 56] width 12 height 5
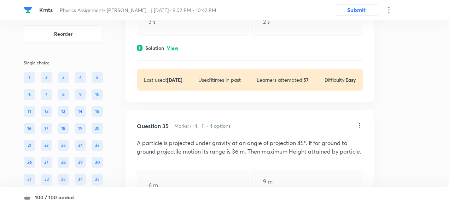
scroll to position [6679, 0]
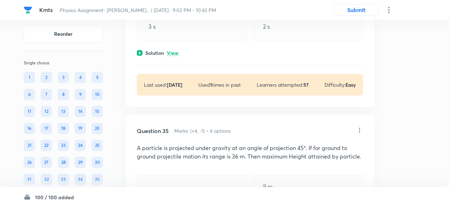
click at [174, 56] on p "View" at bounding box center [173, 53] width 12 height 5
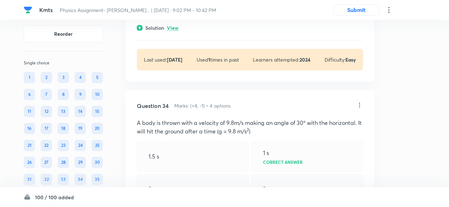
scroll to position [6515, 0]
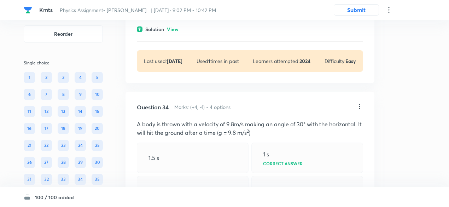
click at [175, 32] on p "View" at bounding box center [173, 29] width 12 height 5
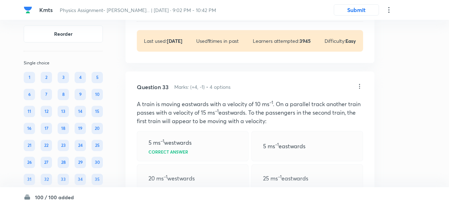
scroll to position [6340, 0]
click at [175, 12] on p "View" at bounding box center [173, 9] width 12 height 5
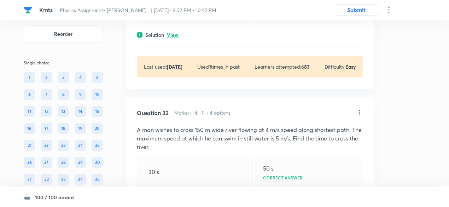
scroll to position [6097, 0]
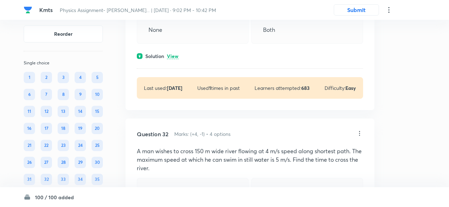
click at [169, 60] on div "Solution View" at bounding box center [250, 55] width 226 height 7
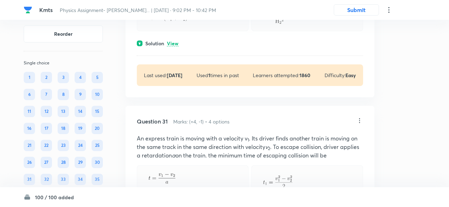
scroll to position [5911, 0]
click at [172, 47] on p "View" at bounding box center [173, 44] width 12 height 5
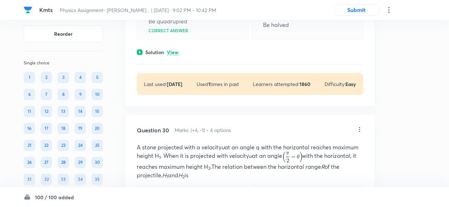
scroll to position [5695, 0]
click at [173, 56] on p "View" at bounding box center [173, 53] width 12 height 5
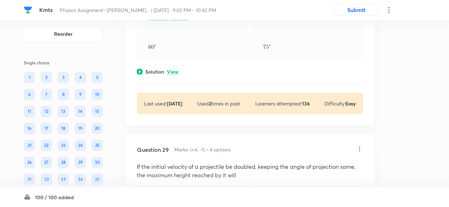
scroll to position [5486, 0]
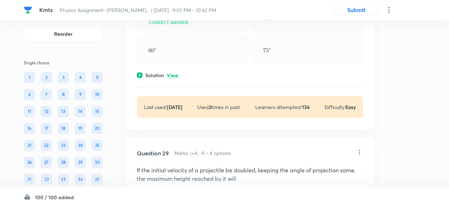
click at [174, 78] on p "View" at bounding box center [173, 75] width 12 height 5
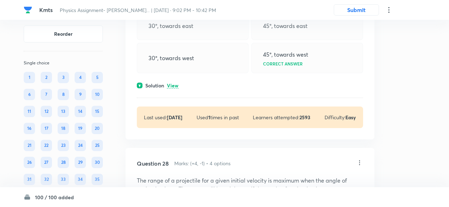
scroll to position [5285, 0]
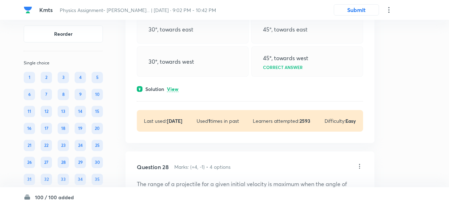
click at [175, 92] on p "View" at bounding box center [173, 89] width 12 height 5
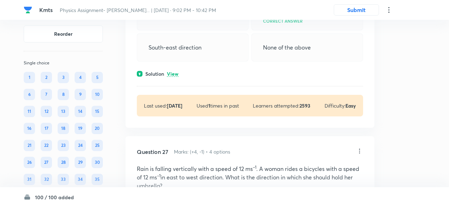
scroll to position [5104, 0]
click at [175, 77] on p "View" at bounding box center [173, 73] width 12 height 5
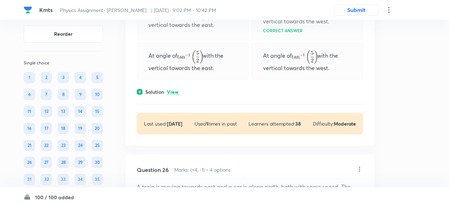
scroll to position [4902, 0]
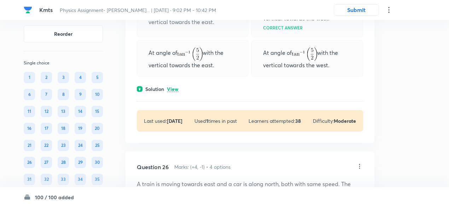
click at [175, 92] on p "View" at bounding box center [173, 89] width 12 height 5
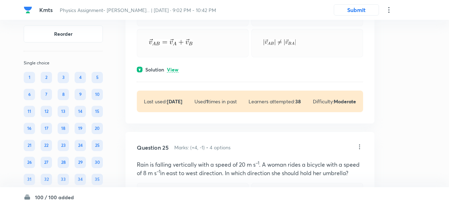
scroll to position [4712, 0]
click at [175, 73] on p "View" at bounding box center [173, 69] width 12 height 5
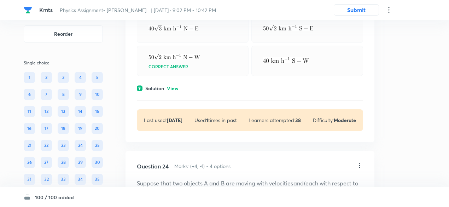
scroll to position [4498, 0]
click at [174, 92] on div "Solution View" at bounding box center [250, 88] width 226 height 7
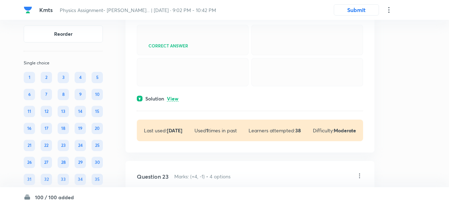
scroll to position [4300, 0]
click at [174, 102] on p "View" at bounding box center [173, 99] width 12 height 5
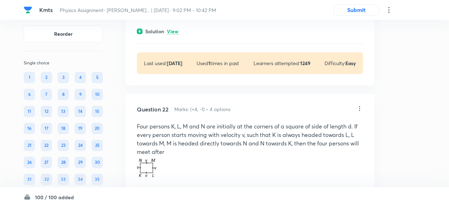
scroll to position [4138, 0]
click at [173, 34] on p "View" at bounding box center [173, 31] width 12 height 5
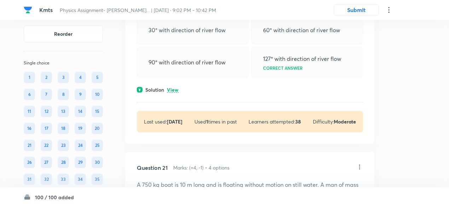
scroll to position [3872, 0]
click at [175, 92] on p "View" at bounding box center [173, 89] width 12 height 5
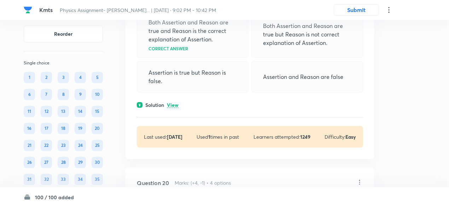
scroll to position [3661, 0]
click at [175, 104] on p "View" at bounding box center [173, 105] width 12 height 5
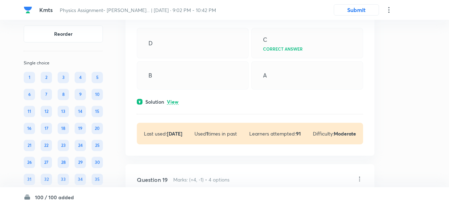
scroll to position [3435, 0]
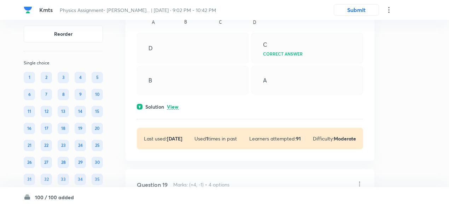
click at [175, 110] on p "View" at bounding box center [173, 106] width 12 height 5
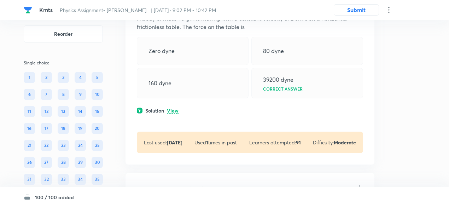
scroll to position [3197, 0]
click at [175, 113] on p "View" at bounding box center [173, 111] width 12 height 5
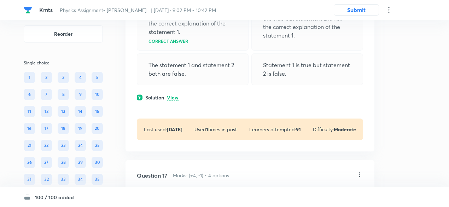
scroll to position [3024, 0]
click at [173, 100] on p "View" at bounding box center [173, 97] width 12 height 5
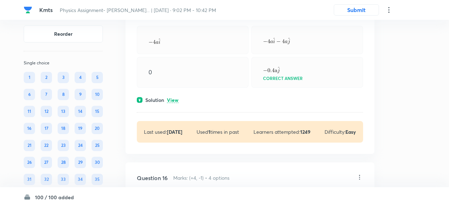
scroll to position [2796, 0]
click at [173, 102] on p "View" at bounding box center [173, 100] width 12 height 5
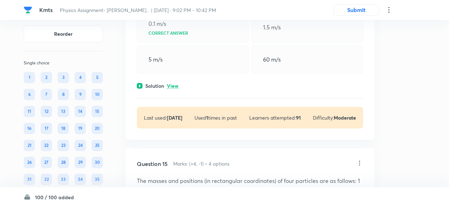
scroll to position [2614, 0]
click at [173, 94] on div "Question 14 Marks: (+4, -1) • 4 options A ship of mass 3 x kg initially at rest…" at bounding box center [250, 51] width 249 height 179
click at [173, 90] on p "View" at bounding box center [173, 86] width 12 height 5
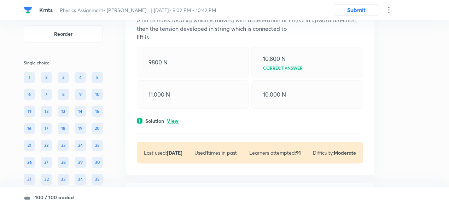
scroll to position [2391, 0]
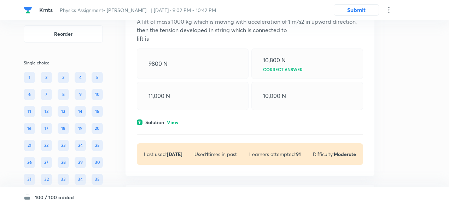
click at [175, 120] on p "View" at bounding box center [173, 122] width 12 height 5
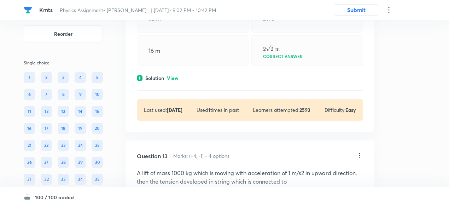
scroll to position [2239, 0]
click at [177, 76] on p "View" at bounding box center [173, 78] width 12 height 5
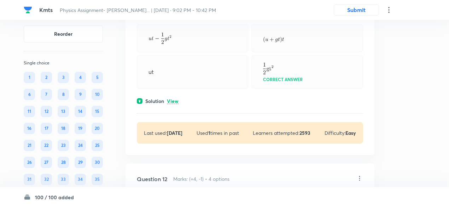
scroll to position [2039, 0]
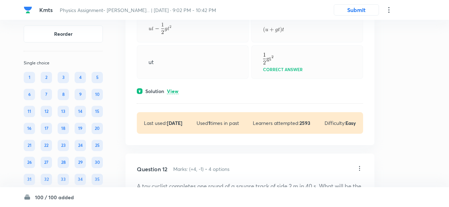
click at [174, 89] on p "View" at bounding box center [173, 91] width 12 height 5
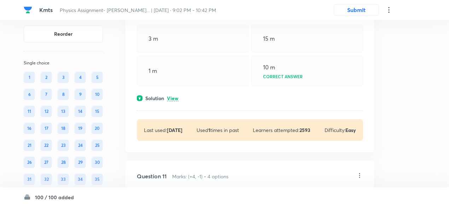
scroll to position [1841, 0]
click at [174, 97] on p "View" at bounding box center [173, 99] width 12 height 5
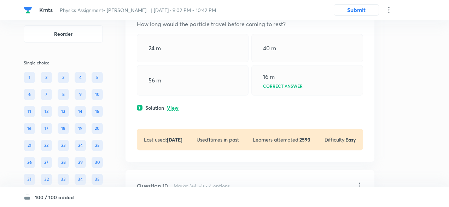
scroll to position [1637, 0]
click at [176, 105] on p "View" at bounding box center [173, 107] width 12 height 5
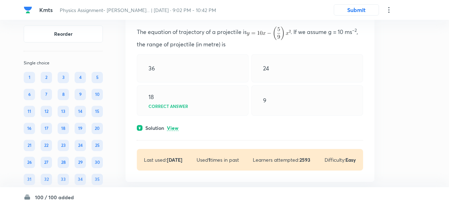
scroll to position [1420, 0]
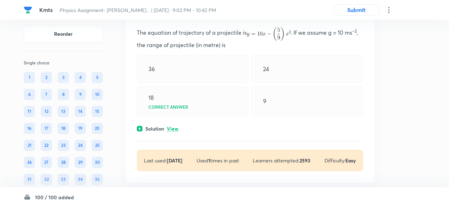
click at [175, 128] on p "View" at bounding box center [173, 128] width 12 height 5
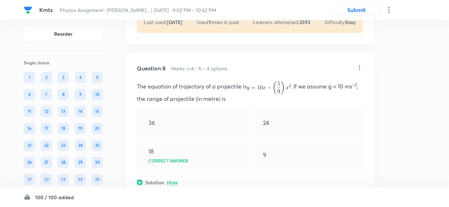
scroll to position [1366, 0]
click at [229, 83] on p "The equation of trajectory of a projectile is . If we assume g = 10 ms –2 , the…" at bounding box center [250, 93] width 226 height 22
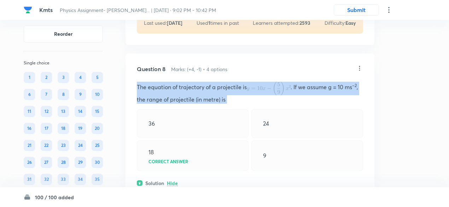
click at [229, 83] on p "The equation of trajectory of a projectile is . If we assume g = 10 ms –2 , the…" at bounding box center [250, 93] width 226 height 22
copy p "The equation of trajectory of a projectile is . If we assume g = 10 ms –2 , the…"
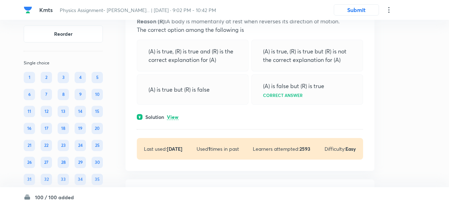
scroll to position [1235, 0]
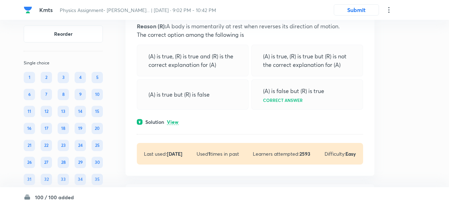
click at [167, 119] on div "Solution View" at bounding box center [250, 121] width 226 height 7
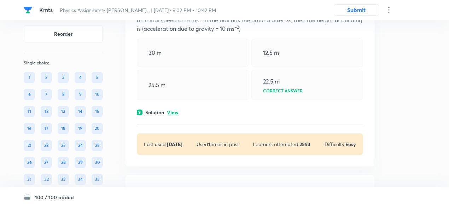
scroll to position [1036, 0]
click at [174, 111] on p "View" at bounding box center [173, 113] width 12 height 5
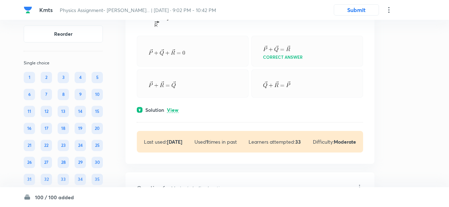
scroll to position [841, 0]
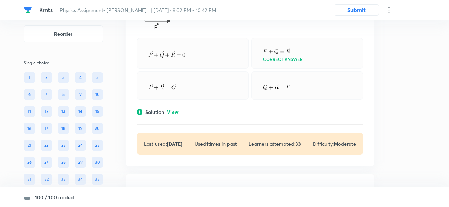
click at [175, 114] on p "View" at bounding box center [173, 112] width 12 height 5
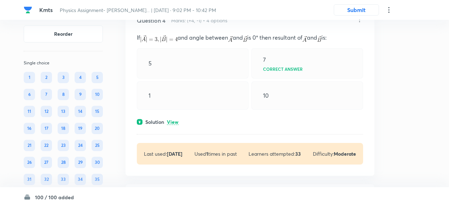
scroll to position [618, 0]
click at [173, 120] on p "View" at bounding box center [173, 122] width 12 height 5
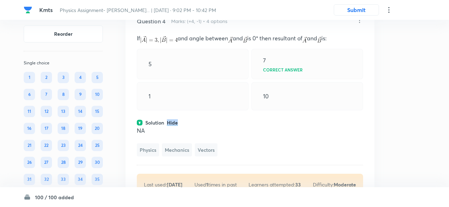
click at [173, 120] on p "Hide" at bounding box center [172, 122] width 11 height 5
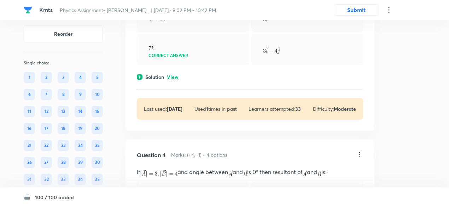
scroll to position [482, 0]
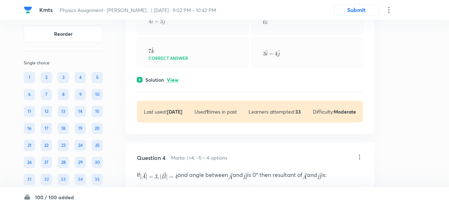
click at [174, 77] on p "View" at bounding box center [173, 79] width 12 height 5
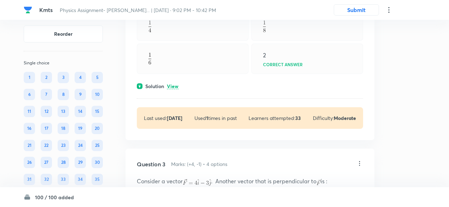
scroll to position [295, 0]
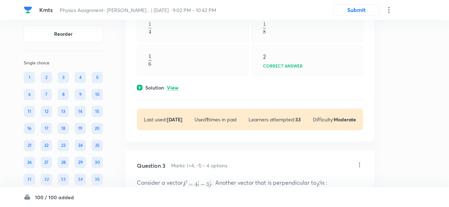
click at [174, 88] on p "View" at bounding box center [173, 87] width 12 height 5
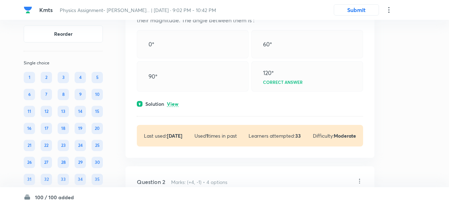
scroll to position [84, 0]
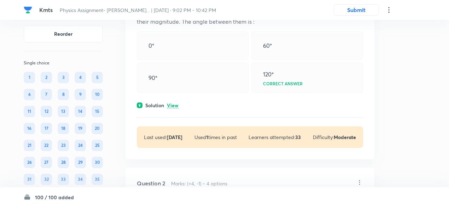
click at [173, 103] on p "View" at bounding box center [173, 105] width 12 height 5
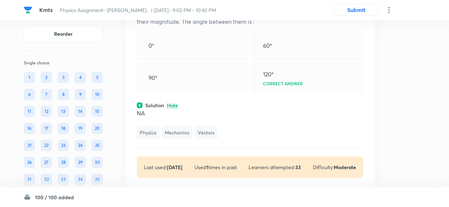
scroll to position [0, 0]
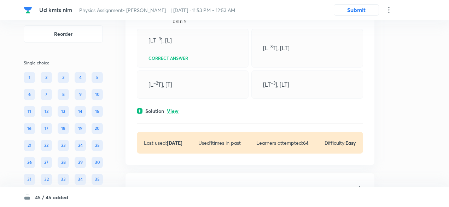
scroll to position [92, 0]
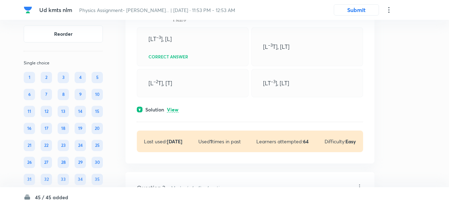
click at [178, 110] on p "View" at bounding box center [173, 109] width 12 height 5
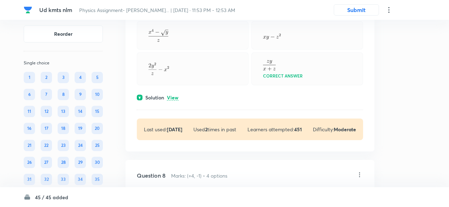
scroll to position [1366, 0]
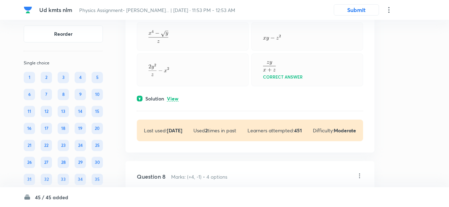
click at [175, 96] on p "View" at bounding box center [173, 98] width 12 height 5
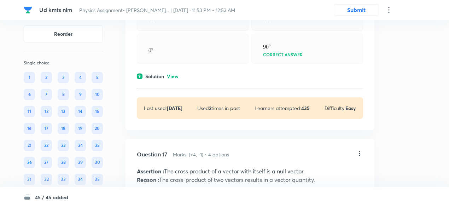
scroll to position [3191, 0]
click at [175, 74] on p "View" at bounding box center [173, 76] width 12 height 5
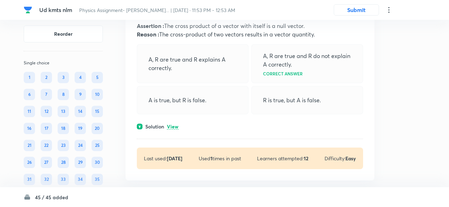
scroll to position [3451, 0]
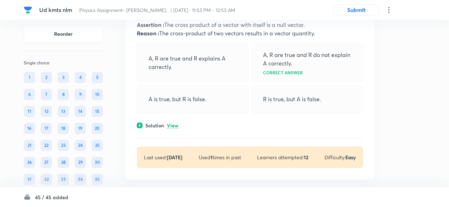
click at [175, 123] on p "View" at bounding box center [173, 125] width 12 height 5
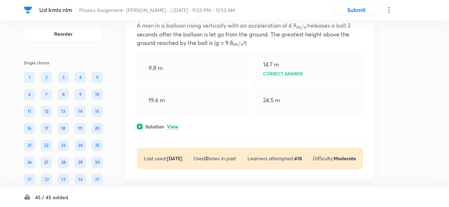
scroll to position [3679, 0]
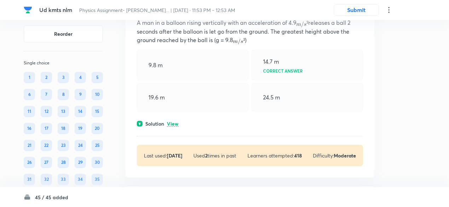
click at [175, 121] on p "View" at bounding box center [173, 123] width 12 height 5
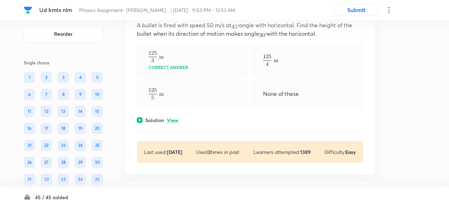
scroll to position [3986, 0]
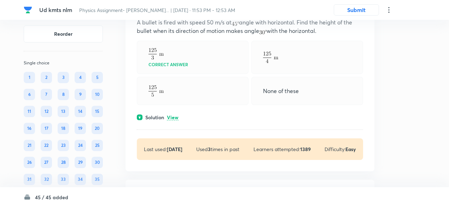
click at [174, 115] on p "View" at bounding box center [173, 117] width 12 height 5
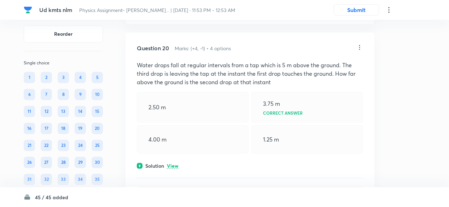
scroll to position [4308, 0]
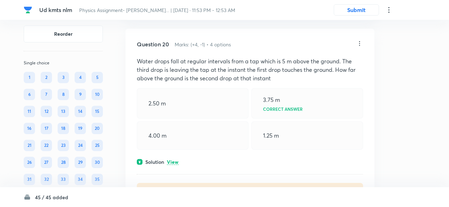
click at [176, 160] on p "View" at bounding box center [173, 162] width 12 height 5
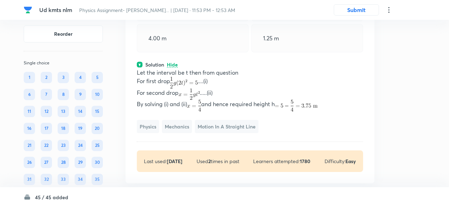
scroll to position [4407, 0]
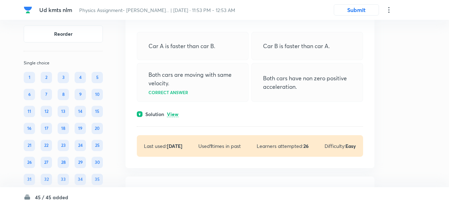
click at [175, 117] on p "View" at bounding box center [173, 114] width 12 height 5
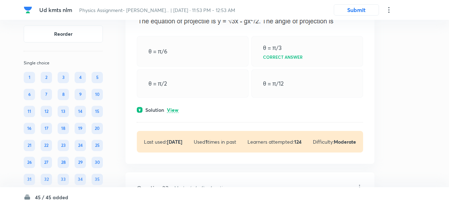
scroll to position [4837, 0]
click at [175, 113] on p "View" at bounding box center [173, 109] width 12 height 5
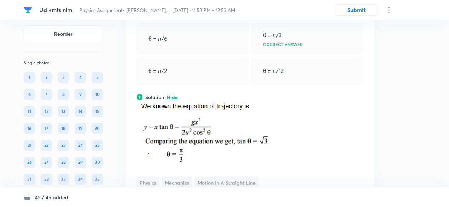
scroll to position [4849, 0]
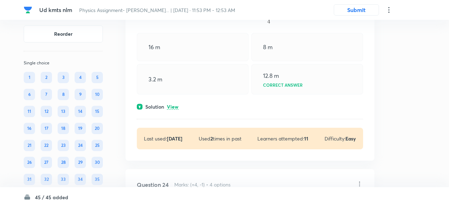
scroll to position [5122, 0]
click at [175, 109] on p "View" at bounding box center [173, 106] width 12 height 5
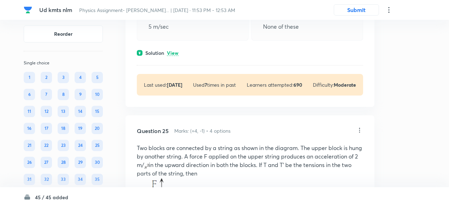
scroll to position [5429, 0]
click at [174, 55] on p "View" at bounding box center [173, 52] width 12 height 5
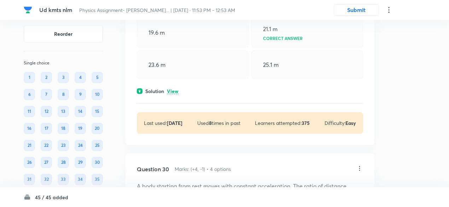
scroll to position [6487, 0]
click at [170, 94] on p "View" at bounding box center [173, 90] width 12 height 5
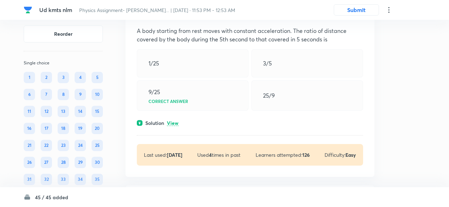
scroll to position [6758, 0]
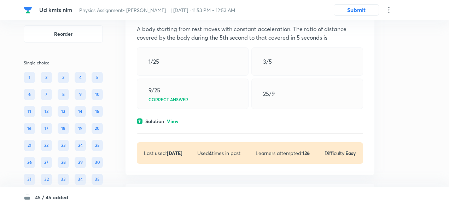
click at [171, 124] on p "View" at bounding box center [173, 121] width 12 height 5
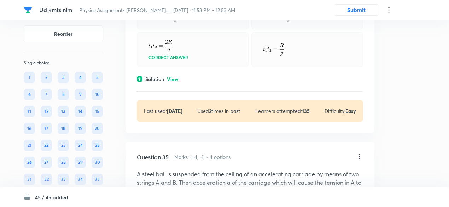
scroll to position [7825, 0]
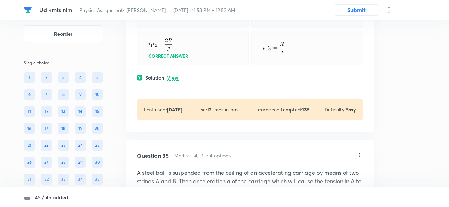
click at [176, 81] on p "View" at bounding box center [173, 77] width 12 height 5
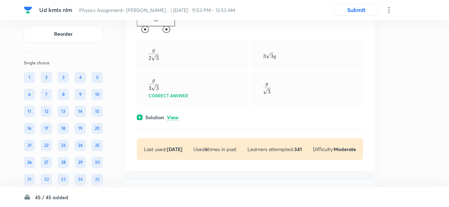
scroll to position [8103, 0]
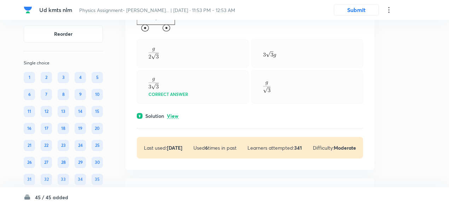
click at [173, 119] on p "View" at bounding box center [173, 116] width 12 height 5
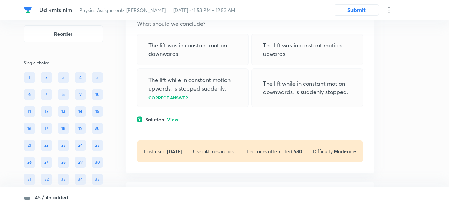
scroll to position [8641, 0]
click at [173, 122] on p "View" at bounding box center [173, 119] width 12 height 5
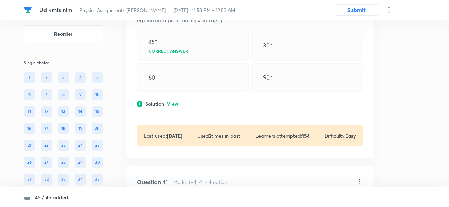
scroll to position [9381, 0]
click at [173, 107] on div "Solution View" at bounding box center [250, 103] width 226 height 7
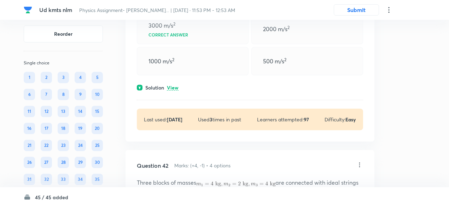
scroll to position [9724, 0]
click at [174, 90] on p "View" at bounding box center [173, 87] width 12 height 5
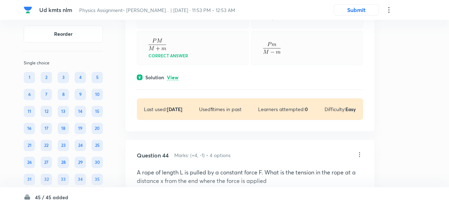
scroll to position [10336, 0]
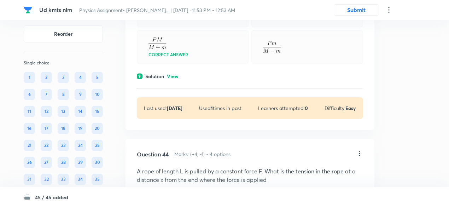
click at [173, 79] on p "View" at bounding box center [173, 76] width 12 height 5
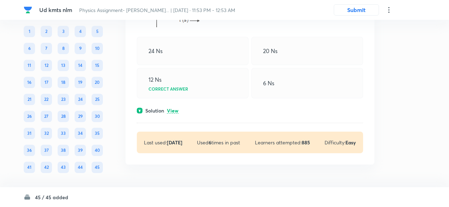
scroll to position [10853, 0]
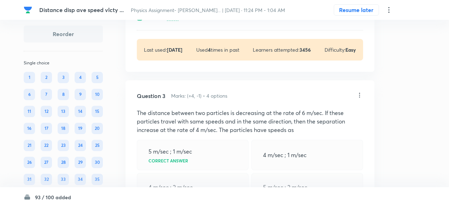
scroll to position [361, 0]
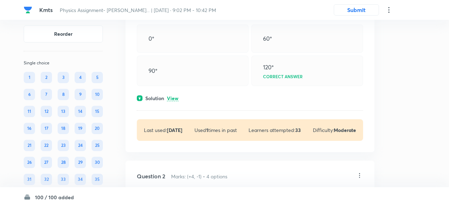
scroll to position [96, 0]
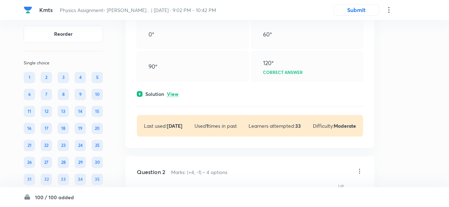
click at [170, 94] on p "View" at bounding box center [173, 94] width 12 height 5
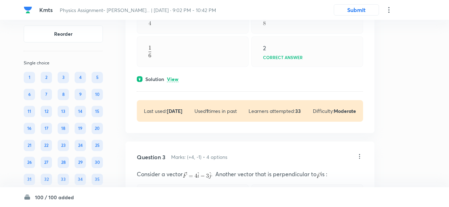
scroll to position [338, 0]
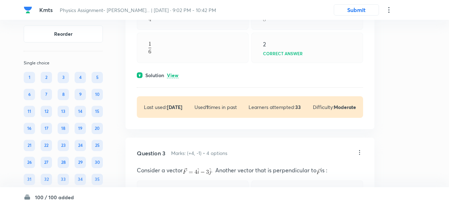
click at [172, 75] on p "View" at bounding box center [173, 75] width 12 height 5
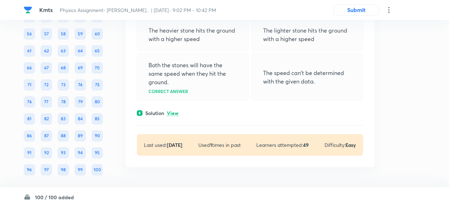
scroll to position [20091, 0]
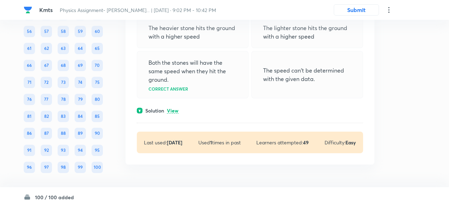
click at [175, 109] on p "View" at bounding box center [173, 110] width 12 height 5
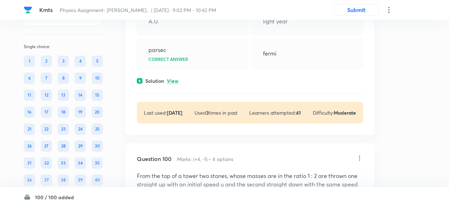
scroll to position [19894, 0]
click at [175, 84] on p "View" at bounding box center [173, 81] width 12 height 5
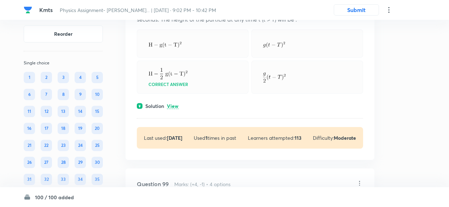
scroll to position [19689, 0]
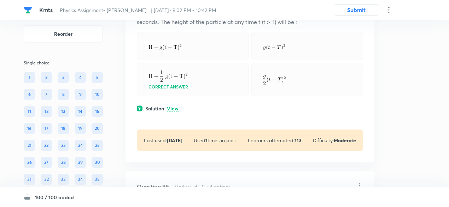
click at [175, 111] on p "View" at bounding box center [173, 108] width 12 height 5
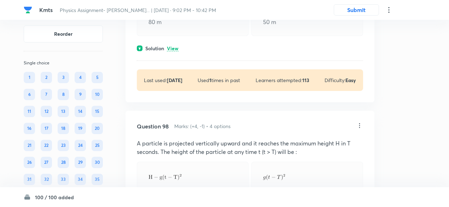
scroll to position [19558, 0]
click at [178, 52] on p "View" at bounding box center [173, 48] width 12 height 5
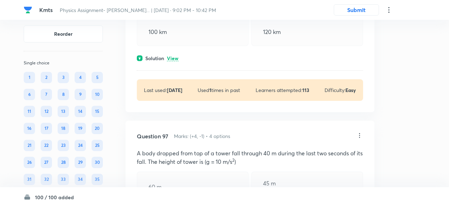
scroll to position [19359, 0]
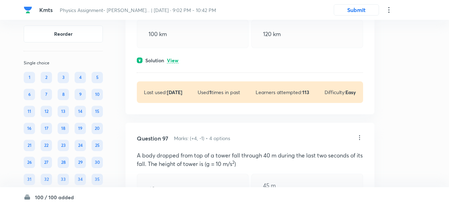
click at [175, 63] on p "View" at bounding box center [173, 60] width 12 height 5
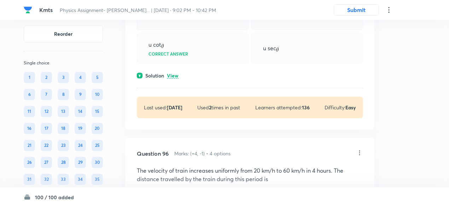
scroll to position [19156, 0]
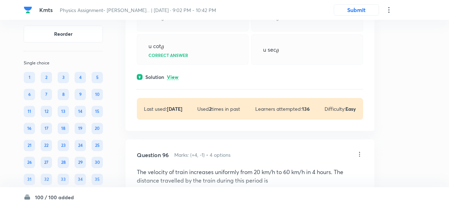
click at [173, 80] on p "View" at bounding box center [173, 77] width 12 height 5
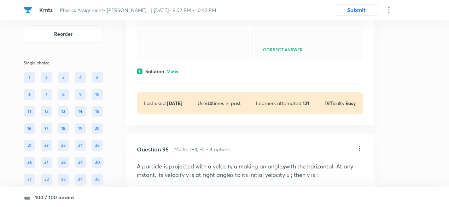
scroll to position [18963, 0]
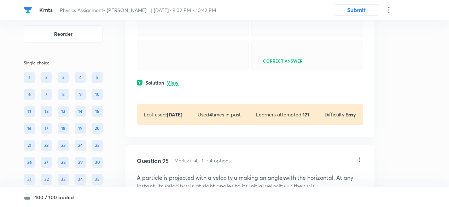
click at [173, 86] on p "View" at bounding box center [173, 82] width 12 height 5
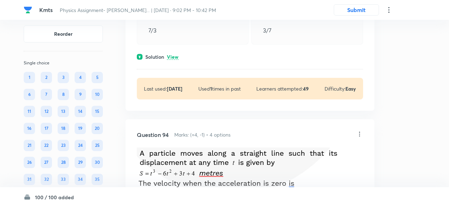
scroll to position [18775, 0]
click at [172, 61] on p "View" at bounding box center [173, 57] width 12 height 5
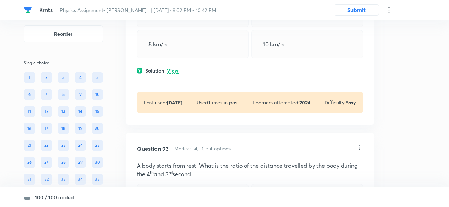
scroll to position [18572, 0]
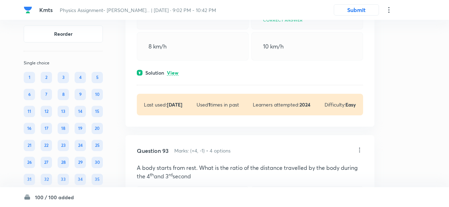
click at [174, 76] on p "View" at bounding box center [173, 72] width 12 height 5
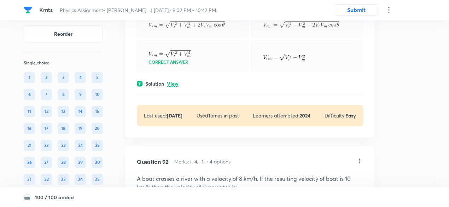
scroll to position [18371, 0]
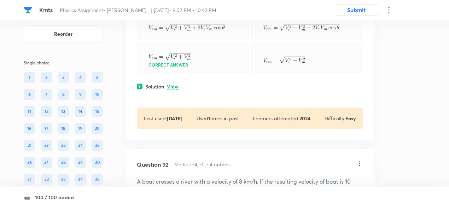
click at [176, 90] on p "View" at bounding box center [173, 86] width 12 height 5
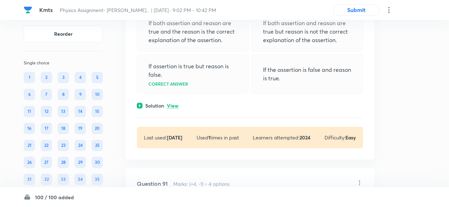
scroll to position [18155, 0]
click at [177, 109] on p "View" at bounding box center [173, 106] width 12 height 5
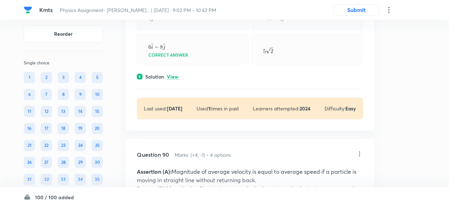
scroll to position [17967, 0]
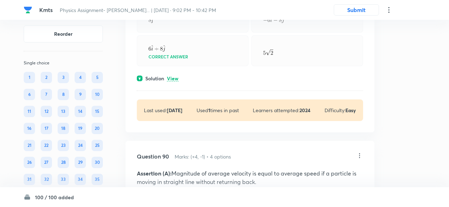
click at [172, 81] on p "View" at bounding box center [173, 78] width 12 height 5
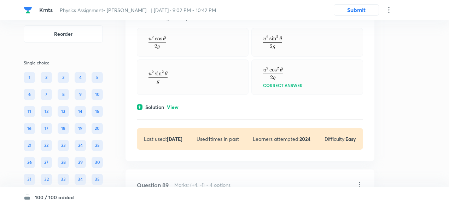
scroll to position [17736, 0]
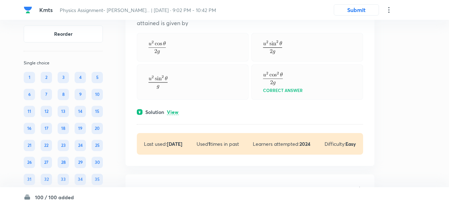
click at [176, 115] on p "View" at bounding box center [173, 112] width 12 height 5
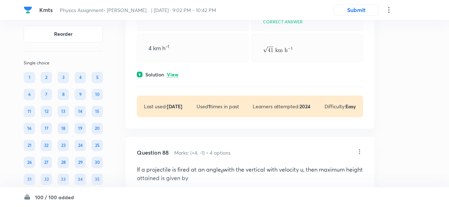
scroll to position [17586, 0]
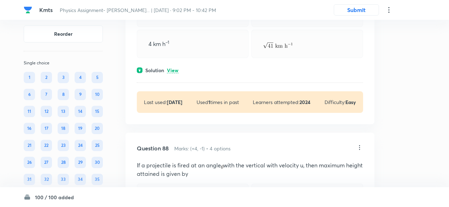
click at [175, 73] on p "View" at bounding box center [173, 70] width 12 height 5
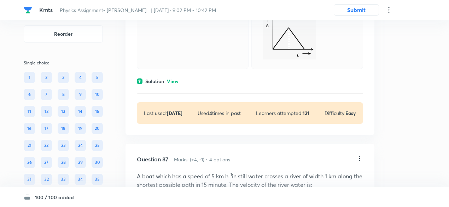
scroll to position [17387, 0]
click at [174, 85] on p "View" at bounding box center [173, 82] width 12 height 5
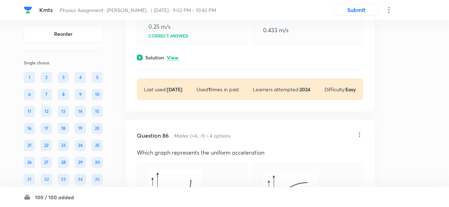
scroll to position [17143, 0]
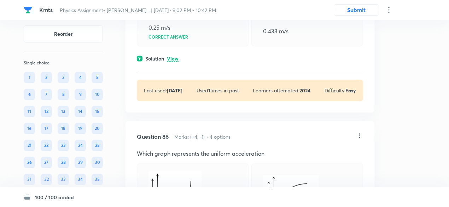
click at [173, 62] on p "View" at bounding box center [173, 58] width 12 height 5
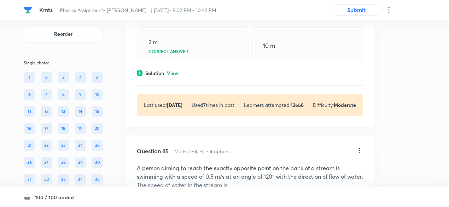
scroll to position [16931, 0]
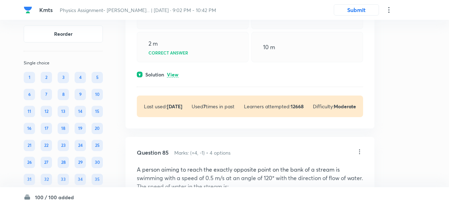
click at [175, 77] on p "View" at bounding box center [173, 74] width 12 height 5
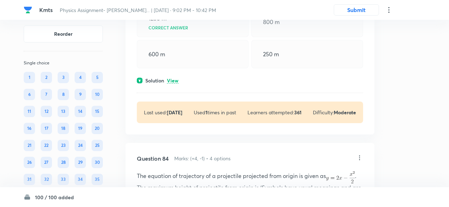
scroll to position [16724, 0]
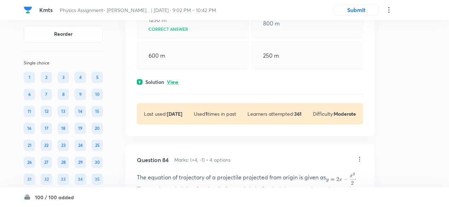
click at [175, 85] on p "View" at bounding box center [173, 82] width 12 height 5
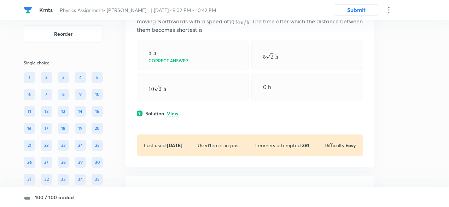
scroll to position [16482, 0]
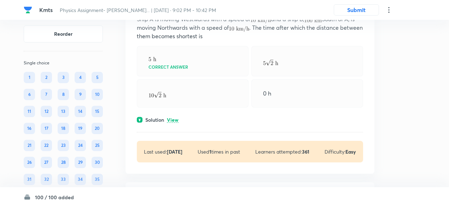
click at [172, 123] on p "View" at bounding box center [173, 119] width 12 height 5
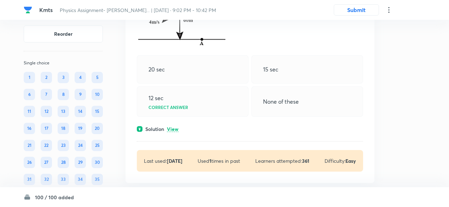
scroll to position [16276, 0]
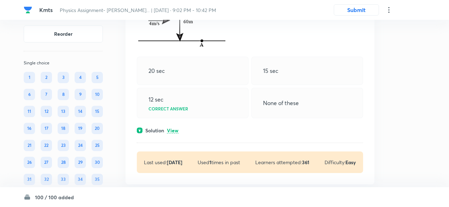
click at [175, 133] on p "View" at bounding box center [173, 130] width 12 height 5
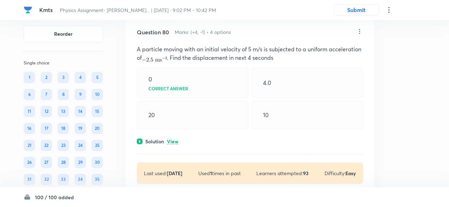
scroll to position [16026, 0]
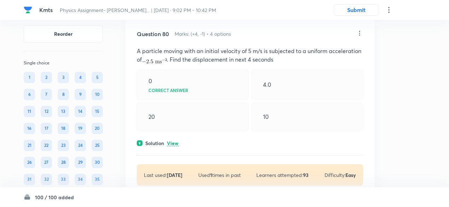
click at [177, 146] on p "View" at bounding box center [173, 143] width 12 height 5
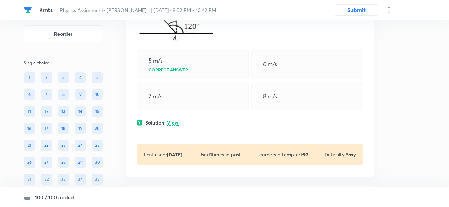
scroll to position [15859, 0]
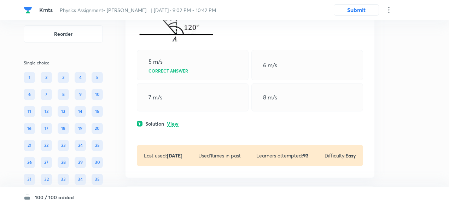
click at [174, 127] on p "View" at bounding box center [173, 123] width 12 height 5
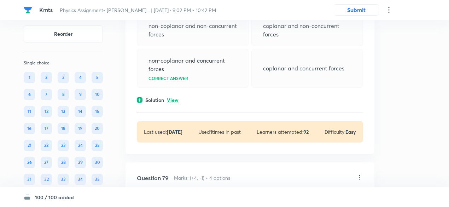
scroll to position [15635, 0]
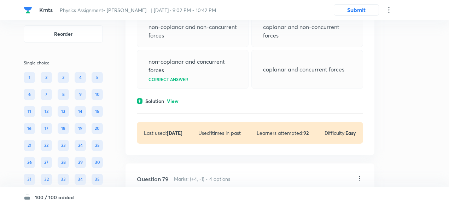
click at [170, 104] on p "View" at bounding box center [173, 101] width 12 height 5
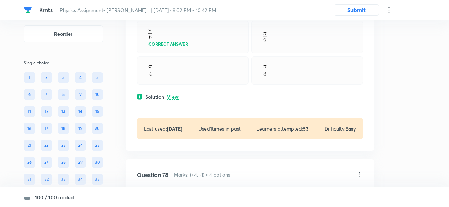
scroll to position [15434, 0]
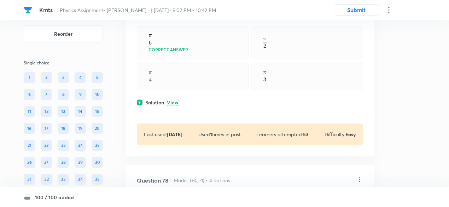
click at [170, 105] on p "View" at bounding box center [173, 102] width 12 height 5
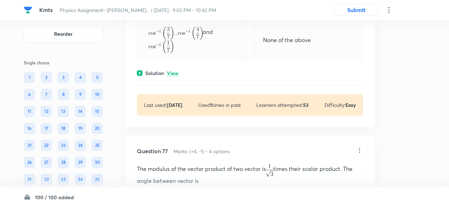
scroll to position [15270, 0]
click at [173, 76] on p "View" at bounding box center [173, 73] width 12 height 5
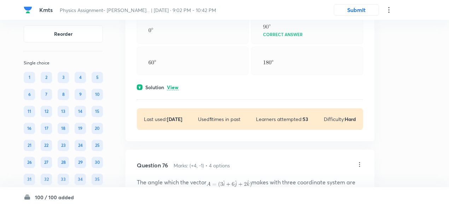
scroll to position [15040, 0]
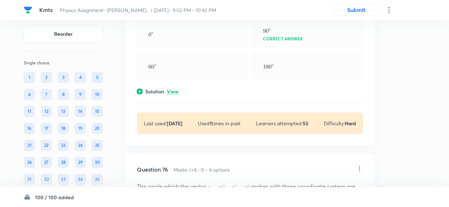
click at [175, 94] on p "View" at bounding box center [173, 91] width 12 height 5
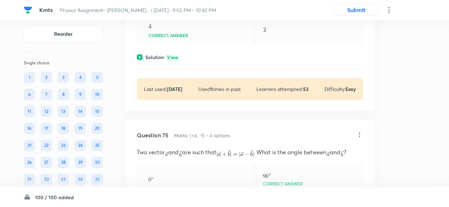
scroll to position [14894, 0]
click at [174, 61] on p "View" at bounding box center [173, 58] width 12 height 5
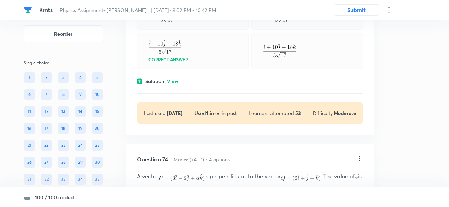
scroll to position [14673, 0]
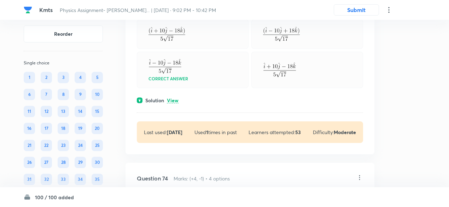
click at [171, 103] on p "View" at bounding box center [173, 100] width 12 height 5
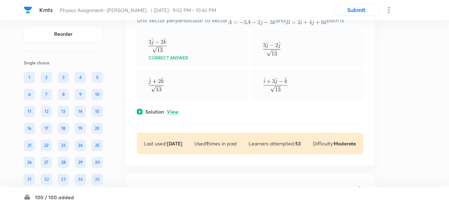
scroll to position [14465, 0]
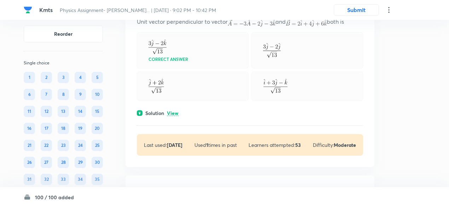
click at [175, 116] on p "View" at bounding box center [173, 113] width 12 height 5
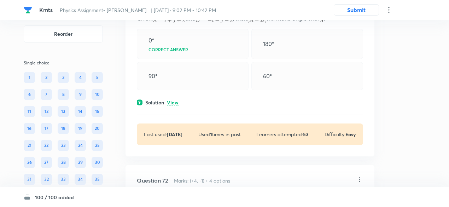
scroll to position [14286, 0]
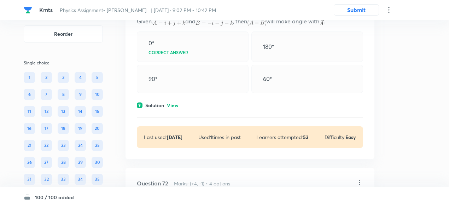
click at [175, 119] on div "Question 71 Marks: (+4, -1) • 4 options Given, and , then will make angle with …" at bounding box center [250, 74] width 249 height 171
click at [174, 108] on p "View" at bounding box center [173, 105] width 12 height 5
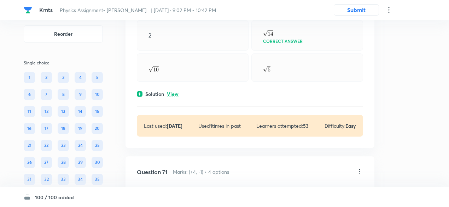
scroll to position [14114, 0]
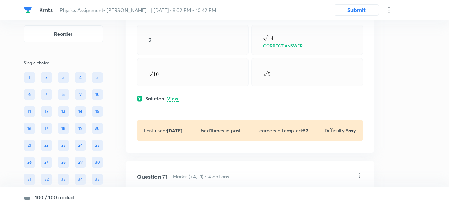
click at [174, 102] on p "View" at bounding box center [173, 98] width 12 height 5
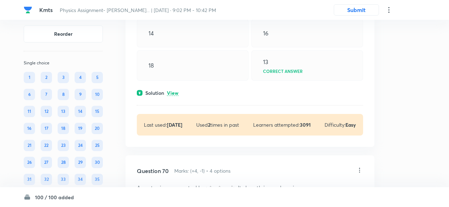
scroll to position [13939, 0]
click at [173, 96] on p "View" at bounding box center [173, 93] width 12 height 5
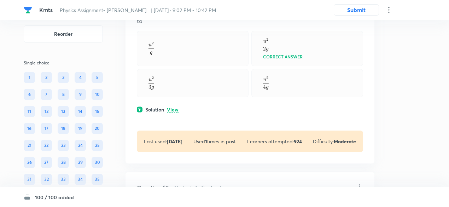
scroll to position [13727, 0]
click at [175, 113] on p "View" at bounding box center [173, 110] width 12 height 5
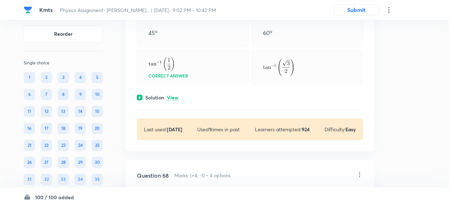
scroll to position [13539, 0]
click at [173, 101] on p "View" at bounding box center [173, 98] width 12 height 5
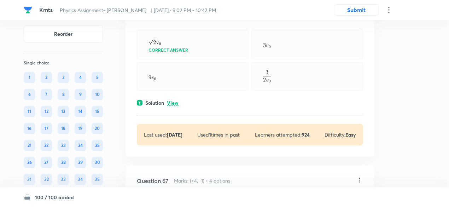
scroll to position [13343, 0]
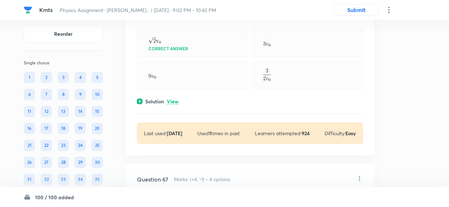
click at [173, 104] on p "View" at bounding box center [173, 101] width 12 height 5
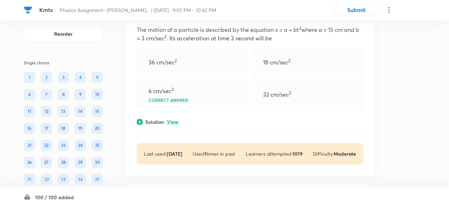
scroll to position [12460, 0]
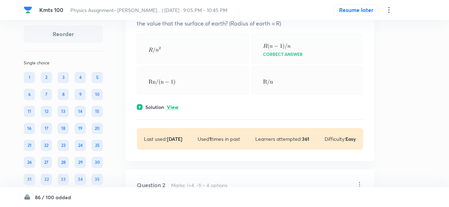
scroll to position [84, 0]
click at [180, 104] on div "Solution View" at bounding box center [250, 105] width 226 height 7
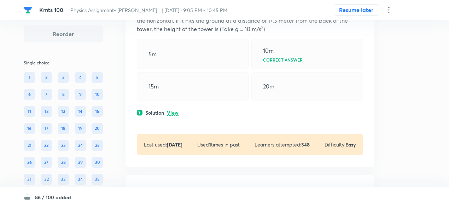
scroll to position [359, 0]
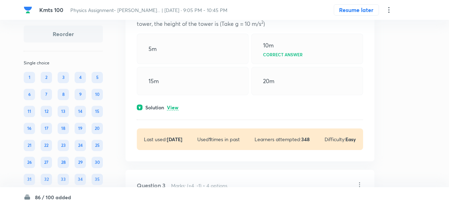
click at [173, 107] on p "View" at bounding box center [173, 107] width 12 height 5
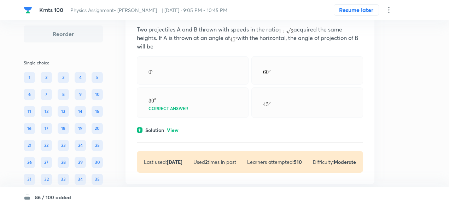
scroll to position [677, 0]
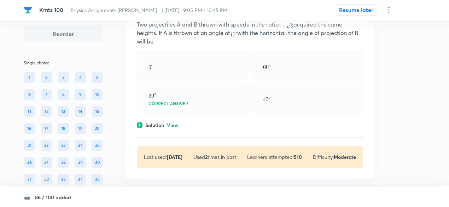
click at [177, 123] on p "View" at bounding box center [173, 125] width 12 height 5
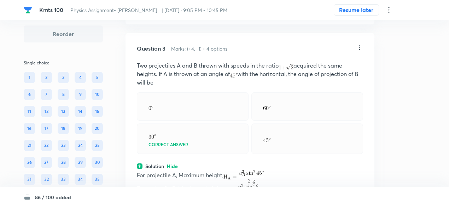
scroll to position [635, 0]
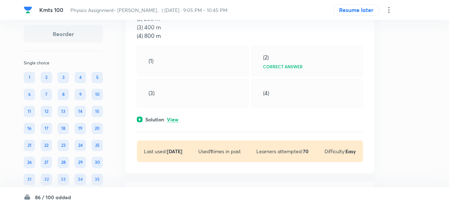
scroll to position [1014, 0]
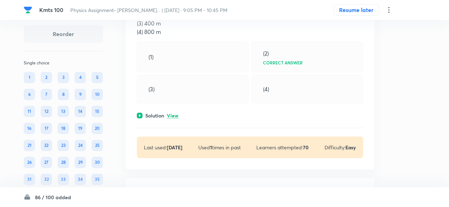
click at [171, 113] on p "View" at bounding box center [173, 115] width 12 height 5
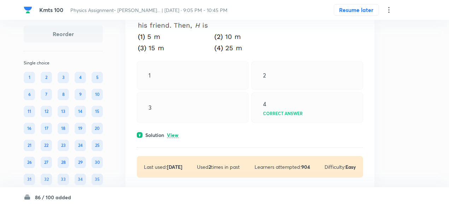
scroll to position [1370, 0]
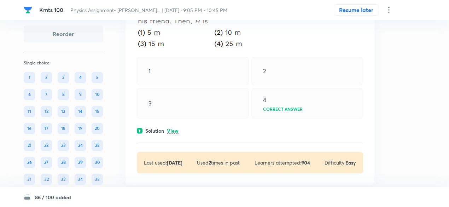
click at [171, 128] on p "View" at bounding box center [173, 130] width 12 height 5
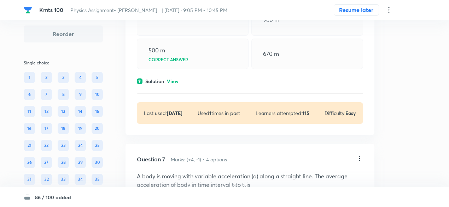
scroll to position [1800, 0]
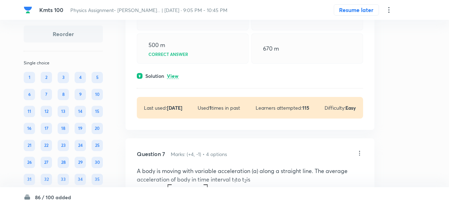
click at [175, 74] on p "View" at bounding box center [173, 76] width 12 height 5
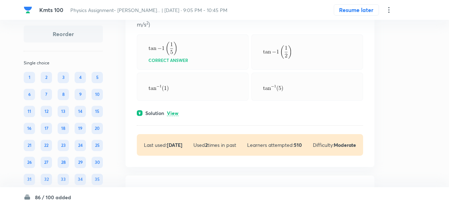
scroll to position [2365, 0]
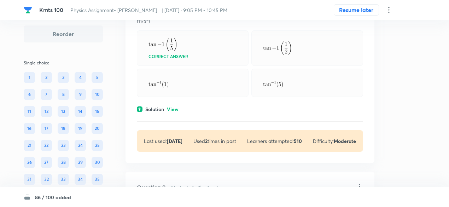
click at [172, 107] on p "View" at bounding box center [173, 109] width 12 height 5
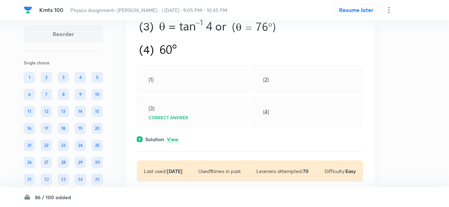
scroll to position [2746, 0]
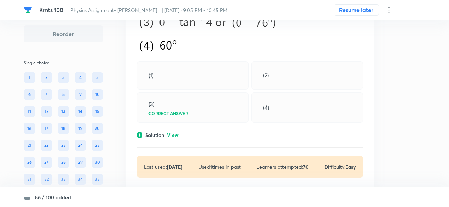
click at [175, 133] on p "View" at bounding box center [173, 135] width 12 height 5
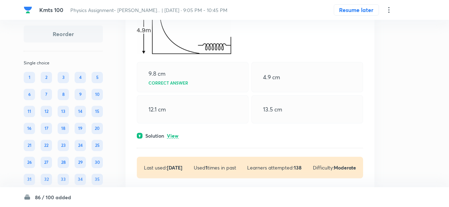
scroll to position [3089, 0]
click at [175, 133] on p "View" at bounding box center [173, 135] width 12 height 5
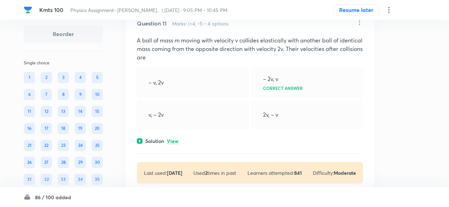
scroll to position [3342, 0]
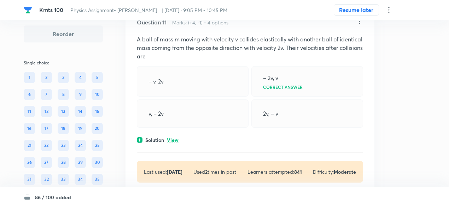
click at [174, 138] on p "View" at bounding box center [173, 140] width 12 height 5
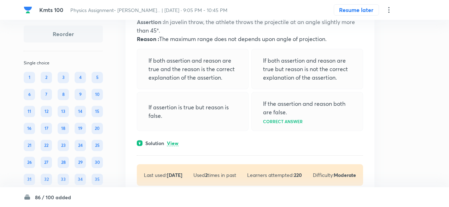
scroll to position [3585, 0]
click at [174, 140] on p "View" at bounding box center [173, 142] width 12 height 5
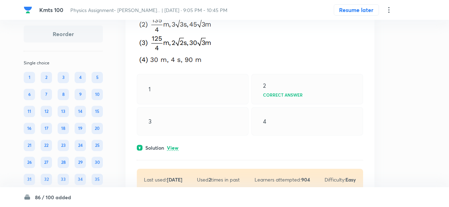
click at [175, 145] on p "View" at bounding box center [173, 147] width 12 height 5
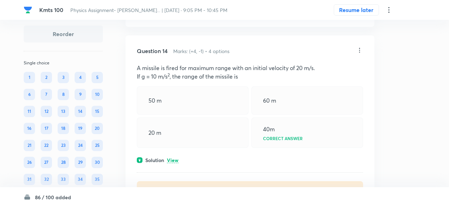
scroll to position [4257, 0]
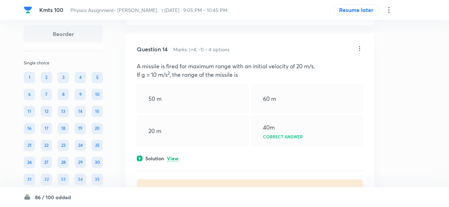
click at [175, 156] on p "View" at bounding box center [173, 158] width 12 height 5
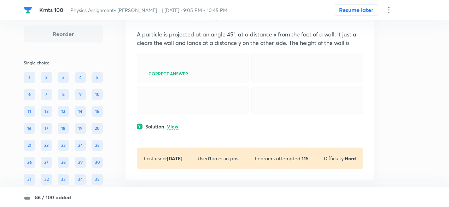
scroll to position [4510, 0]
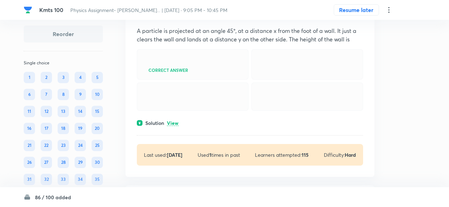
click at [175, 126] on p "View" at bounding box center [173, 123] width 12 height 5
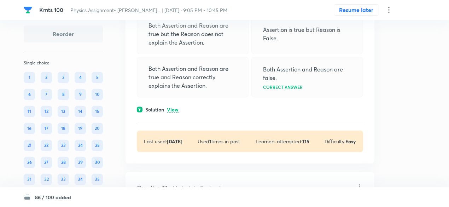
scroll to position [4764, 0]
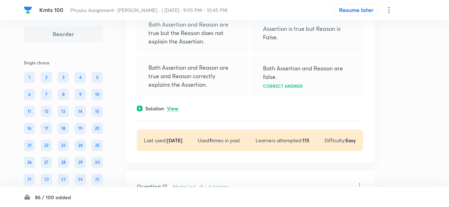
click at [174, 111] on p "View" at bounding box center [173, 108] width 12 height 5
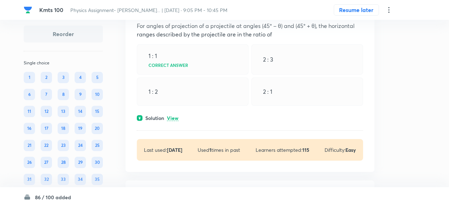
scroll to position [4972, 0]
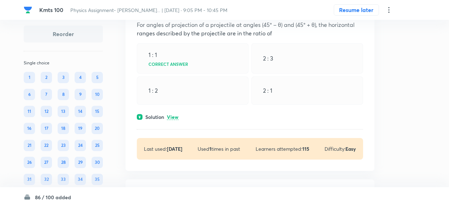
click at [174, 120] on p "View" at bounding box center [173, 117] width 12 height 5
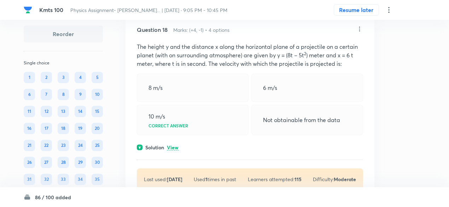
scroll to position [5172, 0]
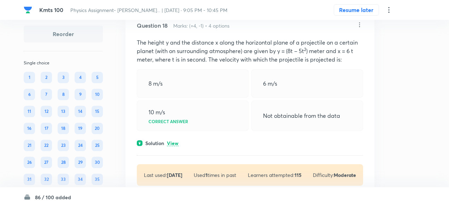
click at [174, 146] on p "View" at bounding box center [173, 143] width 12 height 5
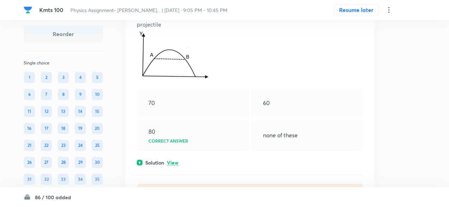
scroll to position [5435, 0]
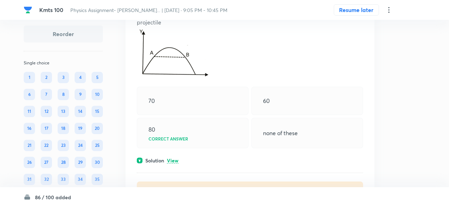
click at [175, 163] on p "View" at bounding box center [173, 160] width 12 height 5
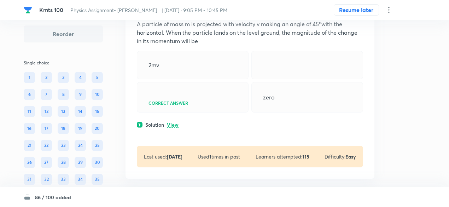
scroll to position [5703, 0]
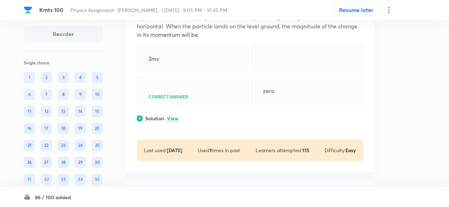
click at [174, 121] on p "View" at bounding box center [173, 118] width 12 height 5
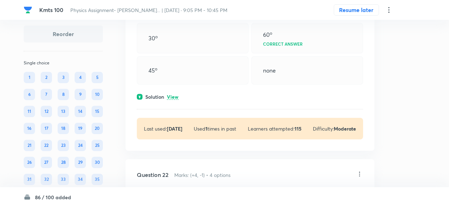
scroll to position [5935, 0]
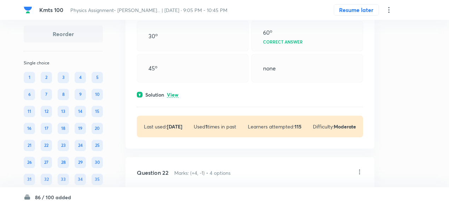
click at [175, 98] on p "View" at bounding box center [173, 94] width 12 height 5
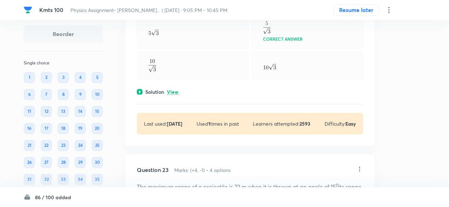
scroll to position [6164, 0]
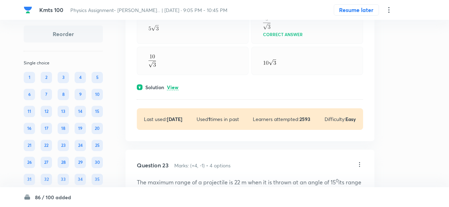
click at [174, 90] on p "View" at bounding box center [173, 87] width 12 height 5
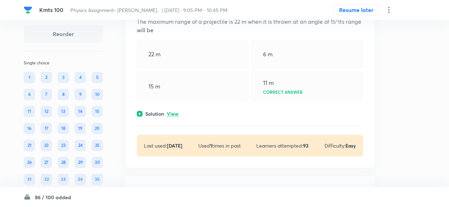
scroll to position [6418, 0]
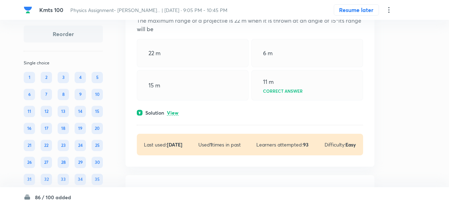
click at [177, 116] on p "View" at bounding box center [173, 112] width 12 height 5
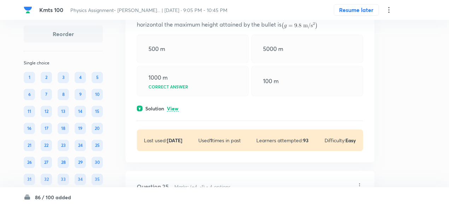
scroll to position [6707, 0]
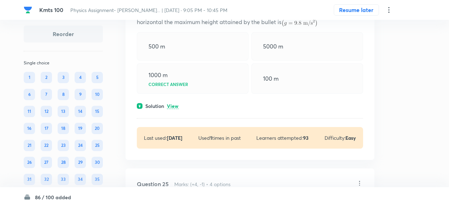
click at [175, 109] on p "View" at bounding box center [173, 106] width 12 height 5
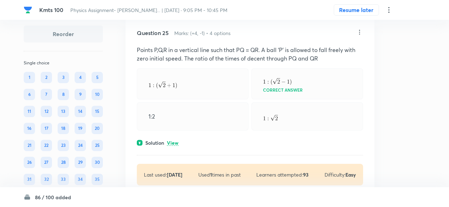
scroll to position [6912, 0]
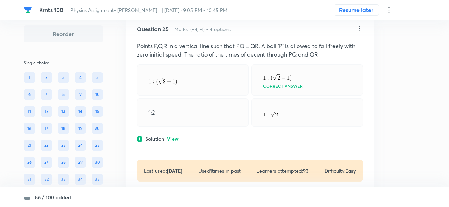
click at [175, 142] on p "View" at bounding box center [173, 139] width 12 height 5
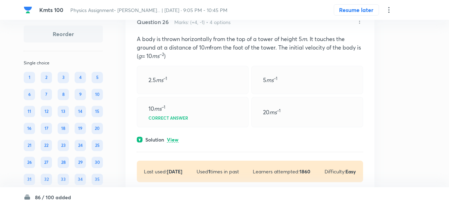
scroll to position [7217, 0]
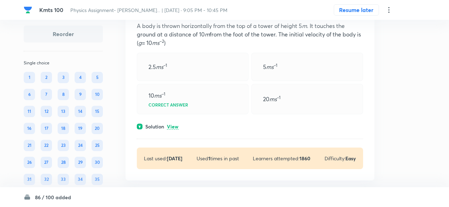
click at [174, 130] on p "View" at bounding box center [173, 126] width 12 height 5
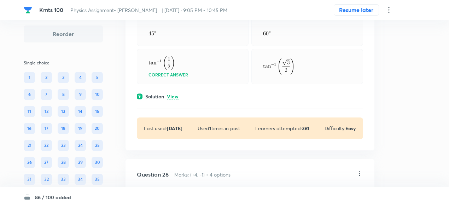
scroll to position [7482, 0]
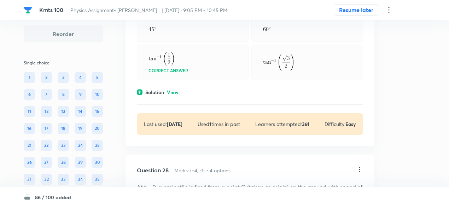
click at [172, 95] on p "View" at bounding box center [173, 92] width 12 height 5
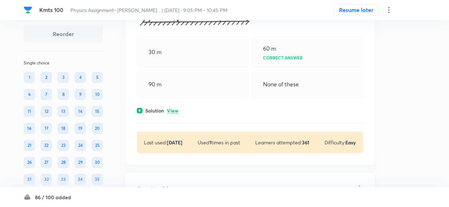
scroll to position [7833, 0]
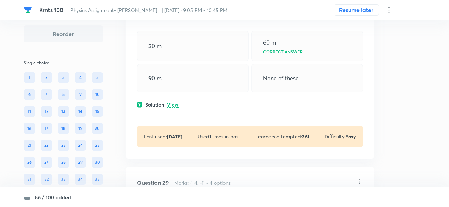
click at [173, 108] on p "View" at bounding box center [173, 104] width 12 height 5
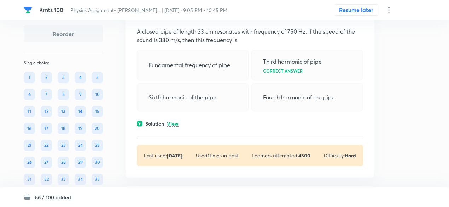
scroll to position [8100, 0]
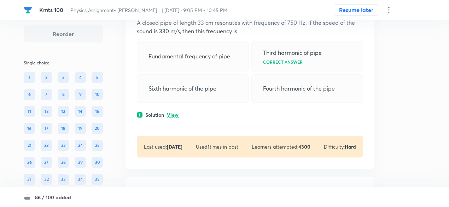
click at [174, 118] on p "View" at bounding box center [173, 115] width 12 height 5
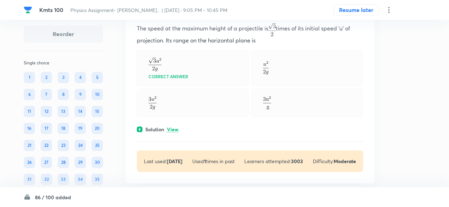
scroll to position [8343, 0]
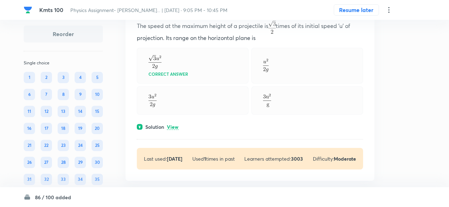
click at [174, 130] on p "View" at bounding box center [173, 127] width 12 height 5
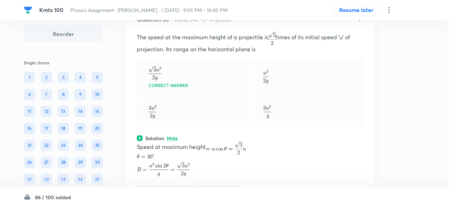
scroll to position [8331, 0]
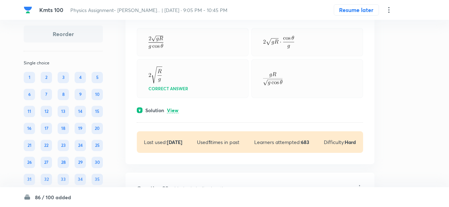
scroll to position [8683, 0]
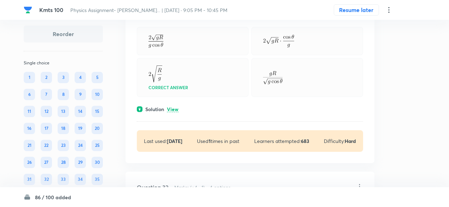
click at [174, 127] on div "Question 31 Marks: (+4, -1) • 4 options A frictionless wire AB is fixed on a sp…" at bounding box center [250, 34] width 249 height 257
click at [174, 112] on p "View" at bounding box center [173, 109] width 12 height 5
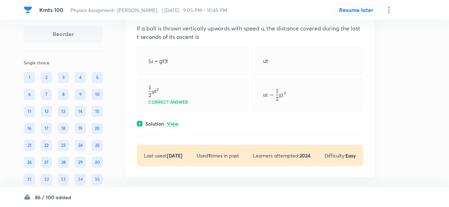
scroll to position [8944, 0]
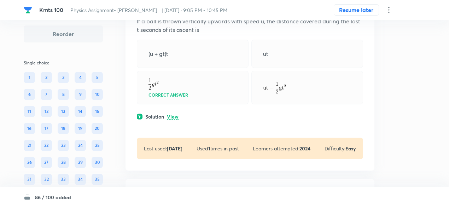
click at [175, 120] on p "View" at bounding box center [173, 116] width 12 height 5
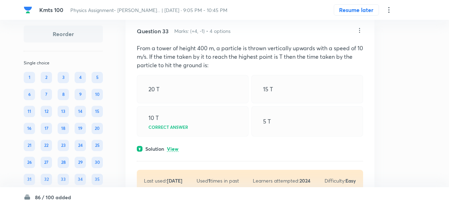
scroll to position [9272, 0]
click at [176, 167] on div "Question 33 Marks: (+4, -1) • 4 options From a tower of height 400 m, a particl…" at bounding box center [250, 108] width 249 height 187
click at [176, 151] on p "View" at bounding box center [173, 148] width 12 height 5
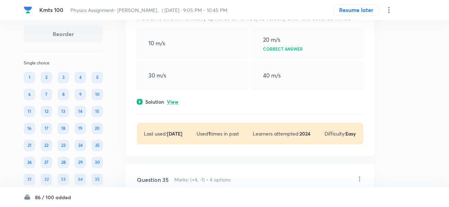
scroll to position [9665, 0]
click at [174, 104] on p "View" at bounding box center [173, 101] width 12 height 5
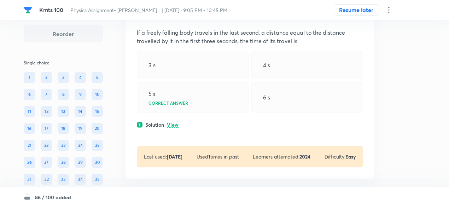
scroll to position [9879, 0]
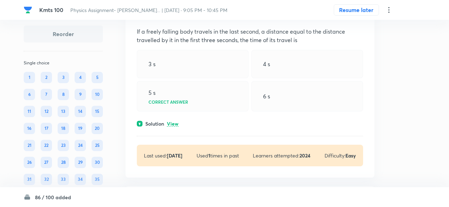
click at [173, 127] on p "View" at bounding box center [173, 123] width 12 height 5
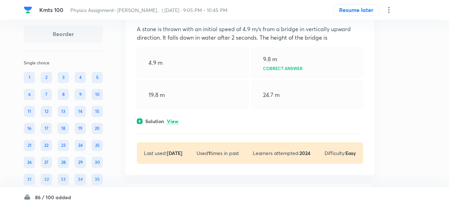
click at [173, 124] on p "View" at bounding box center [173, 121] width 12 height 5
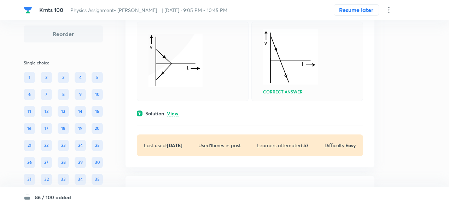
scroll to position [10532, 0]
click at [173, 116] on p "View" at bounding box center [173, 112] width 12 height 5
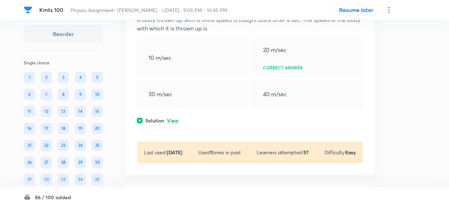
scroll to position [10852, 0]
click at [172, 123] on p "View" at bounding box center [173, 120] width 12 height 5
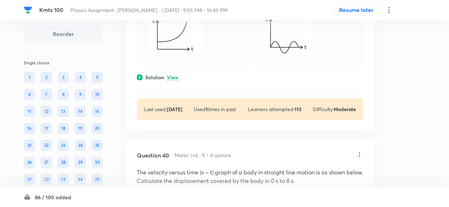
scroll to position [11174, 0]
click at [174, 80] on div "Solution View" at bounding box center [250, 76] width 226 height 7
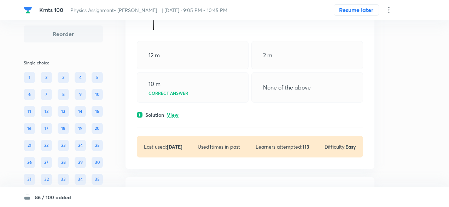
scroll to position [11421, 0]
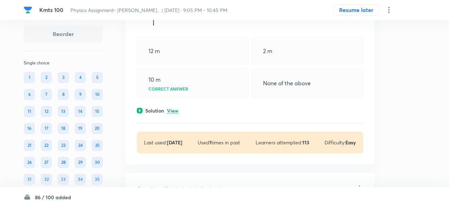
click at [173, 114] on p "View" at bounding box center [173, 110] width 12 height 5
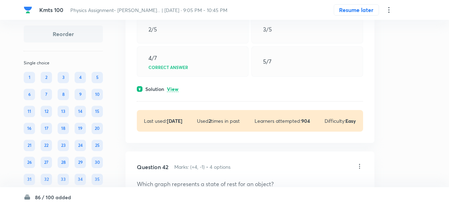
scroll to position [11794, 0]
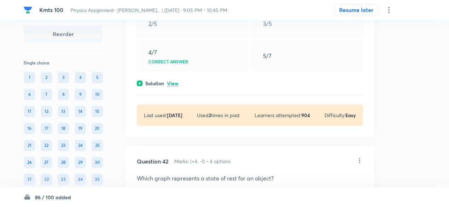
click at [175, 86] on p "View" at bounding box center [173, 83] width 12 height 5
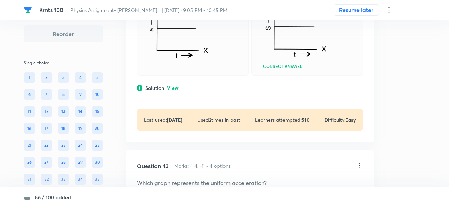
scroll to position [12306, 0]
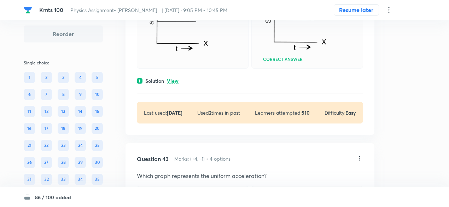
click at [175, 84] on p "View" at bounding box center [173, 81] width 12 height 5
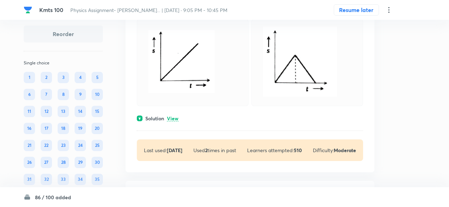
scroll to position [12603, 0]
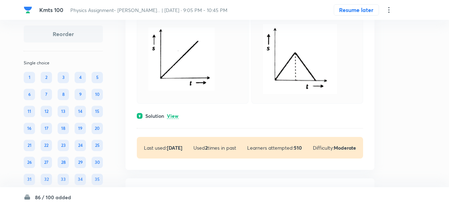
click at [174, 119] on p "View" at bounding box center [173, 116] width 12 height 5
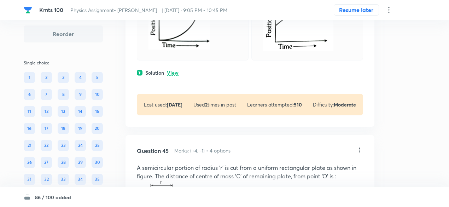
scroll to position [13021, 0]
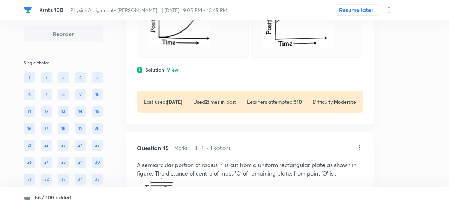
click at [175, 73] on p "View" at bounding box center [173, 70] width 12 height 5
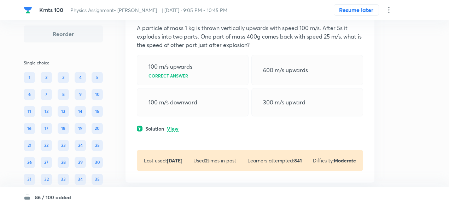
scroll to position [13432, 0]
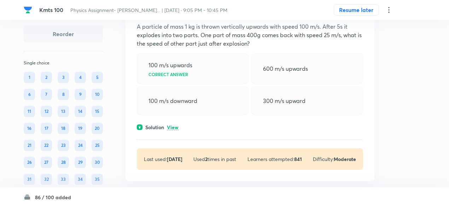
click at [175, 130] on p "View" at bounding box center [173, 127] width 12 height 5
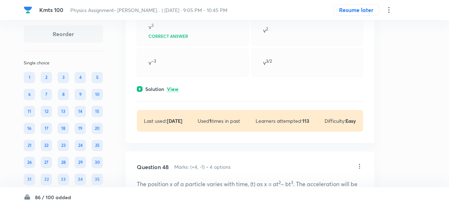
scroll to position [13802, 0]
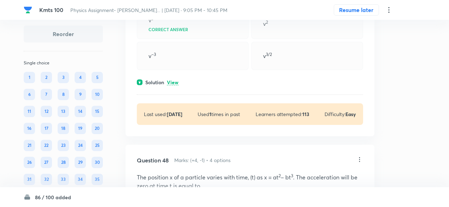
click at [175, 85] on p "View" at bounding box center [173, 82] width 12 height 5
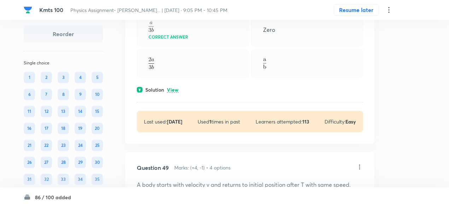
scroll to position [14111, 0]
click at [173, 92] on p "View" at bounding box center [173, 89] width 12 height 5
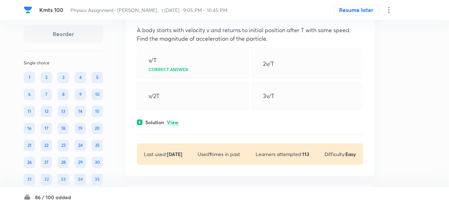
scroll to position [14355, 0]
click at [175, 125] on p "View" at bounding box center [173, 122] width 12 height 5
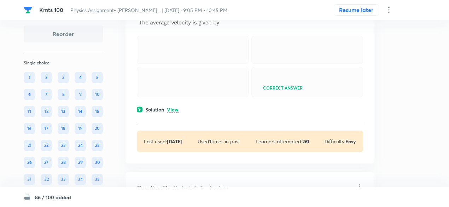
scroll to position [14695, 0]
click at [175, 112] on p "View" at bounding box center [173, 109] width 12 height 5
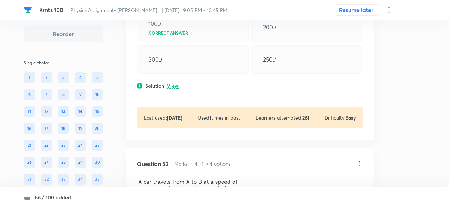
scroll to position [14984, 0]
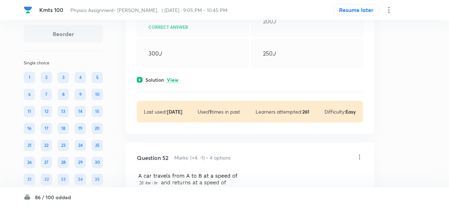
click at [175, 83] on p "View" at bounding box center [173, 79] width 12 height 5
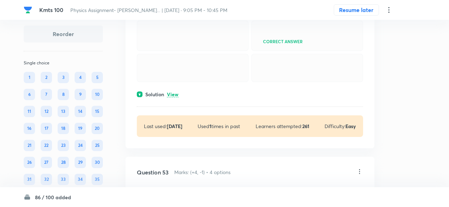
scroll to position [15230, 0]
click at [175, 97] on p "View" at bounding box center [173, 94] width 12 height 5
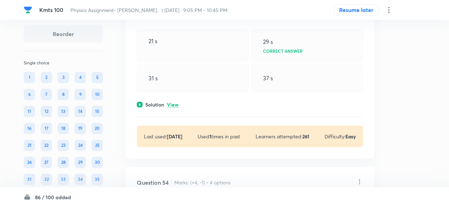
scroll to position [15498, 0]
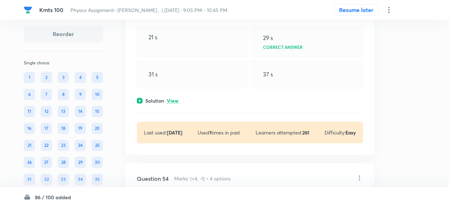
click at [175, 104] on p "View" at bounding box center [173, 100] width 12 height 5
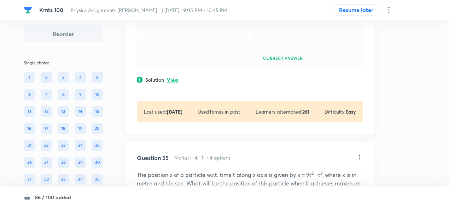
scroll to position [15826, 0]
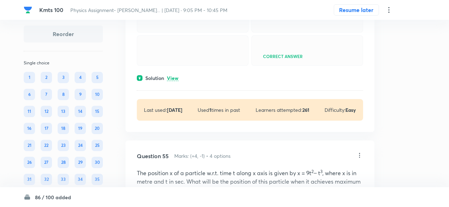
click at [173, 81] on p "View" at bounding box center [173, 78] width 12 height 5
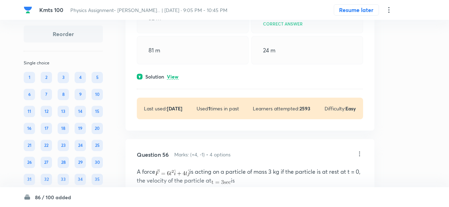
scroll to position [16102, 0]
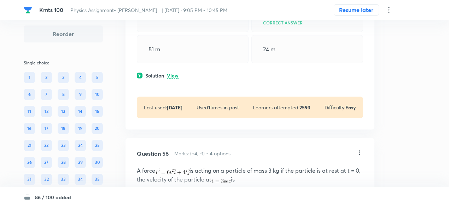
click at [173, 79] on p "View" at bounding box center [173, 75] width 12 height 5
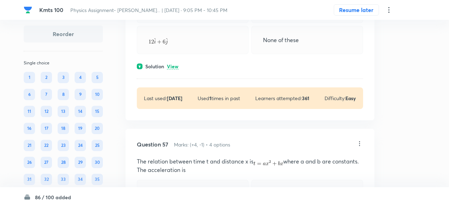
scroll to position [16429, 0]
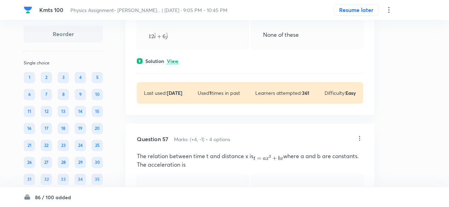
click at [173, 64] on p "View" at bounding box center [173, 61] width 12 height 5
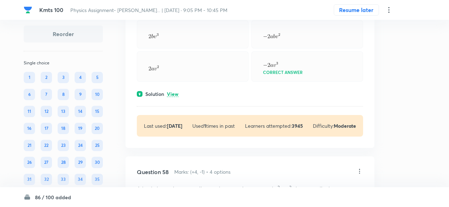
scroll to position [16668, 0]
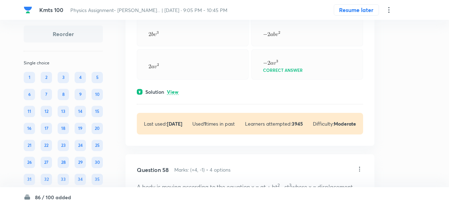
click at [175, 95] on p "View" at bounding box center [173, 92] width 12 height 5
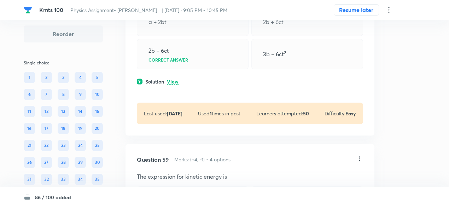
scroll to position [16944, 0]
click at [174, 84] on p "View" at bounding box center [173, 81] width 12 height 5
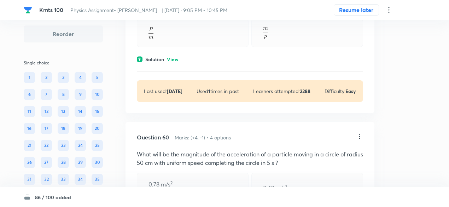
scroll to position [17179, 0]
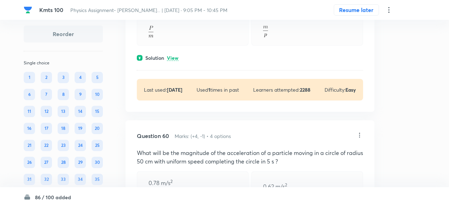
click at [173, 61] on p "View" at bounding box center [173, 58] width 12 height 5
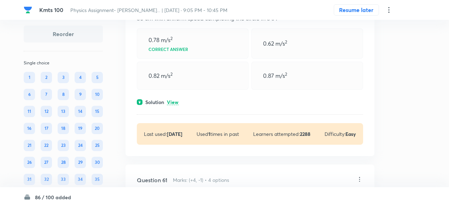
scroll to position [17367, 0]
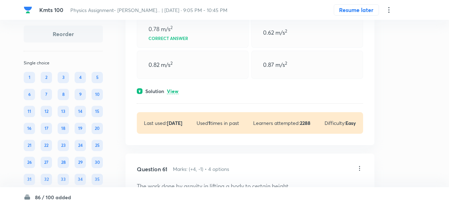
click at [174, 94] on p "View" at bounding box center [173, 91] width 12 height 5
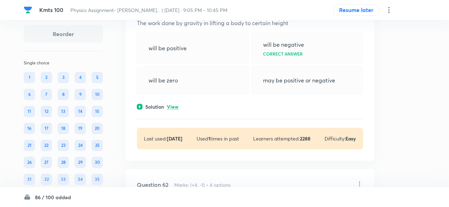
scroll to position [17578, 0]
click at [174, 109] on p "View" at bounding box center [173, 106] width 12 height 5
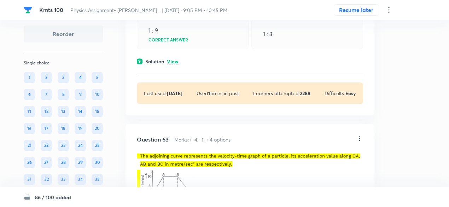
scroll to position [17849, 0]
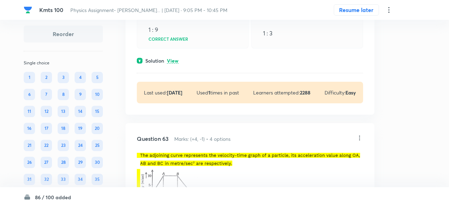
click at [172, 64] on p "View" at bounding box center [173, 60] width 12 height 5
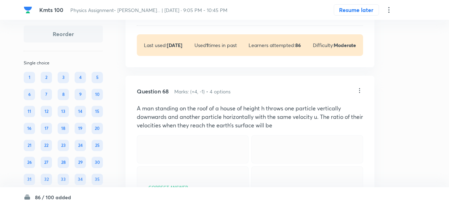
scroll to position [18941, 0]
click at [173, 15] on p "View" at bounding box center [173, 12] width 12 height 5
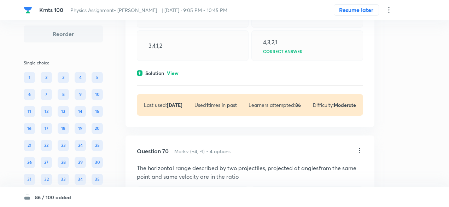
scroll to position [19345, 0]
click at [176, 76] on p "View" at bounding box center [173, 72] width 12 height 5
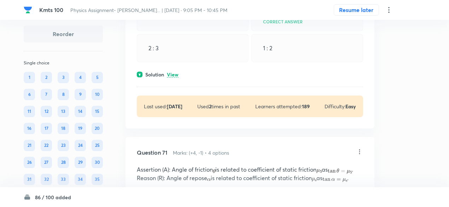
scroll to position [19572, 0]
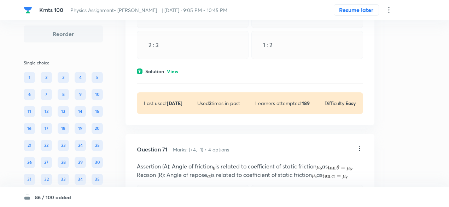
click at [174, 74] on p "View" at bounding box center [173, 71] width 12 height 5
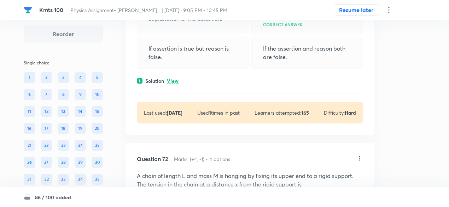
scroll to position [19801, 0]
click at [175, 84] on p "View" at bounding box center [173, 80] width 12 height 5
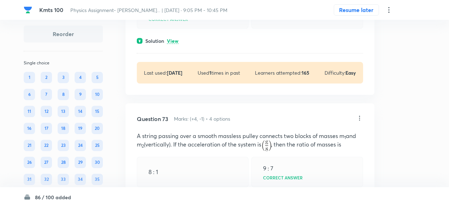
scroll to position [20072, 0]
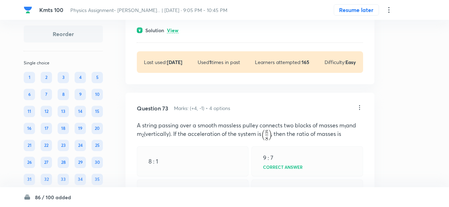
click at [177, 33] on p "View" at bounding box center [173, 30] width 12 height 5
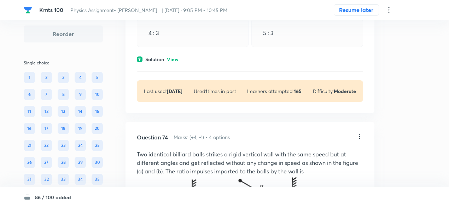
scroll to position [20353, 0]
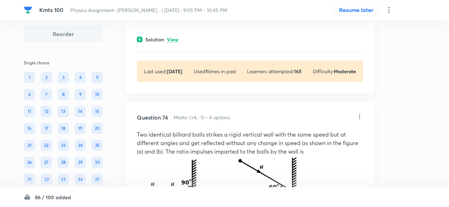
click at [176, 42] on p "View" at bounding box center [173, 39] width 12 height 5
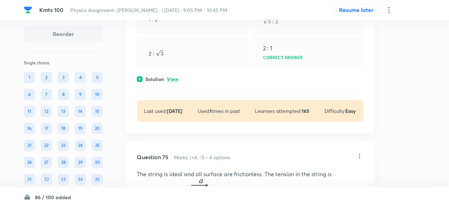
scroll to position [20664, 0]
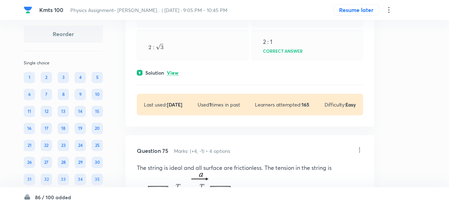
click at [173, 76] on p "View" at bounding box center [173, 72] width 12 height 5
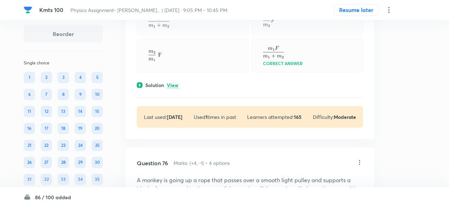
scroll to position [20930, 0]
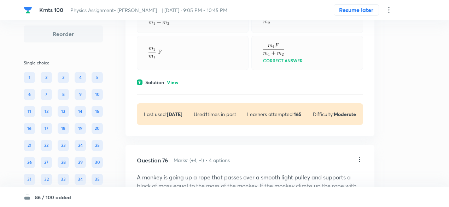
click at [174, 85] on p "View" at bounding box center [173, 82] width 12 height 5
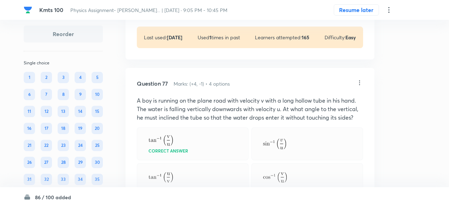
scroll to position [21363, 0]
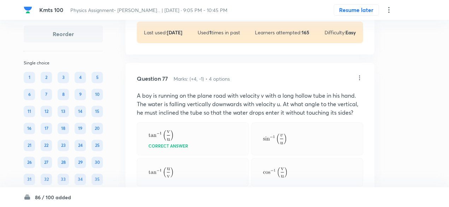
click at [174, 4] on p "View" at bounding box center [173, 0] width 12 height 5
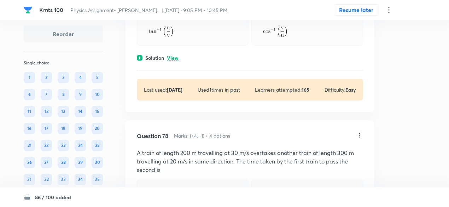
scroll to position [21606, 0]
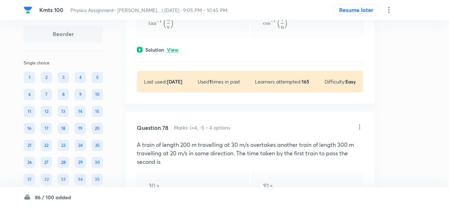
click at [173, 53] on p "View" at bounding box center [173, 49] width 12 height 5
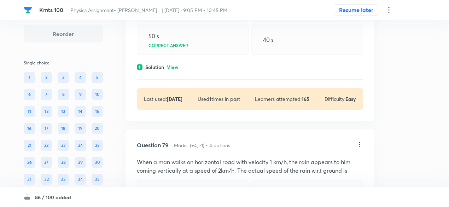
scroll to position [21819, 0]
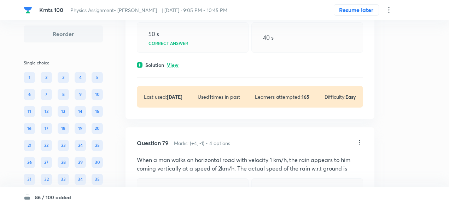
click at [175, 68] on p "View" at bounding box center [173, 65] width 12 height 5
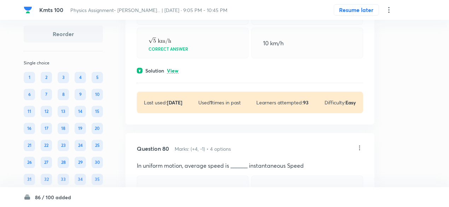
scroll to position [22054, 0]
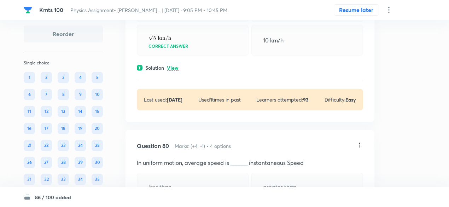
click at [175, 71] on p "View" at bounding box center [173, 67] width 12 height 5
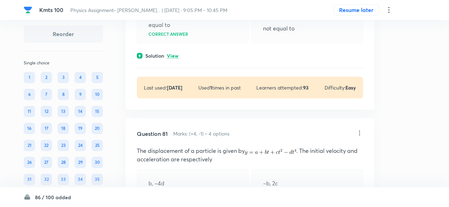
scroll to position [22308, 0]
click at [174, 58] on p "View" at bounding box center [173, 55] width 12 height 5
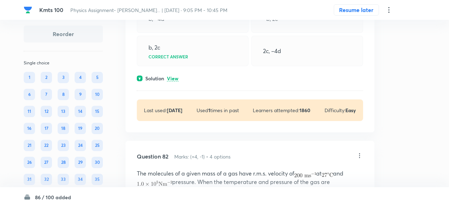
scroll to position [22503, 0]
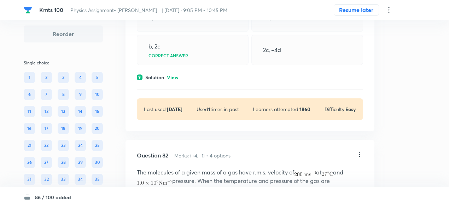
click at [174, 80] on p "View" at bounding box center [173, 77] width 12 height 5
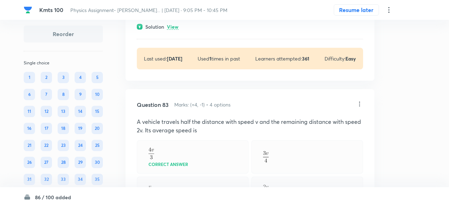
scroll to position [22820, 0]
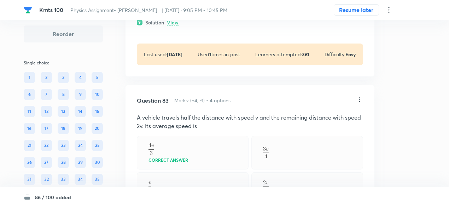
click at [174, 25] on p "View" at bounding box center [173, 22] width 12 height 5
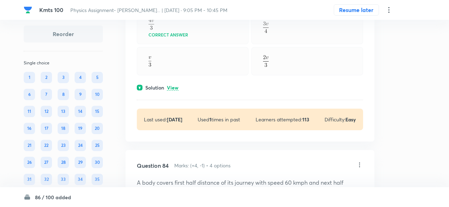
scroll to position [23070, 0]
click at [175, 90] on p "View" at bounding box center [173, 87] width 12 height 5
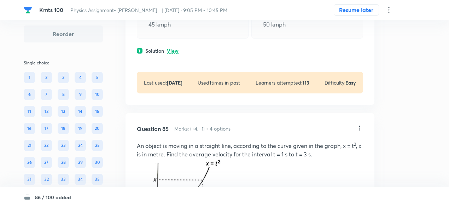
scroll to position [23327, 0]
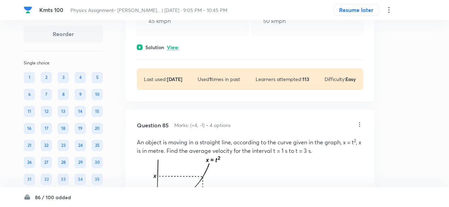
click at [174, 50] on p "View" at bounding box center [173, 47] width 12 height 5
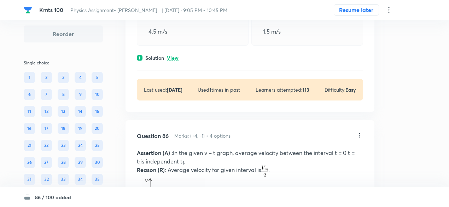
scroll to position [23634, 0]
click at [173, 61] on p "View" at bounding box center [173, 57] width 12 height 5
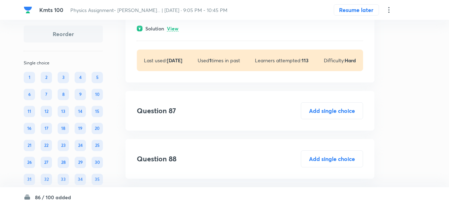
scroll to position [24041, 0]
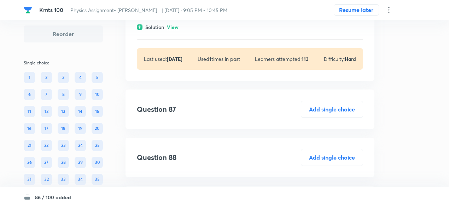
click at [172, 30] on p "View" at bounding box center [173, 27] width 12 height 5
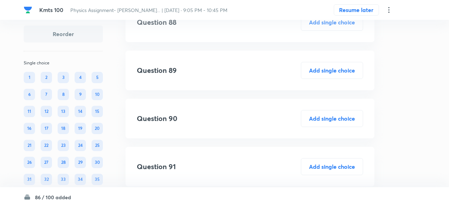
scroll to position [24320, 0]
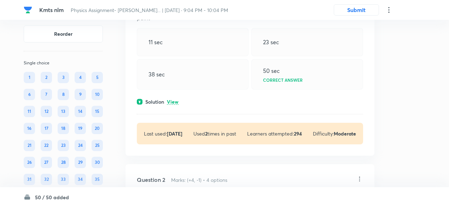
scroll to position [97, 0]
click at [175, 99] on p "View" at bounding box center [173, 101] width 12 height 5
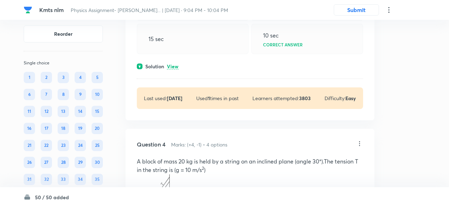
scroll to position [644, 0]
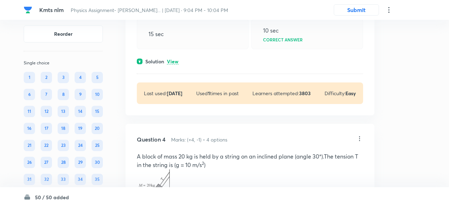
click at [174, 59] on p "View" at bounding box center [173, 61] width 12 height 5
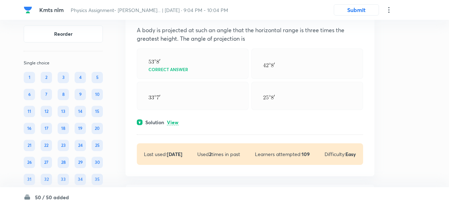
scroll to position [1042, 0]
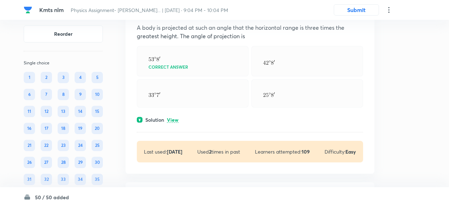
click at [177, 117] on p "View" at bounding box center [173, 119] width 12 height 5
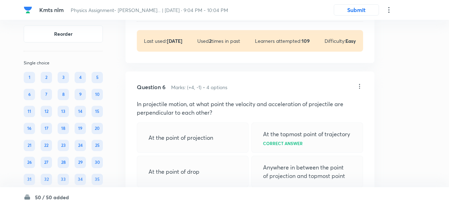
scroll to position [1196, 0]
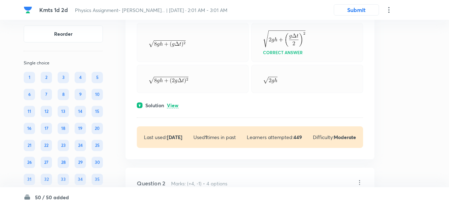
scroll to position [103, 0]
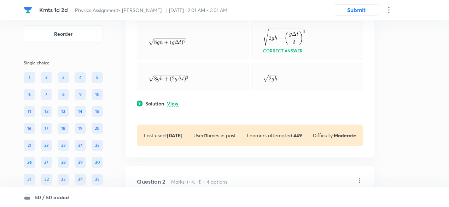
click at [177, 101] on p "View" at bounding box center [173, 103] width 12 height 5
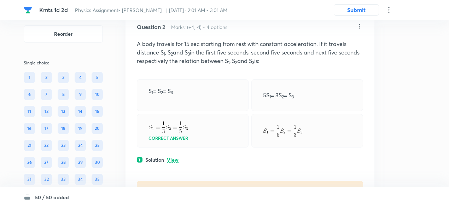
scroll to position [450, 0]
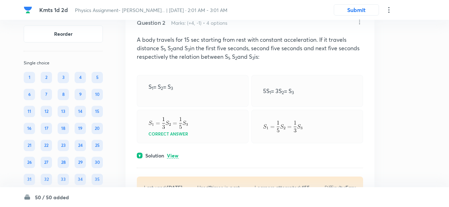
click at [175, 149] on div "Question 2 Marks: (+4, -1) • 4 options A body travels for 15 sec starting from …" at bounding box center [250, 108] width 249 height 202
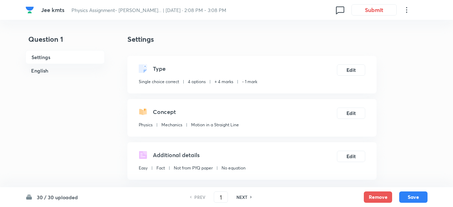
checkbox input "true"
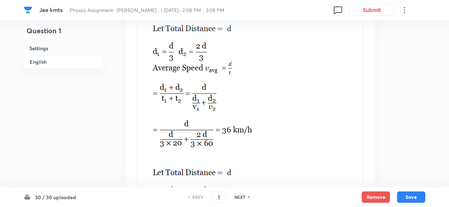
scroll to position [1007, 0]
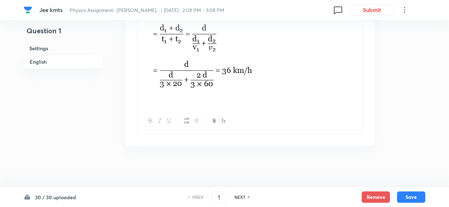
click at [242, 193] on div "PREV 1 ​ NEXT" at bounding box center [218, 196] width 91 height 11
click at [242, 196] on h6 "NEXT" at bounding box center [240, 197] width 11 height 6
type input "2"
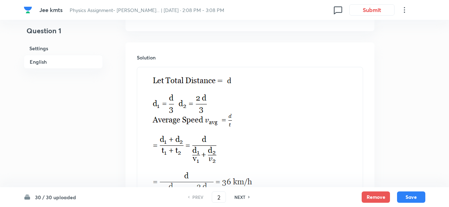
checkbox input "false"
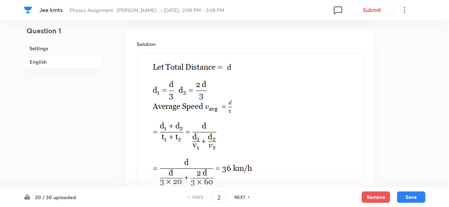
checkbox input "true"
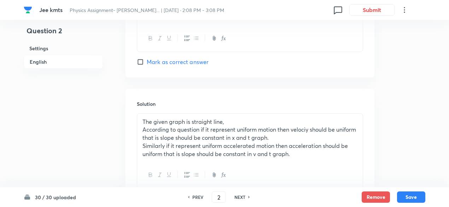
click at [242, 196] on h6 "NEXT" at bounding box center [240, 197] width 11 height 6
type input "3"
checkbox input "true"
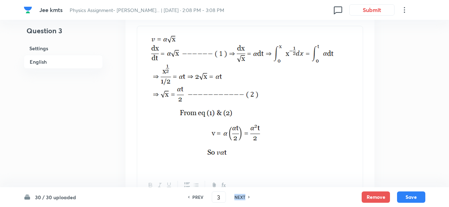
scroll to position [750, 0]
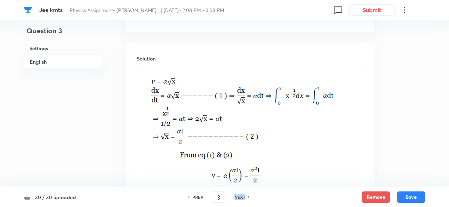
click at [242, 196] on h6 "NEXT" at bounding box center [240, 197] width 11 height 6
type input "4"
checkbox input "false"
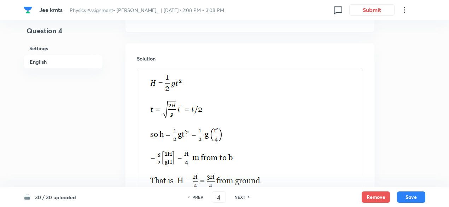
checkbox input "true"
click at [242, 196] on h6 "NEXT" at bounding box center [240, 197] width 11 height 6
type input "5"
checkbox input "true"
checkbox input "false"
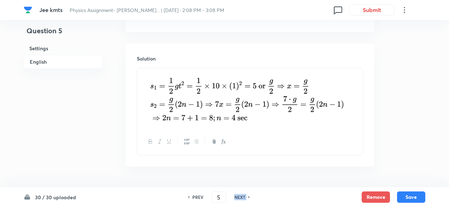
click at [242, 196] on h6 "NEXT" at bounding box center [240, 197] width 11 height 6
type input "6"
checkbox input "true"
checkbox input "false"
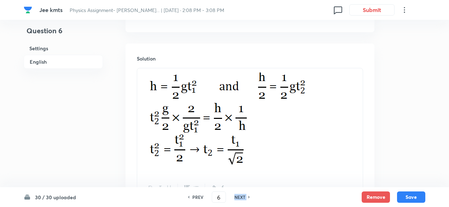
click at [242, 196] on h6 "NEXT" at bounding box center [240, 197] width 11 height 6
type input "7"
checkbox input "false"
checkbox input "true"
click at [242, 196] on h6 "NEXT" at bounding box center [240, 197] width 11 height 6
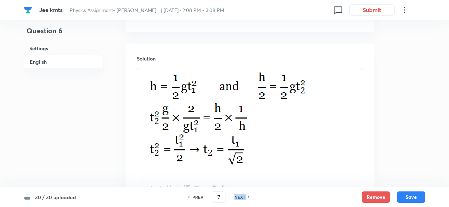
type input "8"
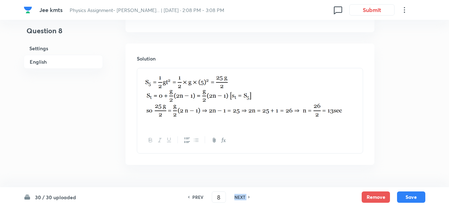
checkbox input "true"
click at [242, 196] on h6 "NEXT" at bounding box center [240, 197] width 11 height 6
type input "9"
checkbox input "true"
checkbox input "false"
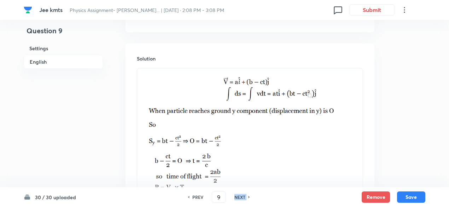
click at [242, 196] on h6 "NEXT" at bounding box center [240, 197] width 11 height 6
type input "10"
checkbox input "false"
checkbox input "true"
click at [242, 196] on h6 "NEXT" at bounding box center [240, 197] width 11 height 6
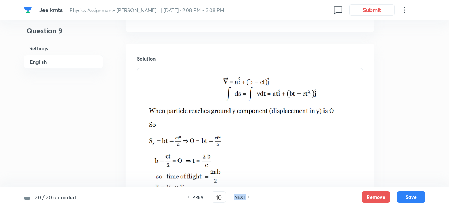
type input "11"
checkbox input "true"
checkbox input "false"
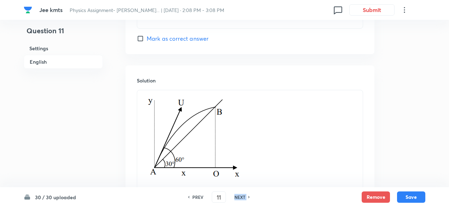
click at [242, 196] on h6 "NEXT" at bounding box center [240, 197] width 11 height 6
type input "12"
checkbox input "false"
checkbox input "true"
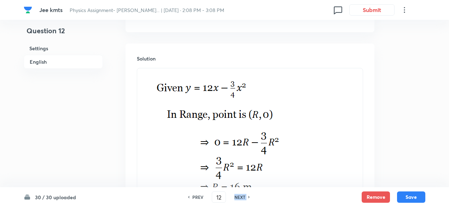
click at [242, 196] on h6 "NEXT" at bounding box center [240, 197] width 11 height 6
type input "13"
checkbox input "true"
checkbox input "false"
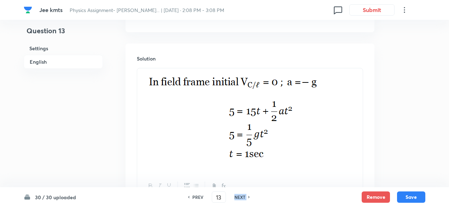
click at [242, 196] on h6 "NEXT" at bounding box center [240, 197] width 11 height 6
type input "14"
checkbox input "false"
checkbox input "true"
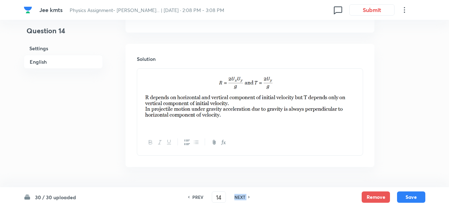
click at [242, 196] on h6 "NEXT" at bounding box center [240, 197] width 11 height 6
type input "15"
checkbox input "false"
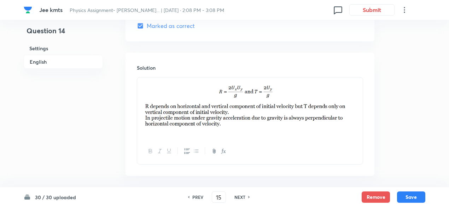
checkbox input "true"
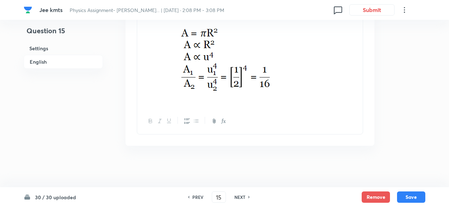
click at [242, 196] on h6 "NEXT" at bounding box center [240, 197] width 11 height 6
type input "16"
checkbox input "true"
checkbox input "false"
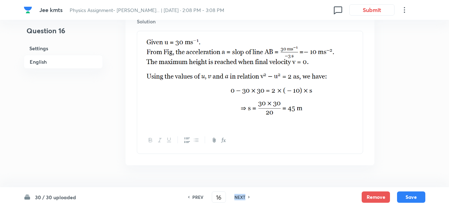
click at [242, 196] on h6 "NEXT" at bounding box center [240, 197] width 11 height 6
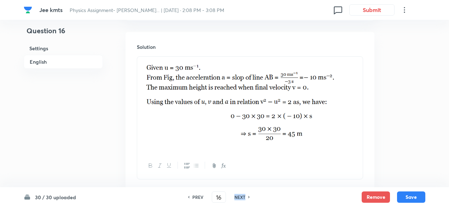
type input "17"
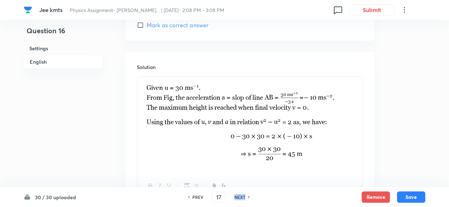
checkbox input "false"
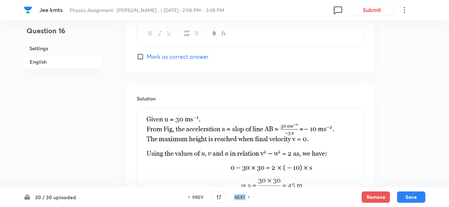
checkbox input "true"
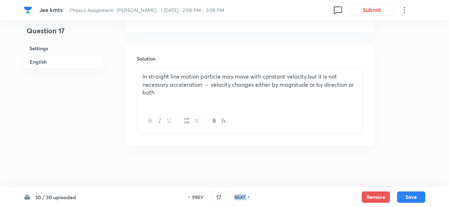
click at [242, 196] on h6 "NEXT" at bounding box center [240, 197] width 11 height 6
type input "18"
checkbox input "true"
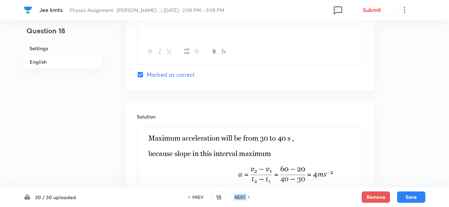
click at [242, 196] on h6 "NEXT" at bounding box center [240, 197] width 11 height 6
type input "19"
checkbox input "false"
checkbox input "true"
click at [242, 196] on h6 "NEXT" at bounding box center [240, 197] width 11 height 6
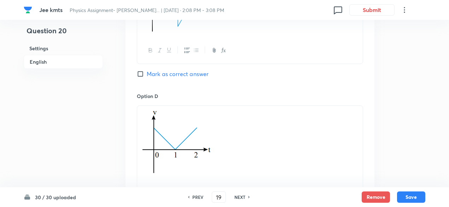
type input "20"
checkbox input "true"
click at [242, 196] on h6 "NEXT" at bounding box center [240, 197] width 11 height 6
type input "21"
checkbox input "true"
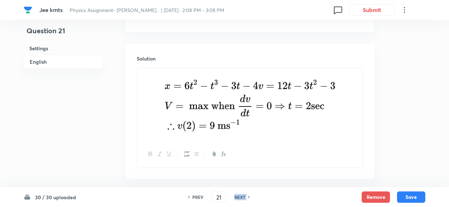
click at [242, 196] on h6 "NEXT" at bounding box center [240, 197] width 11 height 6
type input "22"
checkbox input "false"
checkbox input "true"
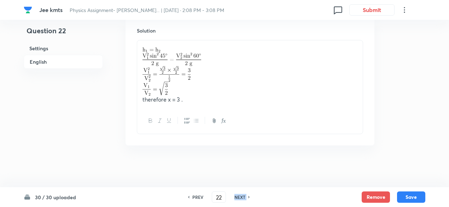
click at [242, 196] on h6 "NEXT" at bounding box center [240, 197] width 11 height 6
type input "23"
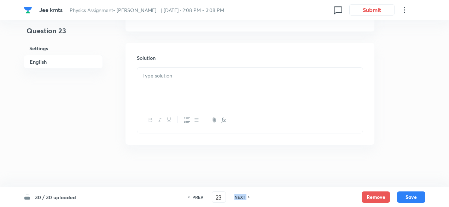
checkbox input "false"
checkbox input "true"
click at [242, 196] on h6 "NEXT" at bounding box center [240, 197] width 11 height 6
type input "24"
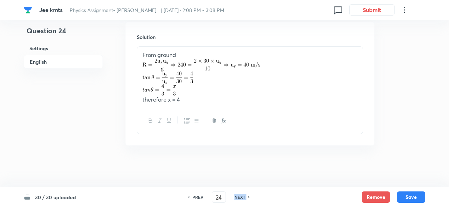
click at [242, 196] on h6 "NEXT" at bounding box center [240, 197] width 11 height 6
checkbox input "false"
type input "25"
checkbox input "true"
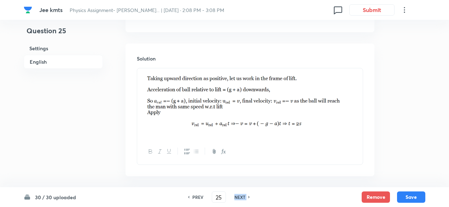
click at [242, 196] on h6 "NEXT" at bounding box center [240, 197] width 11 height 6
type input "26"
checkbox input "false"
checkbox input "true"
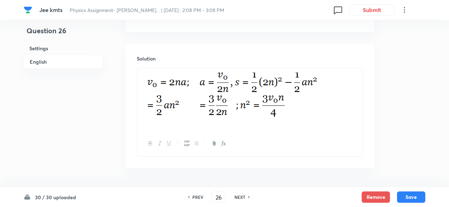
scroll to position [773, 0]
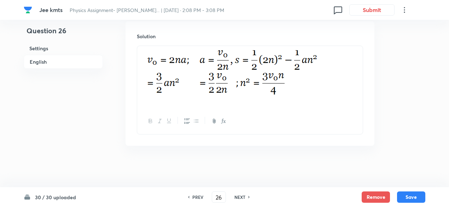
click at [196, 194] on div "PREV 26 ​ NEXT" at bounding box center [218, 196] width 91 height 11
click at [196, 196] on h6 "PREV" at bounding box center [197, 197] width 11 height 6
type input "25"
checkbox input "false"
checkbox input "true"
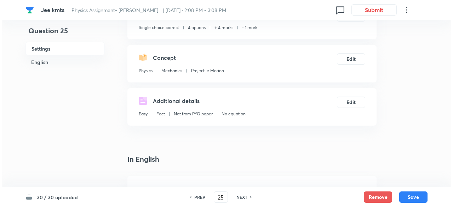
scroll to position [0, 0]
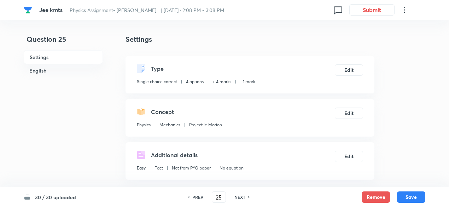
click at [404, 8] on icon at bounding box center [405, 10] width 8 height 8
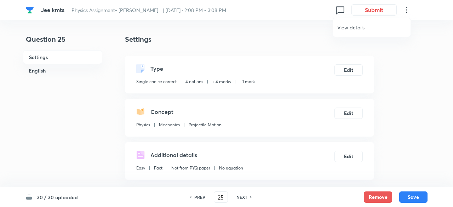
click at [367, 27] on span "View details" at bounding box center [371, 27] width 69 height 7
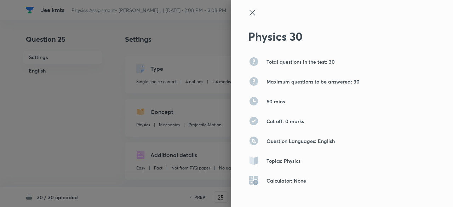
click at [248, 13] on icon at bounding box center [252, 12] width 8 height 8
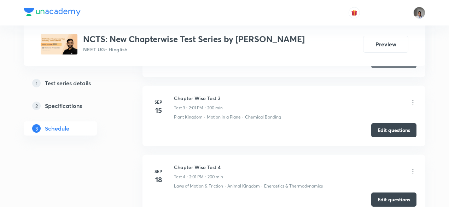
scroll to position [471, 0]
click at [375, 128] on button "Edit questions" at bounding box center [394, 129] width 45 height 14
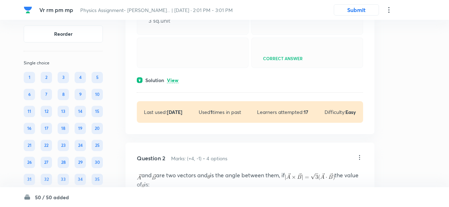
scroll to position [110, 0]
click at [172, 82] on p "View" at bounding box center [173, 79] width 12 height 5
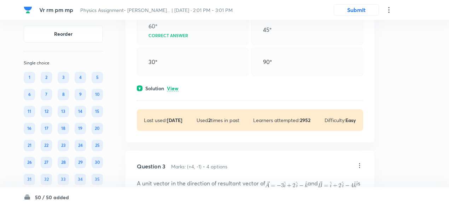
scroll to position [366, 0]
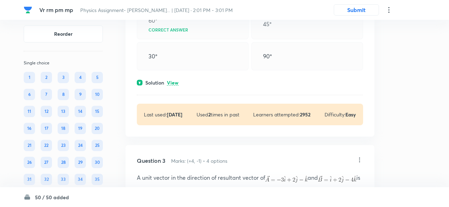
click at [174, 86] on p "View" at bounding box center [173, 82] width 12 height 5
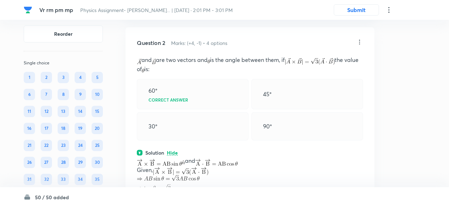
scroll to position [294, 0]
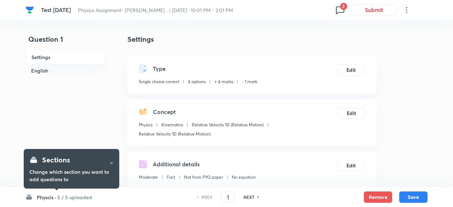
checkbox input "true"
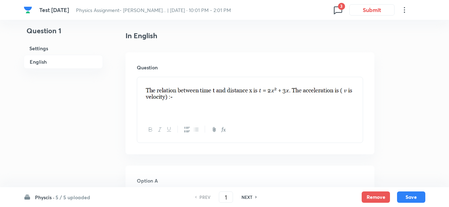
scroll to position [187, 0]
click at [74, 196] on h6 "5 / 5 uploaded" at bounding box center [73, 197] width 35 height 7
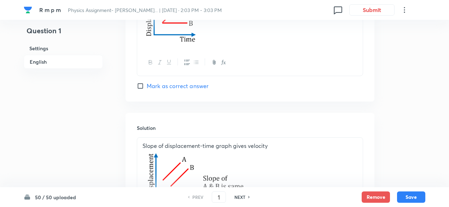
scroll to position [781, 0]
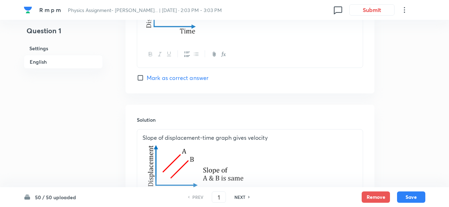
click at [241, 197] on h6 "NEXT" at bounding box center [240, 197] width 11 height 6
type input "2"
checkbox input "false"
checkbox input "true"
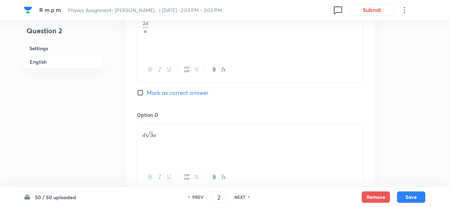
scroll to position [851, 0]
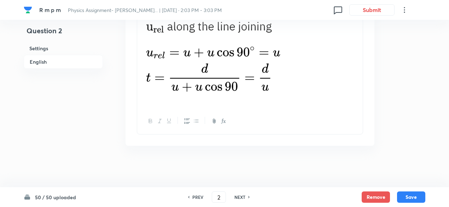
click at [241, 196] on h6 "NEXT" at bounding box center [240, 197] width 11 height 6
type input "3"
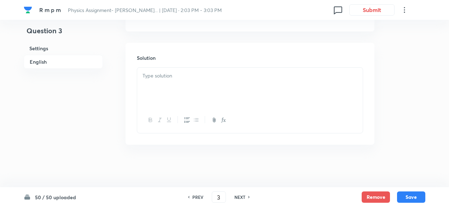
checkbox input "false"
checkbox input "true"
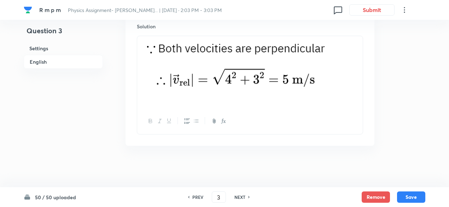
click at [241, 196] on h6 "NEXT" at bounding box center [240, 197] width 11 height 6
type input "4"
checkbox input "true"
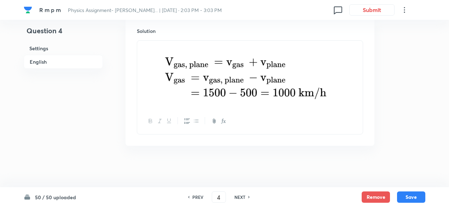
click at [241, 196] on h6 "NEXT" at bounding box center [240, 197] width 11 height 6
type input "5"
checkbox input "true"
checkbox input "false"
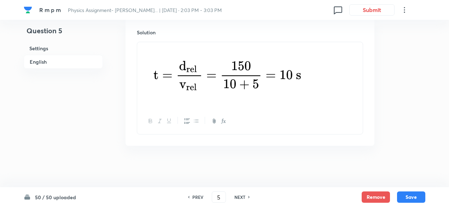
click at [241, 196] on h6 "NEXT" at bounding box center [240, 197] width 11 height 6
type input "6"
checkbox input "false"
checkbox input "true"
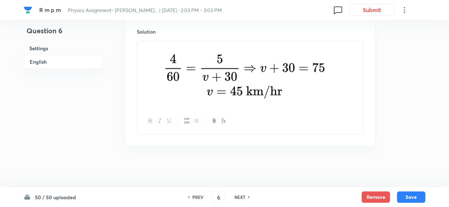
click at [241, 196] on h6 "NEXT" at bounding box center [240, 197] width 11 height 6
type input "7"
checkbox input "false"
checkbox input "true"
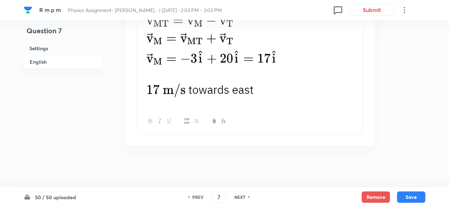
click at [241, 196] on h6 "NEXT" at bounding box center [240, 197] width 11 height 6
type input "8"
checkbox input "false"
checkbox input "true"
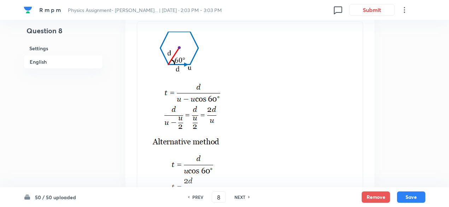
click at [241, 196] on h6 "NEXT" at bounding box center [240, 197] width 11 height 6
type input "9"
checkbox input "false"
checkbox input "true"
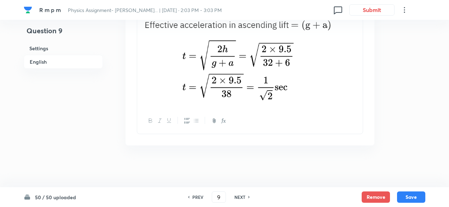
click at [241, 196] on h6 "NEXT" at bounding box center [240, 197] width 11 height 6
type input "10"
checkbox input "false"
checkbox input "true"
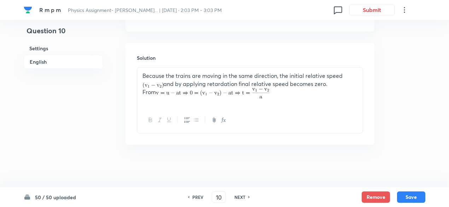
scroll to position [752, 0]
click at [241, 196] on h6 "NEXT" at bounding box center [240, 197] width 11 height 6
type input "11"
checkbox input "false"
checkbox input "true"
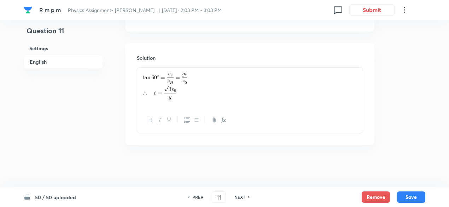
scroll to position [750, 0]
click at [241, 196] on h6 "NEXT" at bounding box center [240, 197] width 11 height 6
type input "12"
checkbox input "true"
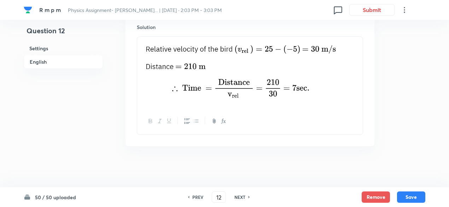
click at [241, 196] on h6 "NEXT" at bounding box center [240, 197] width 11 height 6
type input "13"
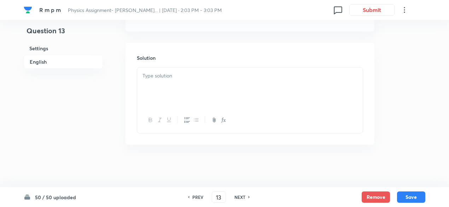
checkbox input "false"
checkbox input "true"
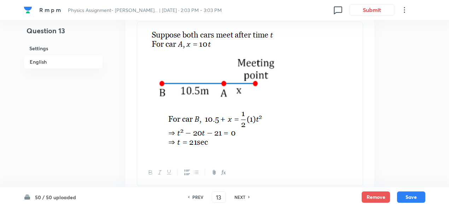
click at [241, 196] on h6 "NEXT" at bounding box center [240, 197] width 11 height 6
type input "14"
checkbox input "false"
checkbox input "true"
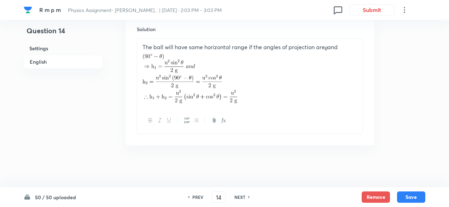
click at [241, 196] on h6 "NEXT" at bounding box center [240, 197] width 11 height 6
type input "15"
checkbox input "false"
checkbox input "true"
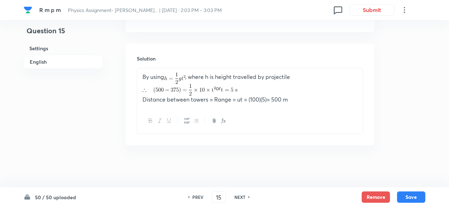
click at [241, 196] on h6 "NEXT" at bounding box center [240, 197] width 11 height 6
type input "16"
checkbox input "true"
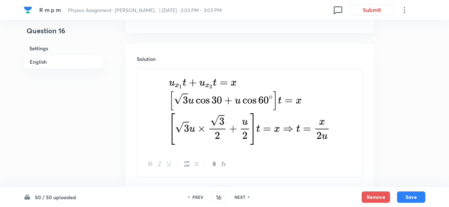
scroll to position [841, 0]
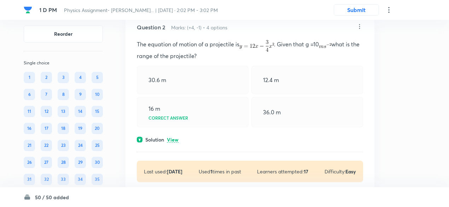
scroll to position [242, 0]
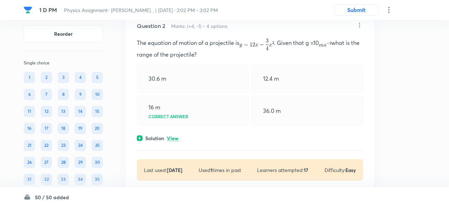
click at [173, 136] on p "View" at bounding box center [173, 138] width 12 height 5
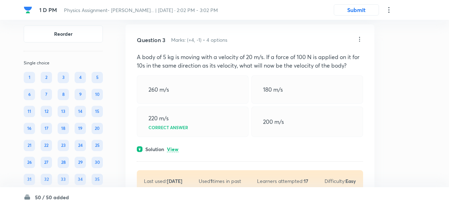
scroll to position [527, 0]
click at [174, 149] on p "View" at bounding box center [173, 148] width 12 height 5
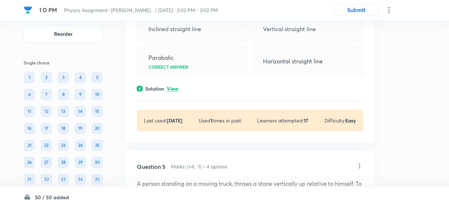
scroll to position [861, 0]
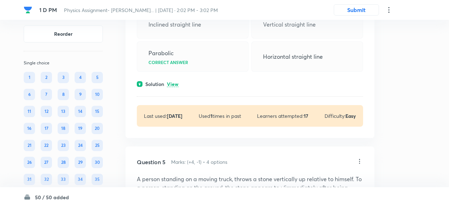
click at [177, 82] on p "View" at bounding box center [173, 84] width 12 height 5
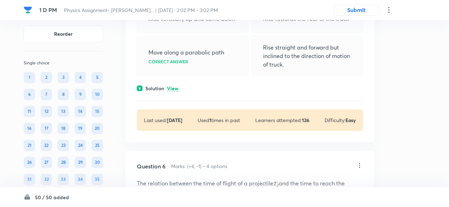
scroll to position [1127, 0]
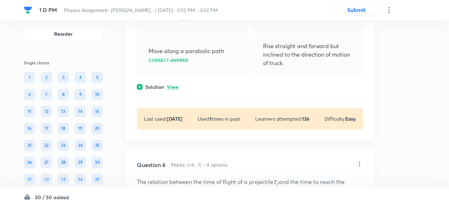
click at [175, 86] on p "View" at bounding box center [173, 87] width 12 height 5
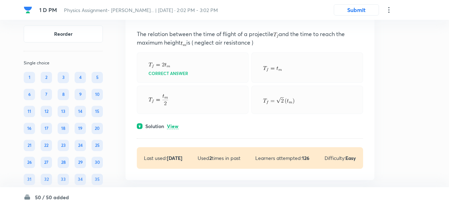
scroll to position [1323, 0]
click at [175, 123] on p "View" at bounding box center [173, 125] width 12 height 5
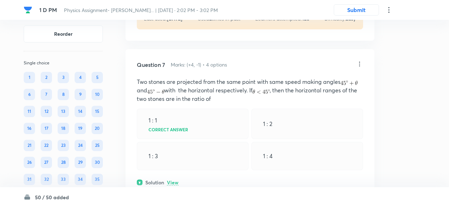
scroll to position [1524, 0]
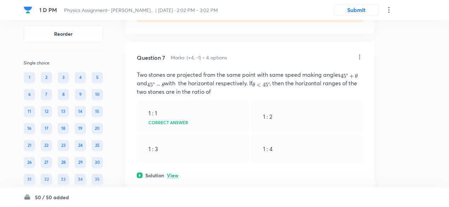
click at [174, 175] on p "View" at bounding box center [173, 175] width 12 height 5
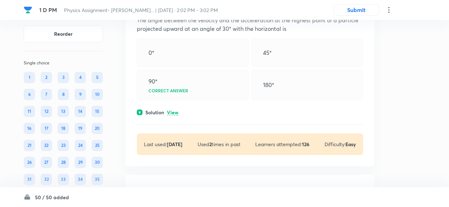
scroll to position [1826, 0]
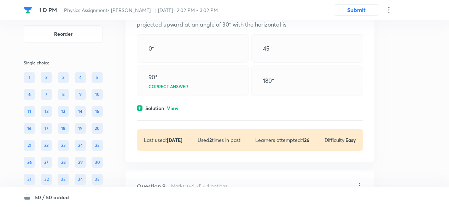
click at [175, 106] on p "View" at bounding box center [173, 108] width 12 height 5
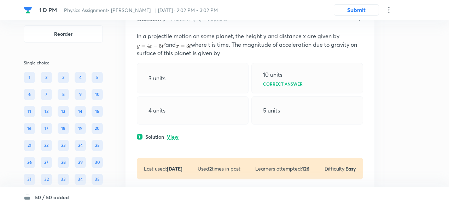
scroll to position [2078, 0]
click at [174, 134] on p "View" at bounding box center [173, 136] width 12 height 5
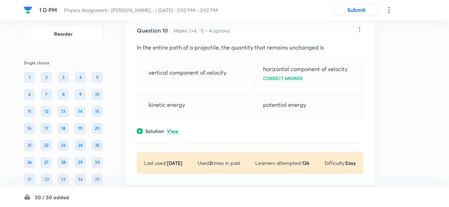
scroll to position [2341, 0]
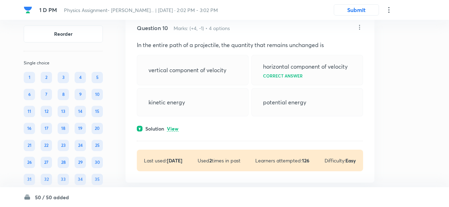
click at [174, 130] on div "Question 10 Marks: (+4, -1) • 4 options In the entire path of a projectile, the…" at bounding box center [250, 97] width 249 height 170
click at [175, 126] on p "View" at bounding box center [173, 128] width 12 height 5
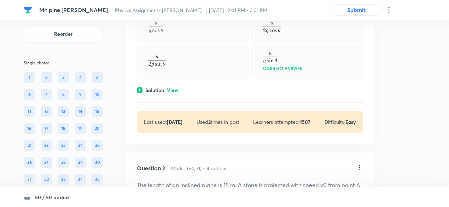
scroll to position [111, 0]
click at [172, 90] on p "View" at bounding box center [173, 89] width 12 height 5
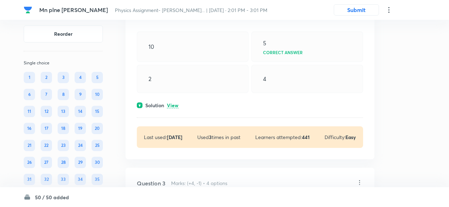
scroll to position [396, 0]
click at [174, 104] on p "View" at bounding box center [173, 105] width 12 height 5
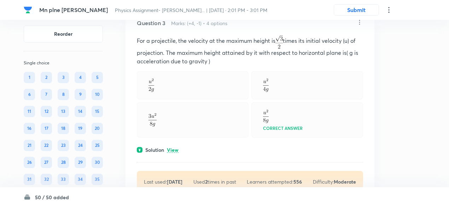
scroll to position [650, 0]
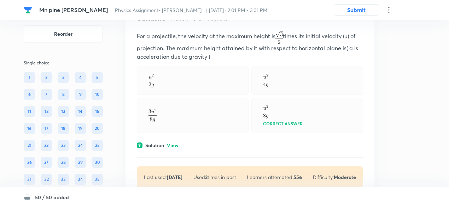
click at [173, 143] on p "View" at bounding box center [173, 145] width 12 height 5
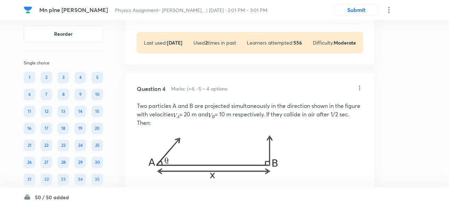
scroll to position [867, 0]
